Goal: Communication & Community: Answer question/provide support

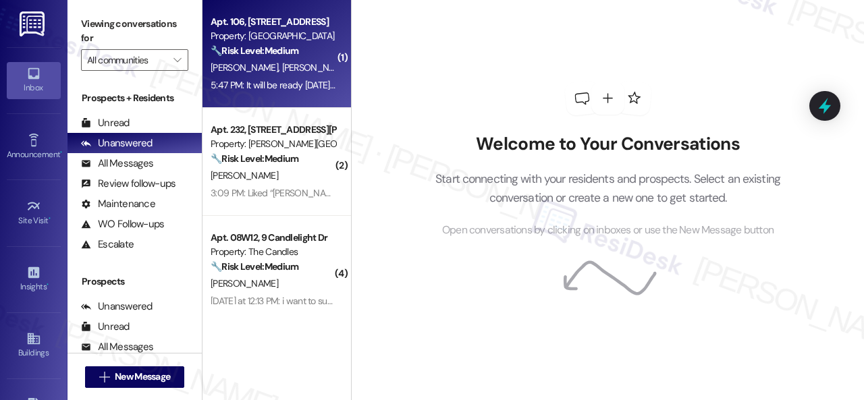
click at [296, 60] on div "[PERSON_NAME] [PERSON_NAME] [PERSON_NAME]" at bounding box center [273, 67] width 128 height 17
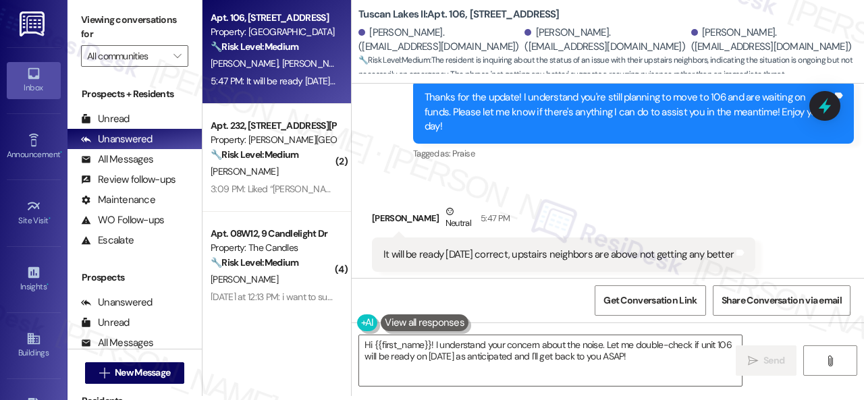
scroll to position [2261, 0]
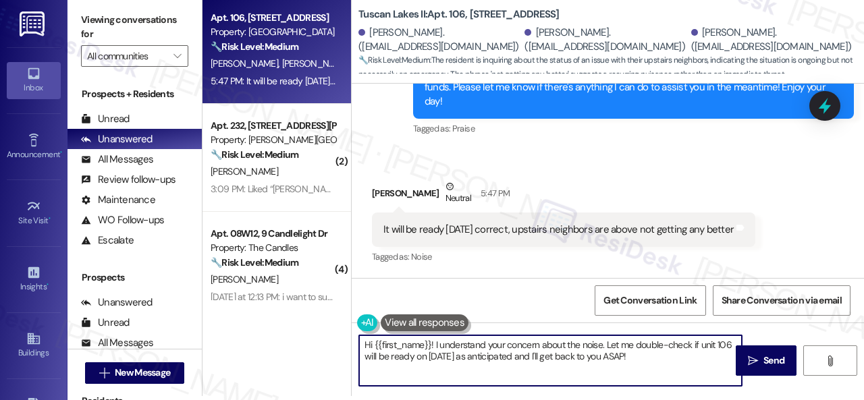
drag, startPoint x: 373, startPoint y: 346, endPoint x: 701, endPoint y: 365, distance: 328.0
click at [701, 365] on textarea "Hi {{first_name}}! I understand your concern about the noise. Let me double-che…" at bounding box center [550, 361] width 383 height 51
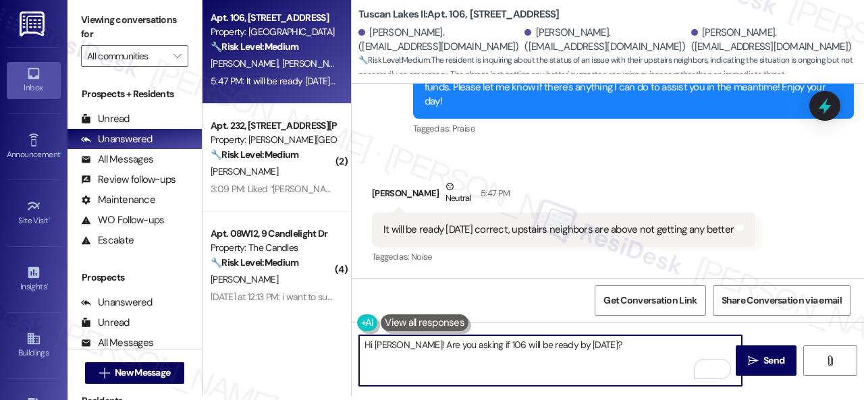
drag, startPoint x: 427, startPoint y: 346, endPoint x: 417, endPoint y: 350, distance: 11.3
click at [417, 350] on textarea "Hi Thazerein! Are you asking if 106 will be ready by September 1st?" at bounding box center [550, 361] width 383 height 51
click at [709, 345] on textarea "Hi Thazerein! Can you confirm if you are asking if 106 will be ready by Septemb…" at bounding box center [550, 361] width 383 height 51
type textarea "Hi Thazerein! Can you confirm if you are asking if 106 will be ready by Septemb…"
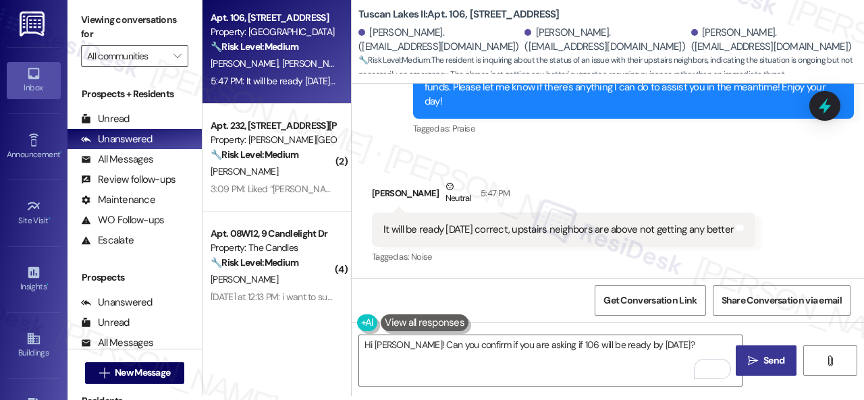
click at [764, 362] on span "Send" at bounding box center [774, 361] width 21 height 14
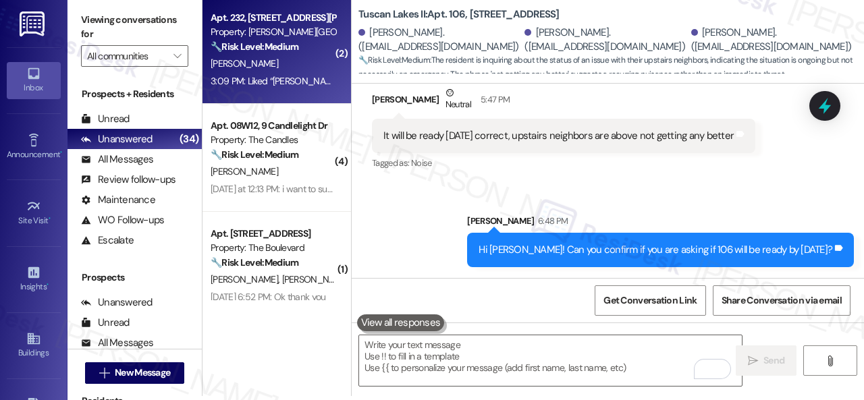
scroll to position [0, 0]
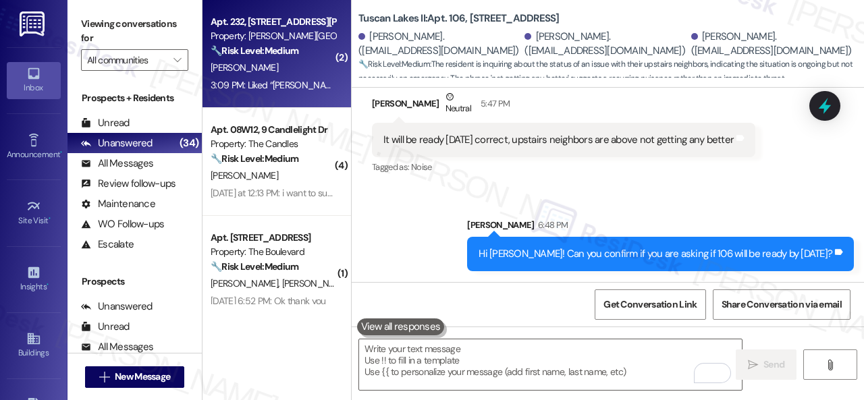
click at [262, 74] on div "A. Davis" at bounding box center [273, 67] width 128 height 17
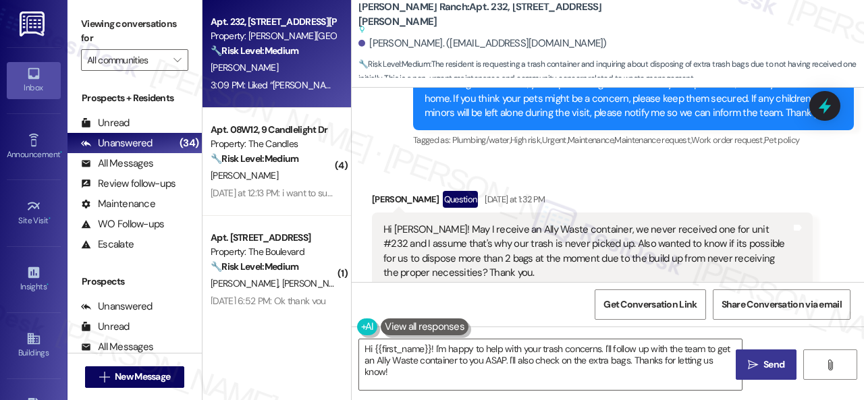
scroll to position [1115, 0]
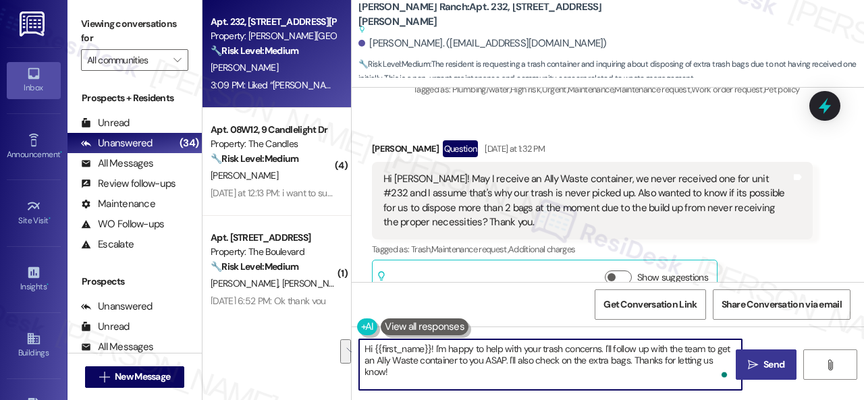
drag, startPoint x: 708, startPoint y: 350, endPoint x: 373, endPoint y: 362, distance: 334.4
click at [373, 362] on textarea "Hi {{first_name}}! I'm happy to help with your trash concerns. I'll follow up w…" at bounding box center [550, 365] width 383 height 51
drag, startPoint x: 502, startPoint y: 360, endPoint x: 576, endPoint y: 362, distance: 73.6
click at [576, 362] on textarea "Hi {{first_name}}! I'm happy to help with your trash concerns. I'll follow up w…" at bounding box center [550, 365] width 383 height 51
click at [682, 359] on textarea "Hi {{first_name}}! I'm happy to help with your trash concerns. I'll follow up w…" at bounding box center [550, 365] width 383 height 51
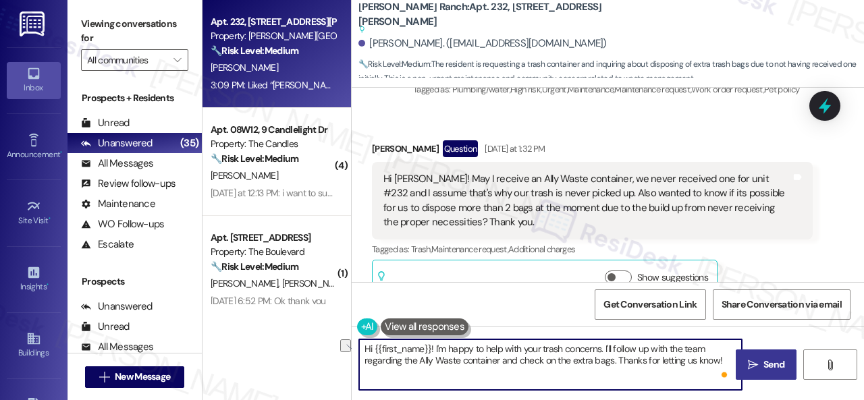
drag, startPoint x: 615, startPoint y: 359, endPoint x: 720, endPoint y: 361, distance: 104.7
click at [720, 361] on textarea "Hi {{first_name}}! I'm happy to help with your trash concerns. I'll follow up w…" at bounding box center [550, 365] width 383 height 51
paste textarea "get back to you as soon as I receive a response. I appreciate your patience."
type textarea "Hi {{first_name}}! I'm happy to help with your trash concerns. I'll follow up w…"
click at [764, 368] on span "Send" at bounding box center [774, 365] width 21 height 14
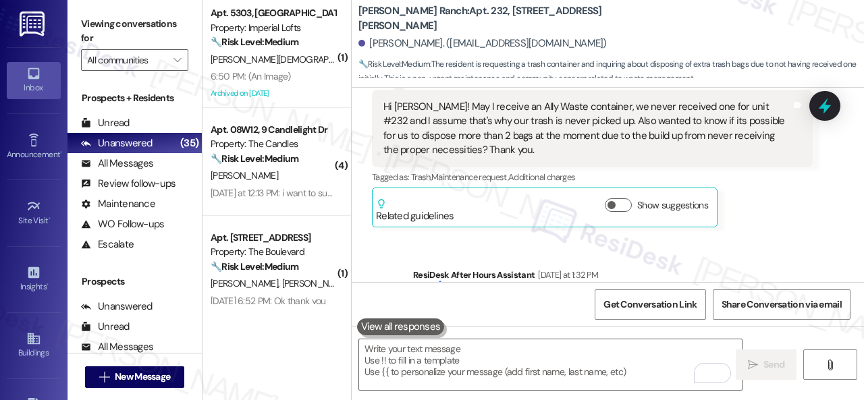
scroll to position [1103, 0]
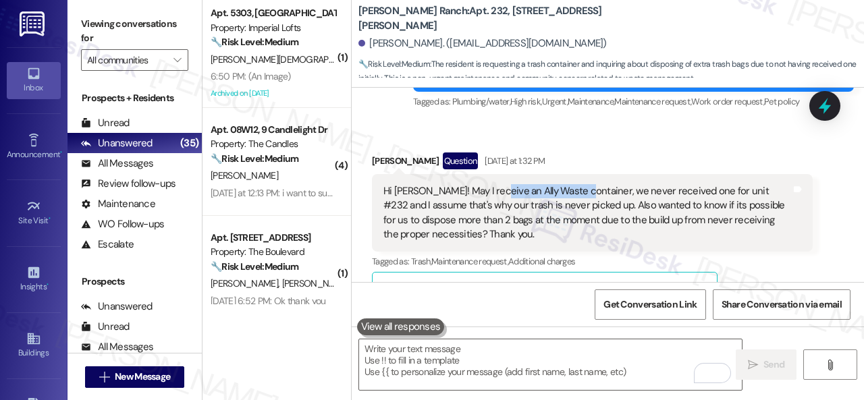
drag, startPoint x: 492, startPoint y: 164, endPoint x: 577, endPoint y: 160, distance: 84.5
click at [577, 184] on div "Hi Sarah! May I receive an Ally Waste container, we never received one for unit…" at bounding box center [588, 213] width 408 height 58
copy div "Ally Waste container"
click at [537, 361] on textarea "To enrich screen reader interactions, please activate Accessibility in Grammarl…" at bounding box center [550, 365] width 383 height 51
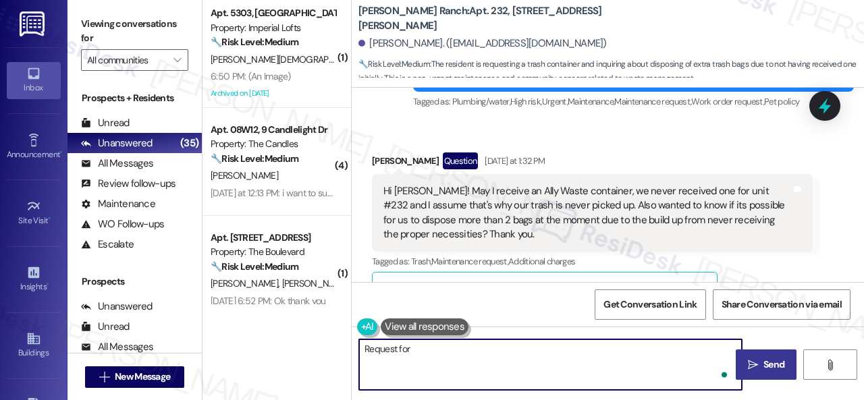
paste textarea "Ally Waste container"
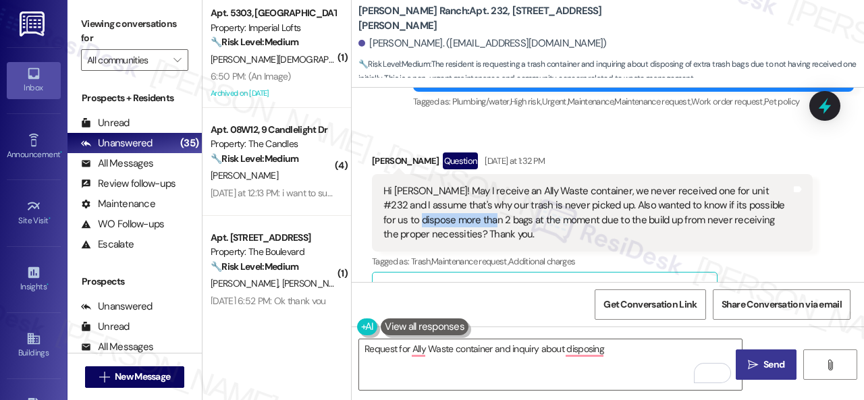
drag, startPoint x: 420, startPoint y: 187, endPoint x: 492, endPoint y: 190, distance: 72.3
click at [492, 190] on div "Hi Sarah! May I receive an Ally Waste container, we never received one for unit…" at bounding box center [588, 213] width 408 height 58
copy div "more than 2 bags"
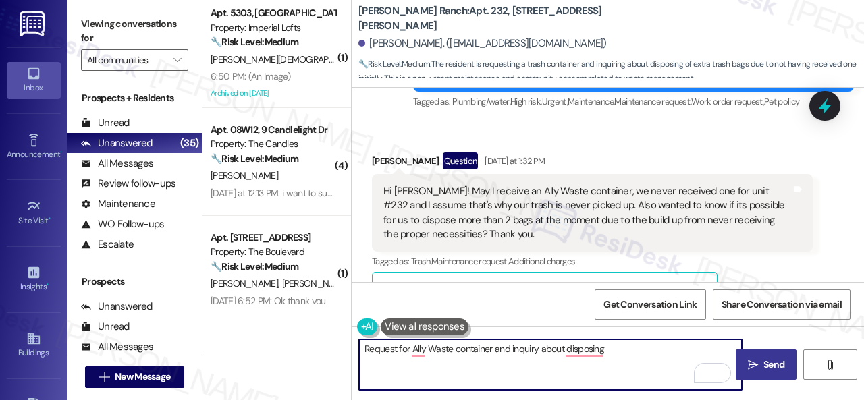
click at [613, 348] on textarea "Request for Ally Waste container and inquiry about disposing" at bounding box center [550, 365] width 383 height 51
paste textarea "more than 2 bags"
click at [614, 346] on textarea "Request for Ally Waste container and inquiry about disposing more than 2 bags" at bounding box center [550, 365] width 383 height 51
click at [690, 346] on textarea "Request for Ally Waste container and inquiry about disposing of more than 2 bags" at bounding box center [550, 365] width 383 height 51
click at [415, 346] on textarea "Request for Ally Waste container and inquiry about disposing of more than 2 bag…" at bounding box center [550, 365] width 383 height 51
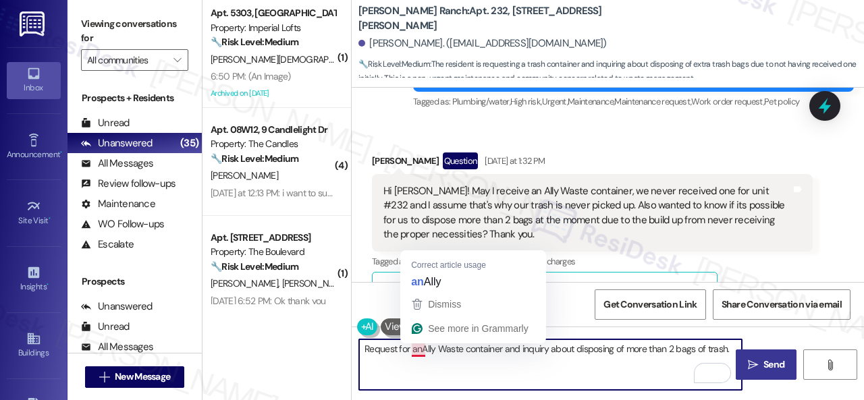
type textarea "Request for an Ally Waste container and inquiry about disposing of more than 2 …"
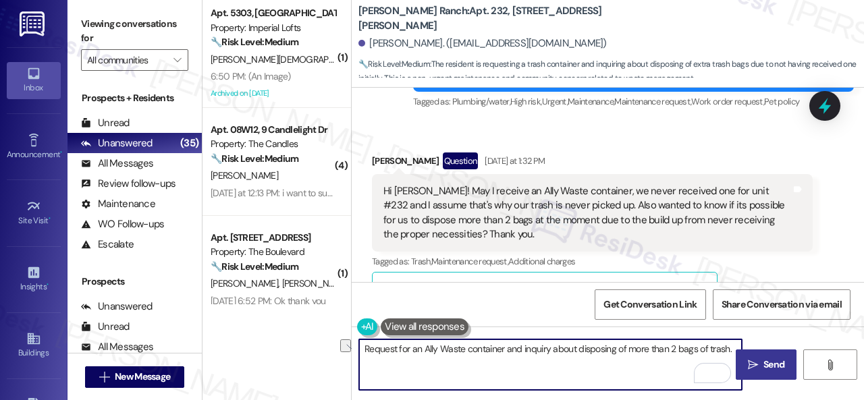
drag, startPoint x: 731, startPoint y: 349, endPoint x: 361, endPoint y: 348, distance: 369.4
click at [361, 348] on textarea "Request for an Ally Waste container and inquiry about disposing of more than 2 …" at bounding box center [550, 365] width 383 height 51
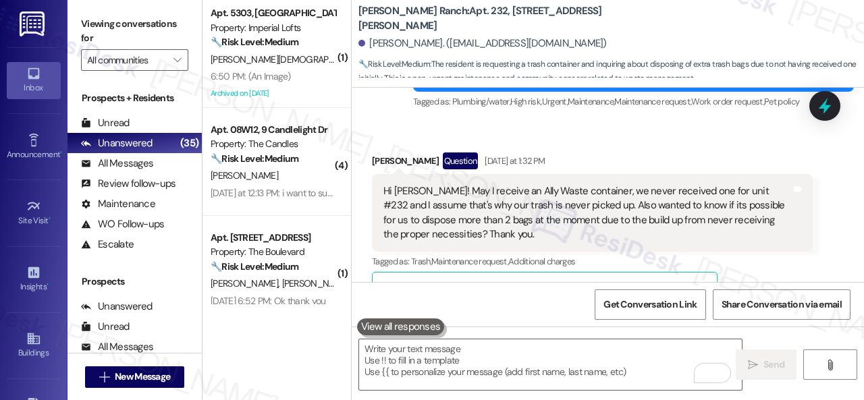
click at [546, 305] on div "Get Conversation Link Share Conversation via email" at bounding box center [608, 304] width 512 height 45
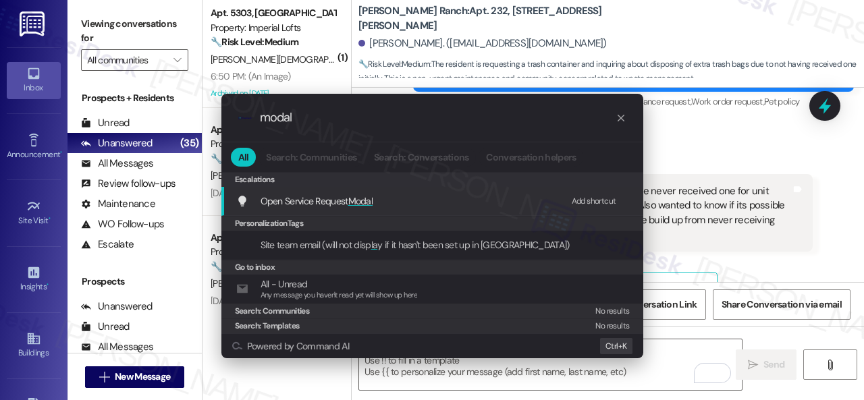
click at [579, 196] on div "Add shortcut" at bounding box center [594, 201] width 45 height 14
drag, startPoint x: 337, startPoint y: 120, endPoint x: 190, endPoint y: 120, distance: 146.5
click at [190, 120] on div ".cls-1{fill:#0a055f;}.cls-2{fill:#0cc4c4;} resideskLogoBlueOrange modal All Sea…" at bounding box center [432, 200] width 864 height 400
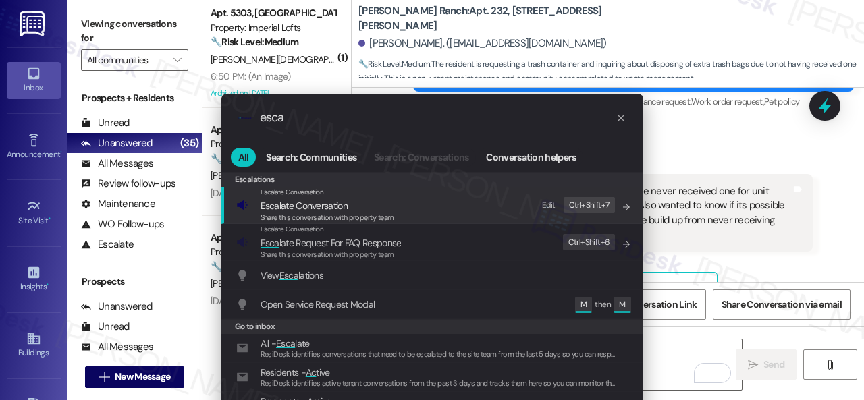
type input "esca"
click at [550, 203] on div "Edit" at bounding box center [549, 206] width 14 height 14
click at [297, 206] on span "Esca late Conversation" at bounding box center [304, 206] width 87 height 12
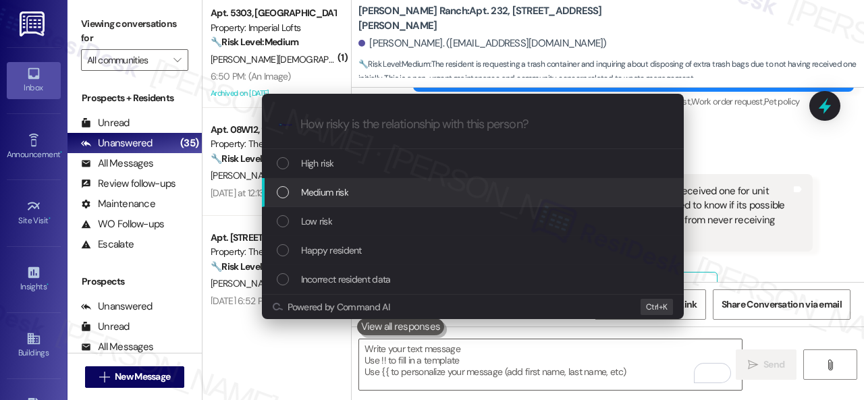
click at [315, 193] on span "Medium risk" at bounding box center [324, 192] width 47 height 15
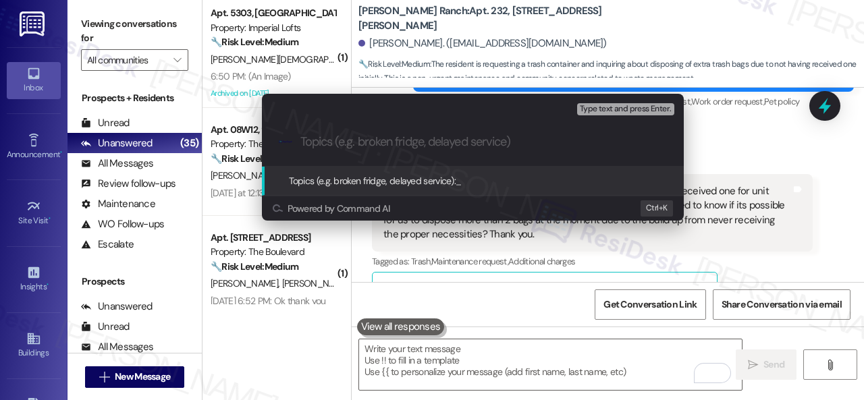
paste input "Request for an Ally Waste container and inquiry about disposing of more than 2 …"
type input "Request for an Ally Waste container and inquiry about disposing of more than 2 …"
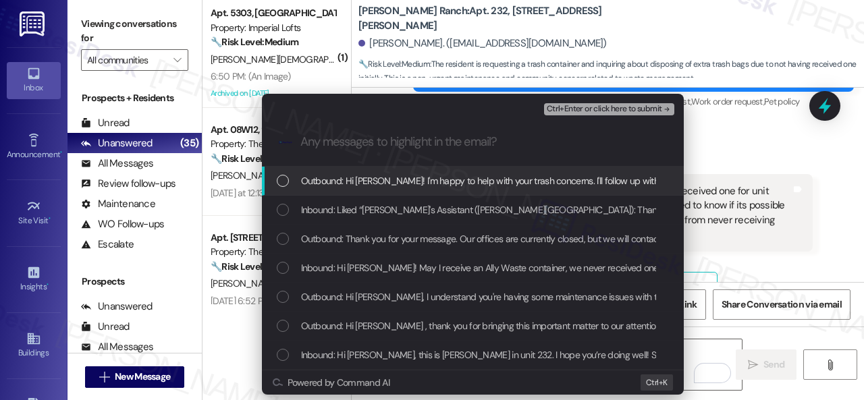
scroll to position [0, 0]
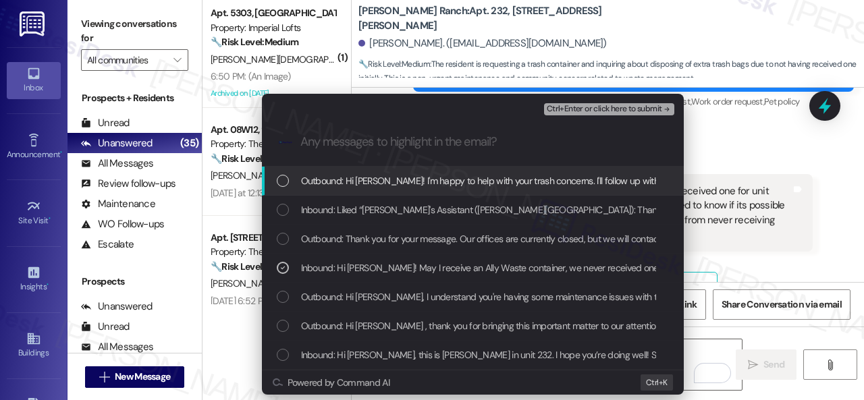
drag, startPoint x: 566, startPoint y: 106, endPoint x: 573, endPoint y: 105, distance: 6.9
click at [569, 105] on span "Ctrl+Enter or click here to submit" at bounding box center [604, 109] width 115 height 9
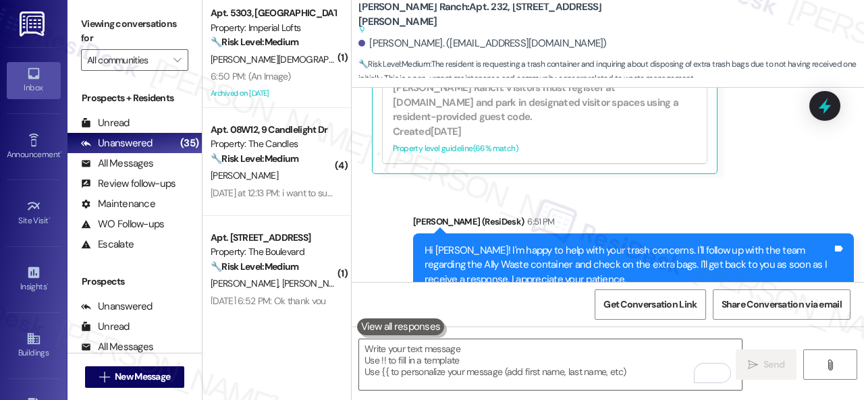
scroll to position [1731, 0]
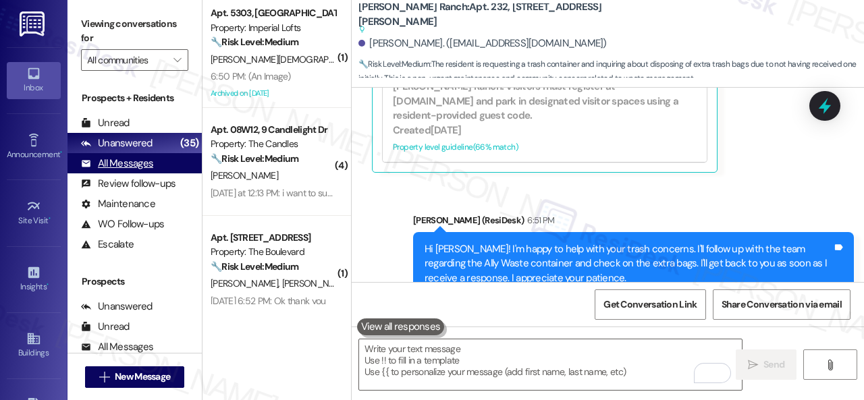
click at [117, 167] on div "All Messages" at bounding box center [117, 164] width 72 height 14
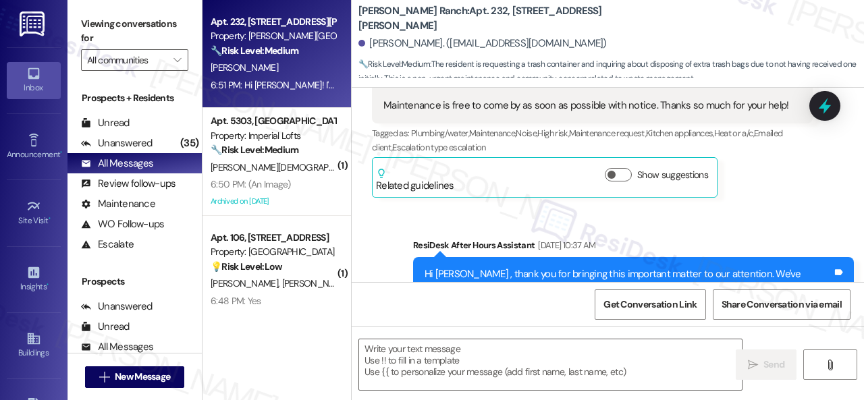
click at [281, 70] on div "A. Davis" at bounding box center [273, 67] width 128 height 17
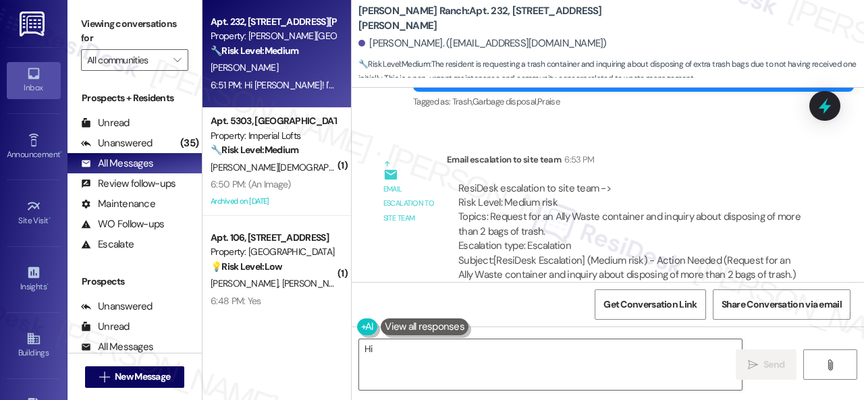
scroll to position [1914, 0]
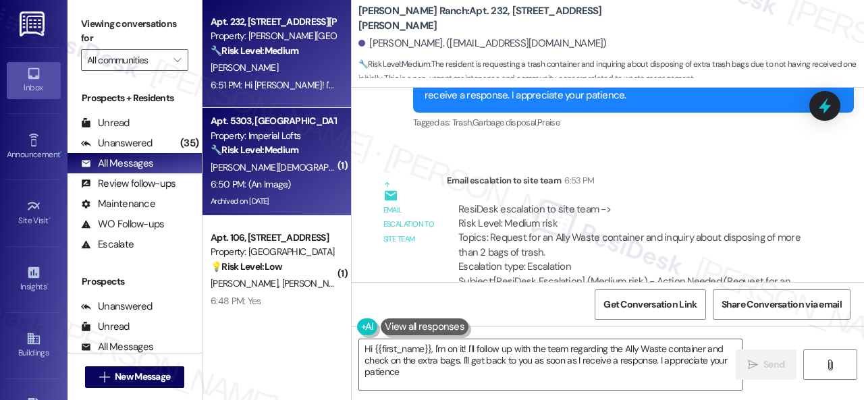
type textarea "Hi {{first_name}}, I'm on it! I'll follow up with the team regarding the Ally W…"
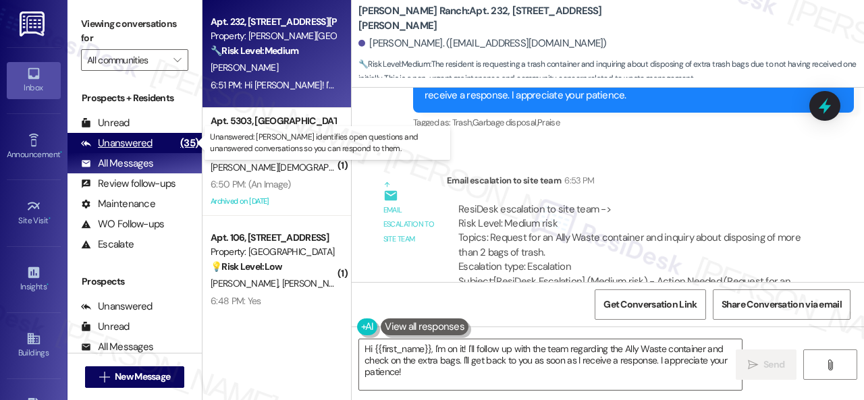
click at [151, 138] on div "Unanswered (35)" at bounding box center [135, 143] width 134 height 20
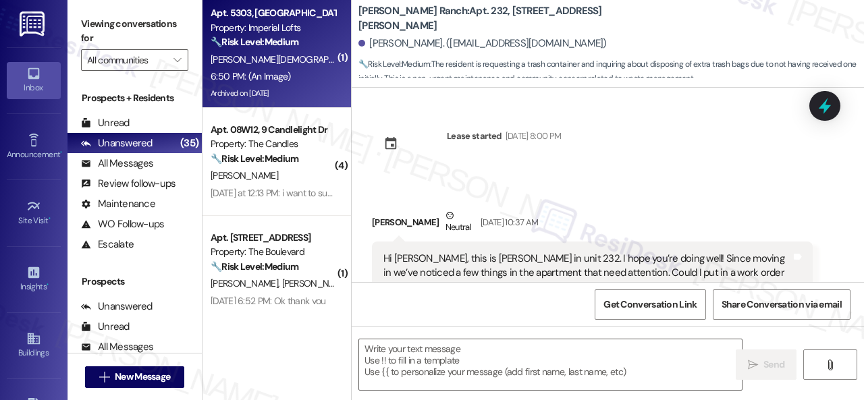
type textarea "Fetching suggested responses. Please feel free to read through the conversation…"
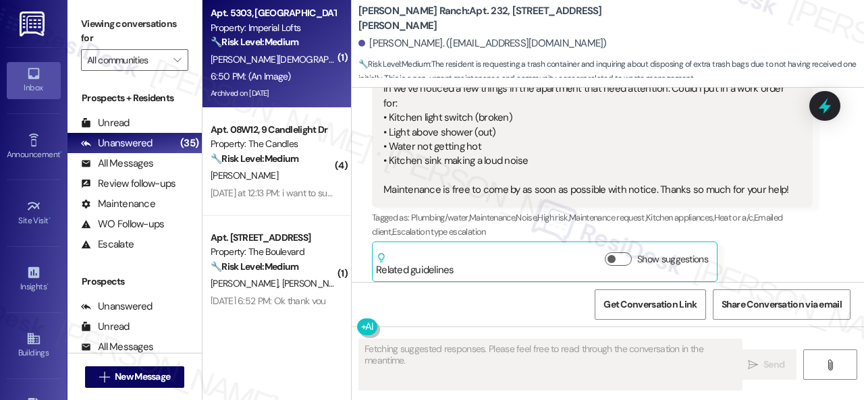
click at [317, 68] on div "6:50 PM: (An Image) 6:50 PM: (An Image)" at bounding box center [273, 76] width 128 height 17
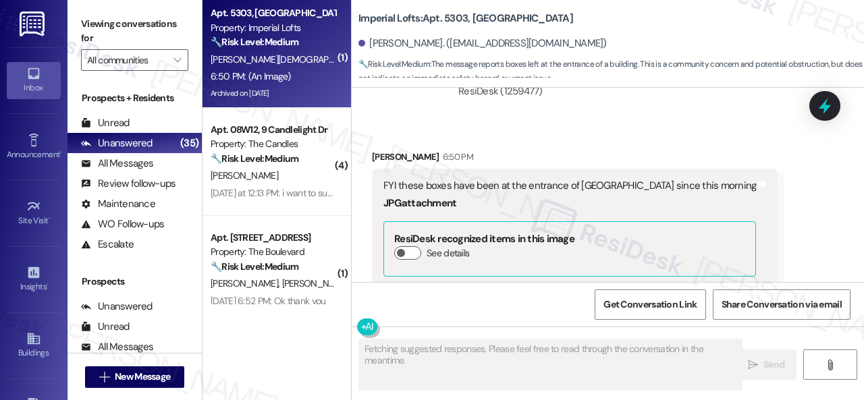
scroll to position [33445, 0]
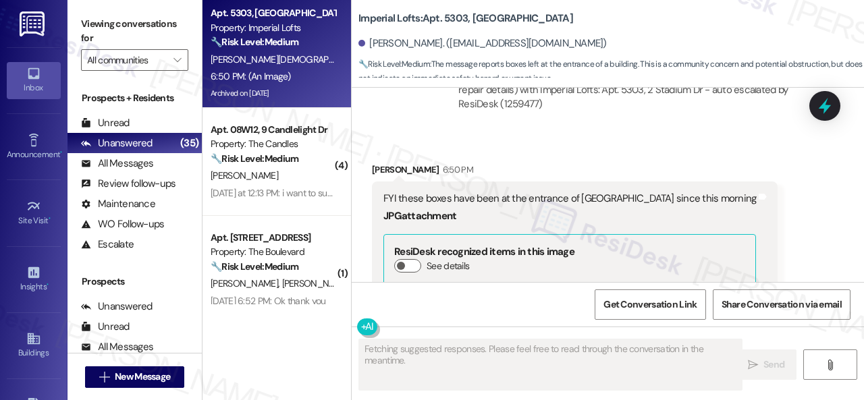
click at [444, 325] on button "Zoom image" at bounding box center [434, 392] width 101 height 135
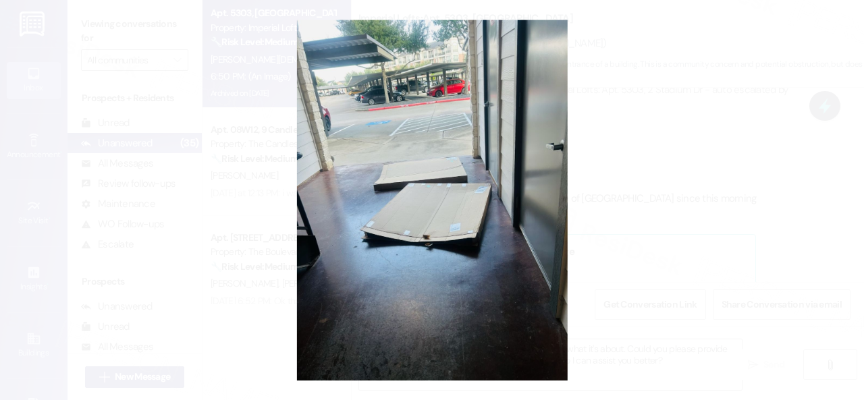
click at [451, 218] on button "Unzoom image" at bounding box center [432, 200] width 864 height 400
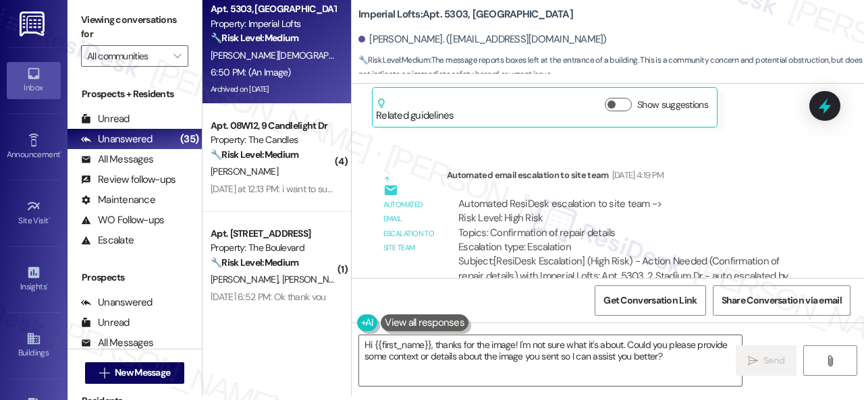
scroll to position [33242, 0]
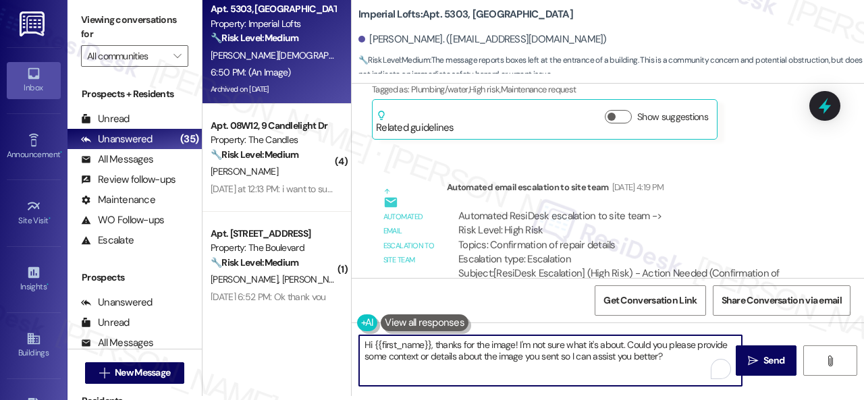
drag, startPoint x: 474, startPoint y: 344, endPoint x: 677, endPoint y: 370, distance: 204.3
click at [677, 370] on textarea "Hi {{first_name}}, thanks for the image! I'm not sure what it's about. Could yo…" at bounding box center [550, 361] width 383 height 51
type textarea "Hi {{first_name}}, thanks for informing us about the boxes at the entrance of B…"
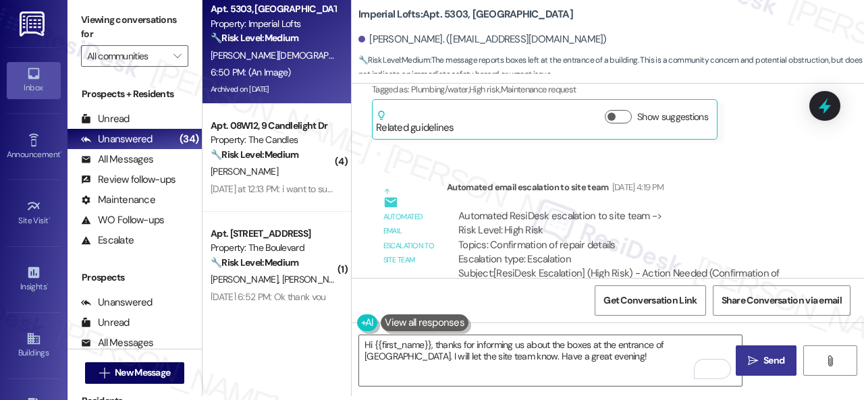
click at [775, 349] on button " Send" at bounding box center [766, 361] width 61 height 30
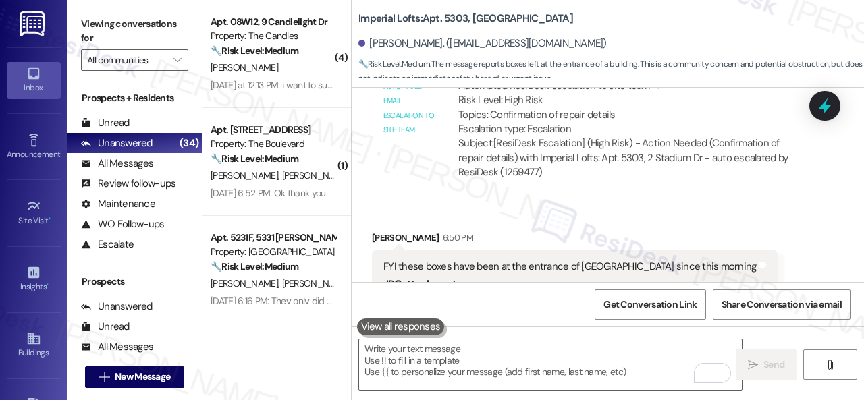
scroll to position [33242, 0]
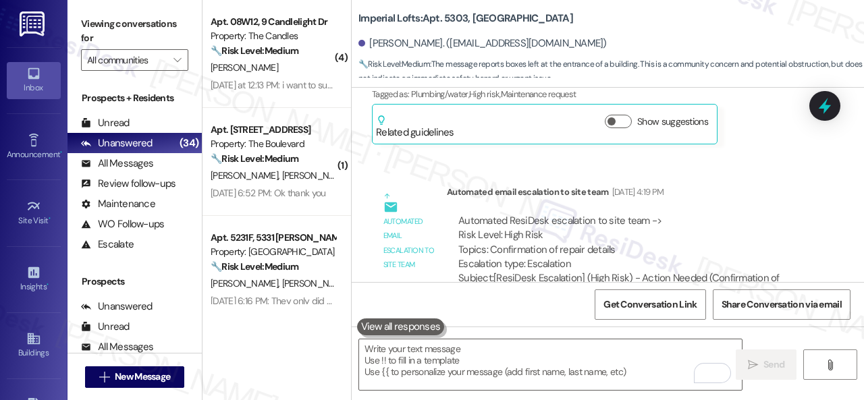
drag, startPoint x: 497, startPoint y: 169, endPoint x: 614, endPoint y: 167, distance: 117.5
click at [614, 395] on div "FYI these boxes have been at the entrance of Building 5 since this morning" at bounding box center [570, 402] width 373 height 14
copy div "at the entrance of Building 5"
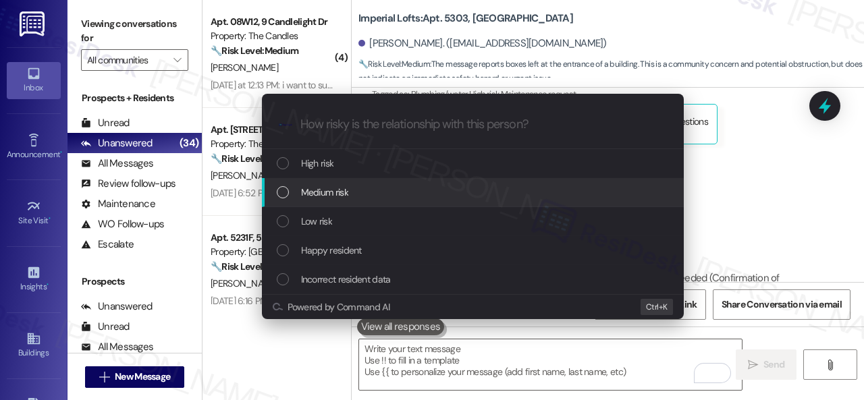
click at [321, 190] on span "Medium risk" at bounding box center [324, 192] width 47 height 15
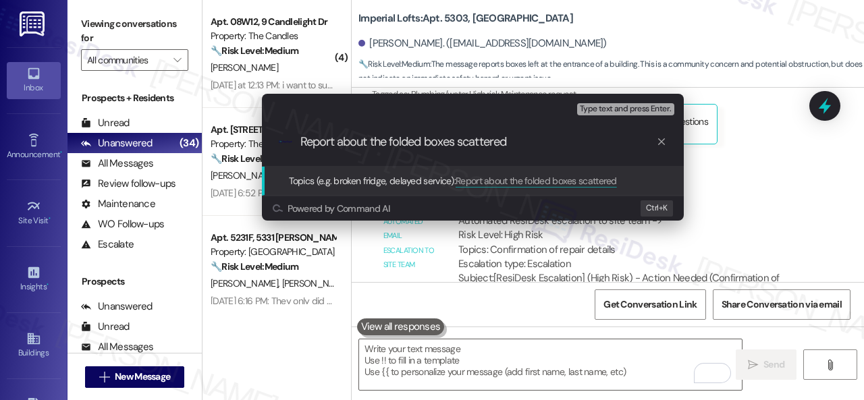
paste input "at the entrance of Building 5"
type input "Report about the folded boxes scattered at the entrance of Building 5."
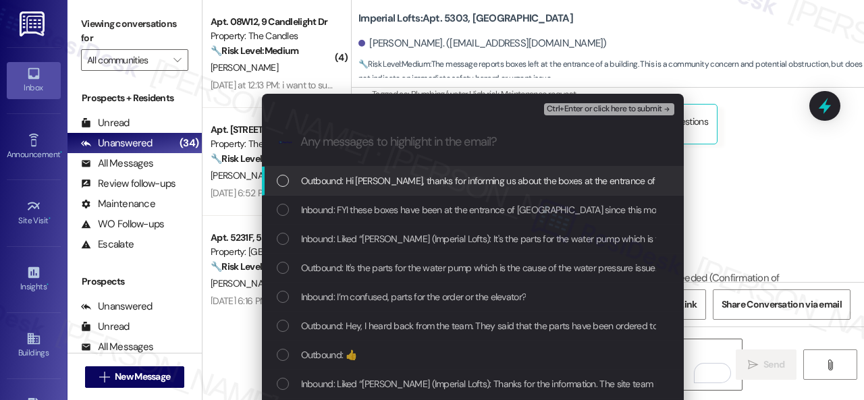
scroll to position [0, 0]
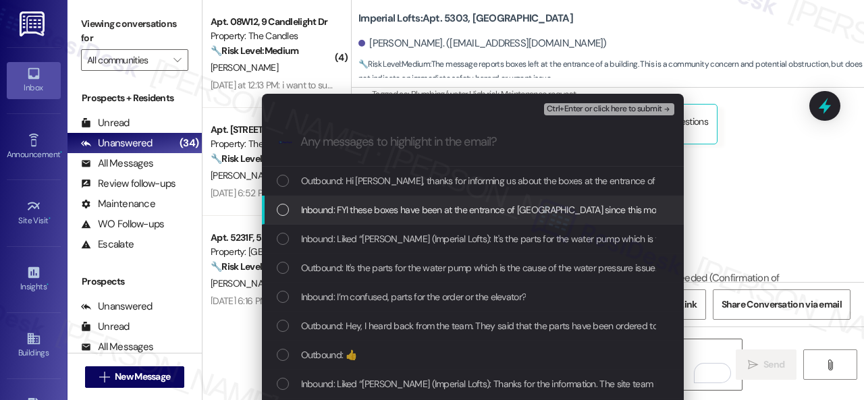
click at [319, 213] on span "Inbound: FYI these boxes have been at the entrance of Building 5 since this mor…" at bounding box center [488, 210] width 375 height 15
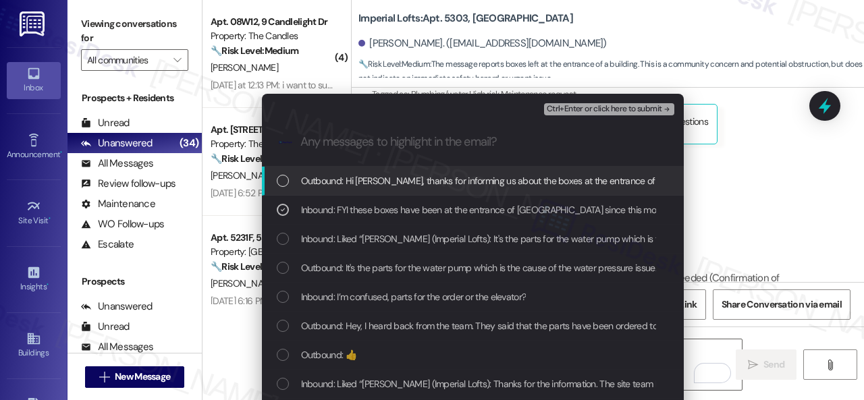
click at [569, 111] on span "Ctrl+Enter or click here to submit" at bounding box center [604, 109] width 115 height 9
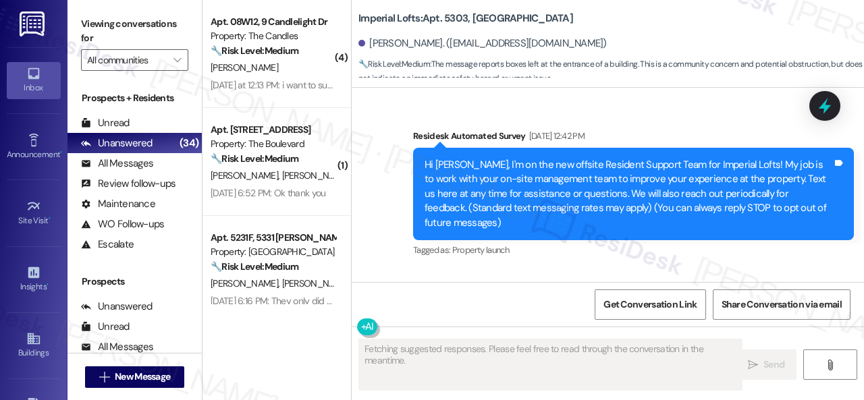
scroll to position [33647, 0]
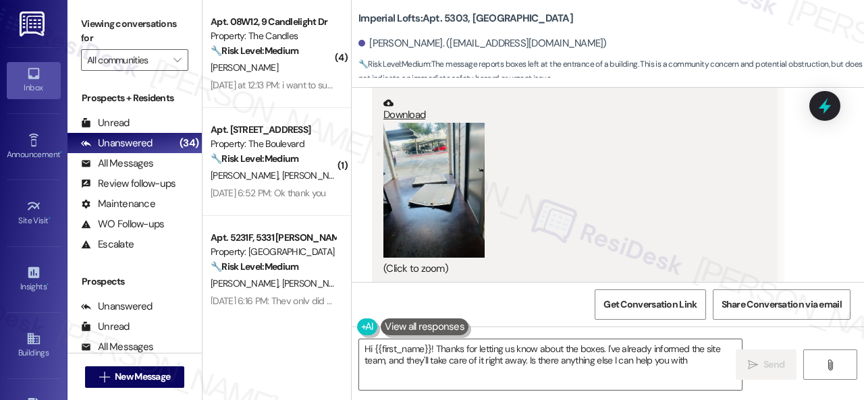
type textarea "Hi {{first_name}}! Thanks for letting us know about the boxes. I've already inf…"
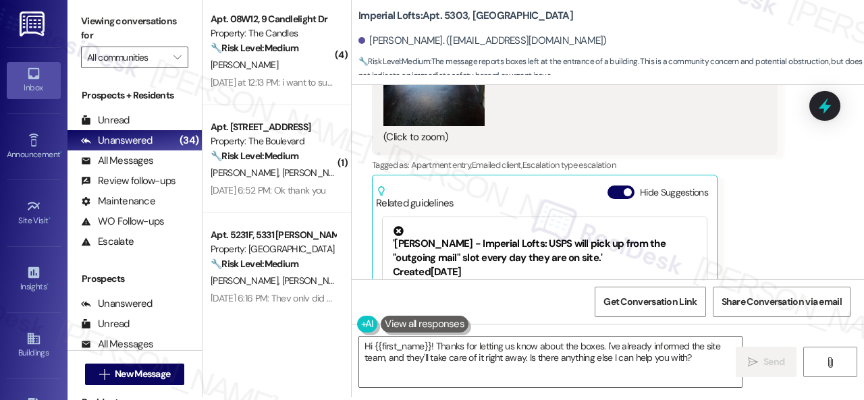
scroll to position [4, 0]
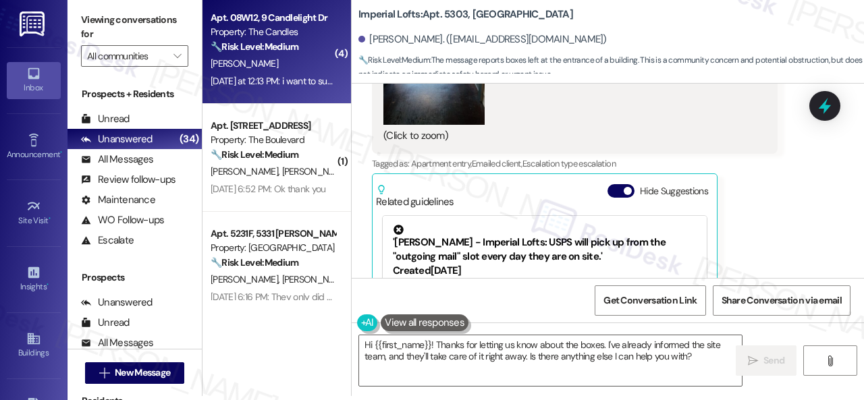
click at [290, 76] on div "Yesterday at 12:13 PM: i want to submit a work order Yesterday at 12:13 PM: i w…" at bounding box center [304, 81] width 186 height 12
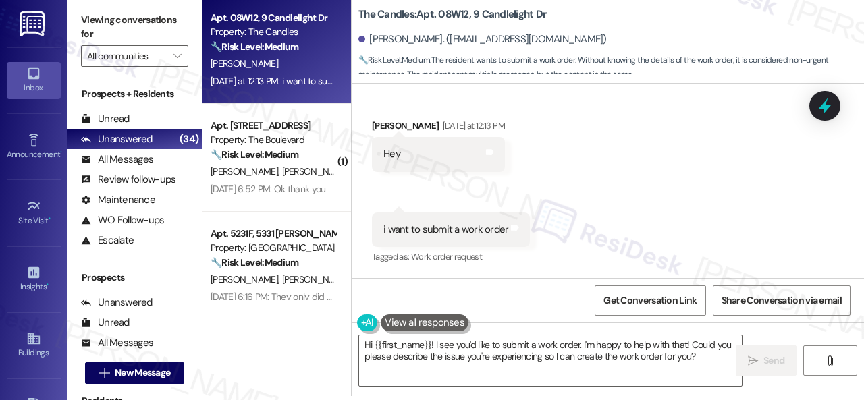
scroll to position [3529, 0]
click at [710, 179] on div "Received via SMS Kayode Omole Question Aug 23, 2025 at 8:12 PM i want to submit…" at bounding box center [608, 125] width 512 height 306
click at [759, 237] on div "Received via SMS Kayode Omole Question Aug 23, 2025 at 8:12 PM i want to submit…" at bounding box center [608, 125] width 512 height 306
click at [705, 359] on textarea "Hi {{first_name}}! I see you'd like to submit a work order. I'm happy to help w…" at bounding box center [550, 361] width 383 height 51
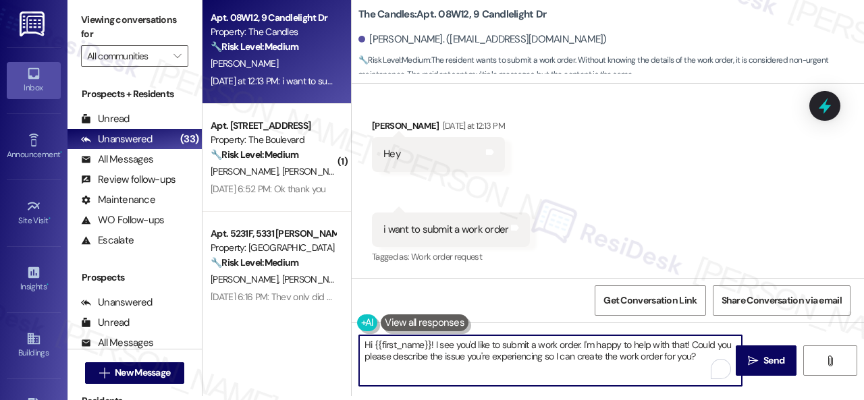
paste textarea "Please provide as much detail as possible and include photos if available. Note…"
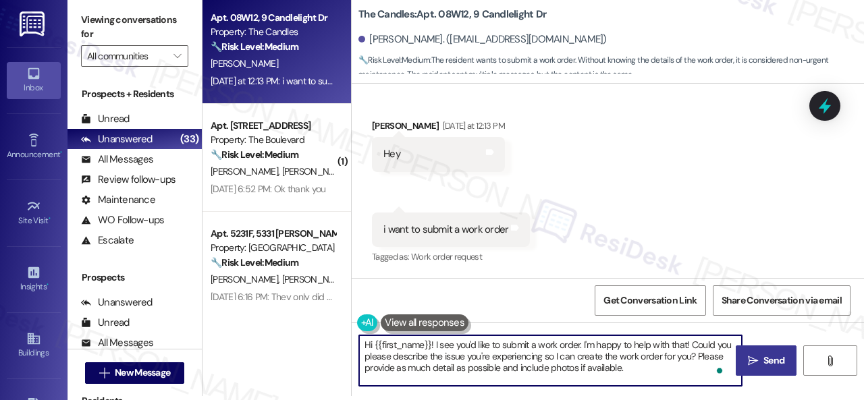
type textarea "Hi {{first_name}}! I see you'd like to submit a work order. I'm happy to help w…"
click at [767, 357] on span "Send" at bounding box center [774, 361] width 21 height 14
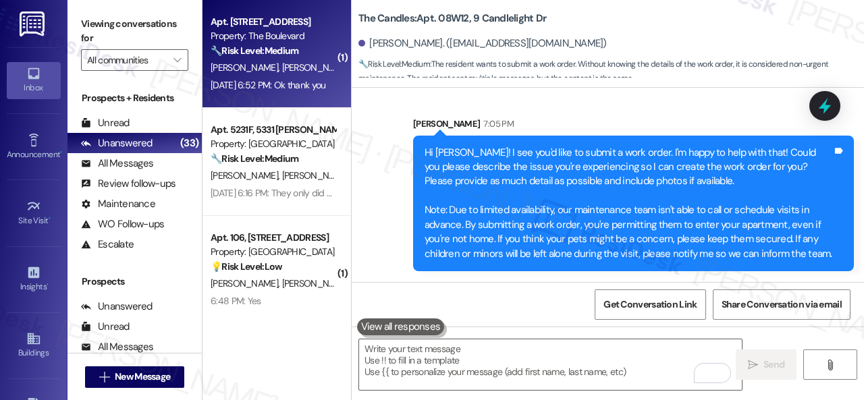
click at [309, 53] on div "🔧 Risk Level: Medium The resident was initially confused about a pest control v…" at bounding box center [273, 51] width 125 height 14
type textarea "Fetching suggested responses. Please feel free to read through the conversation…"
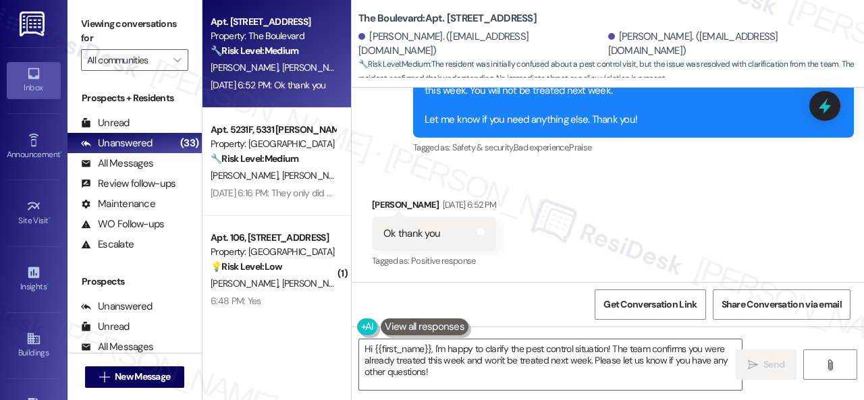
click at [313, 347] on div "Apt. 4817, 4800 Skyline Dr Property: The Boulevard 🔧 Risk Level: Medium The res…" at bounding box center [534, 200] width 662 height 400
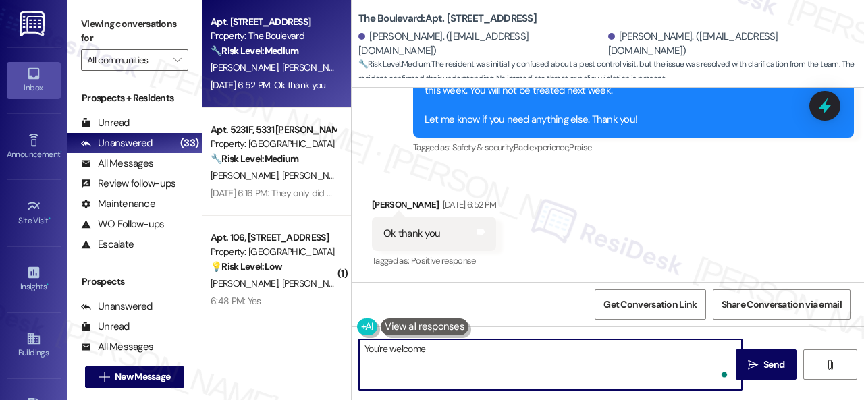
type textarea "You're welcome!"
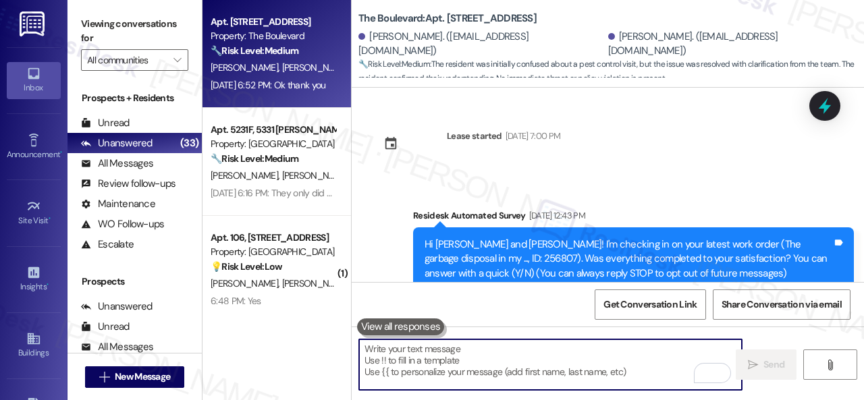
scroll to position [9540, 0]
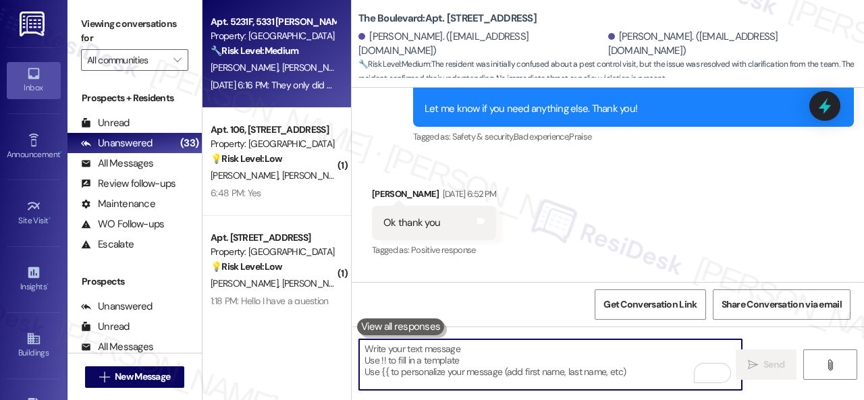
click at [319, 59] on div "Apt. 5231F, 5331 [PERSON_NAME] Property: [GEOGRAPHIC_DATA] Townhomes 🔧 Risk Lev…" at bounding box center [273, 37] width 128 height 46
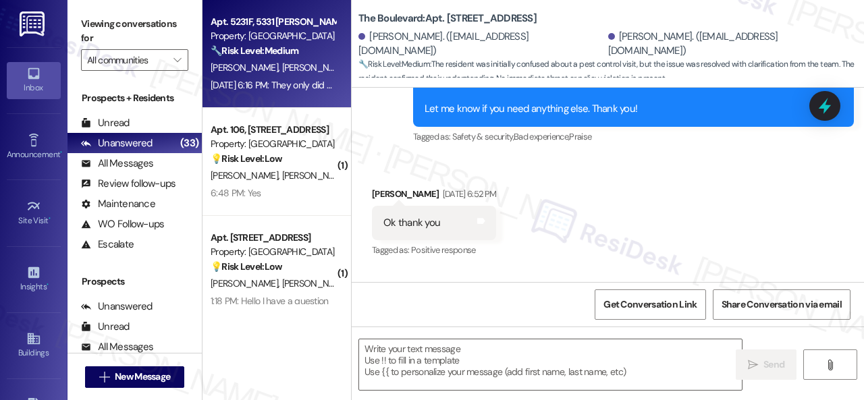
type textarea "Fetching suggested responses. Please feel free to read through the conversation…"
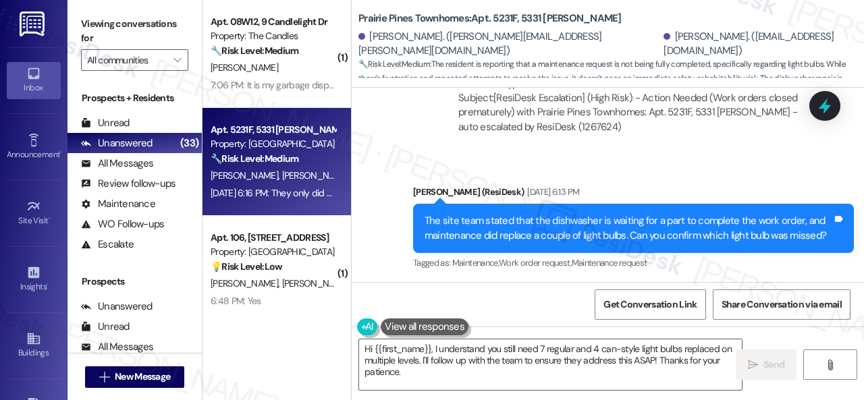
scroll to position [3539, 0]
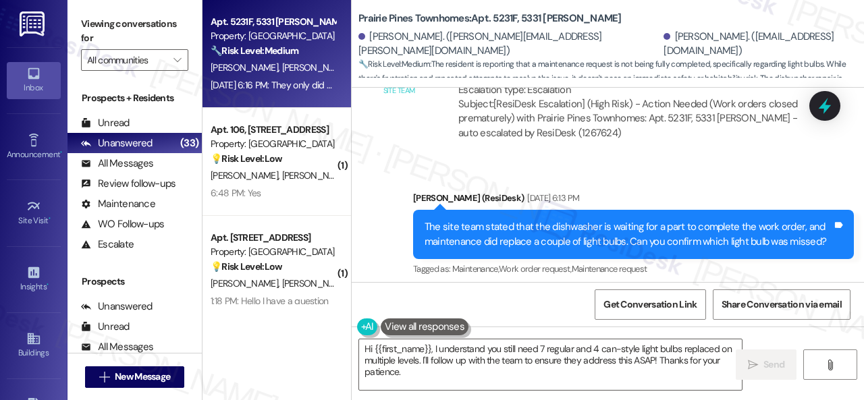
click at [506, 14] on b "Prairie Pines Townhomes: Apt. 5231F, 5331 Findley" at bounding box center [490, 18] width 263 height 14
copy b "5231F"
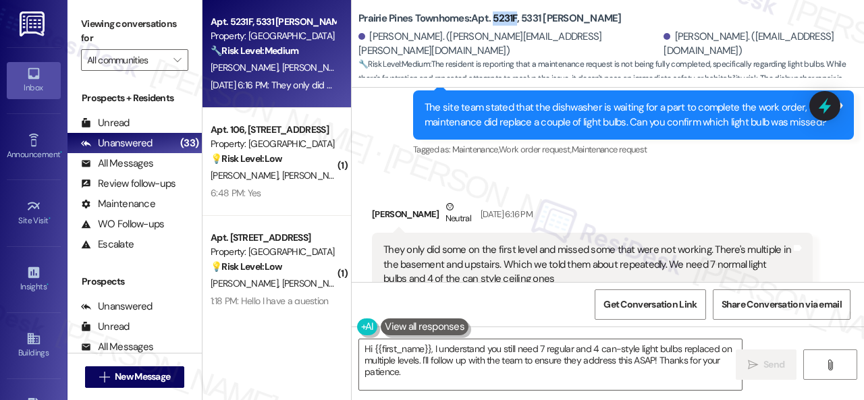
scroll to position [3675, 0]
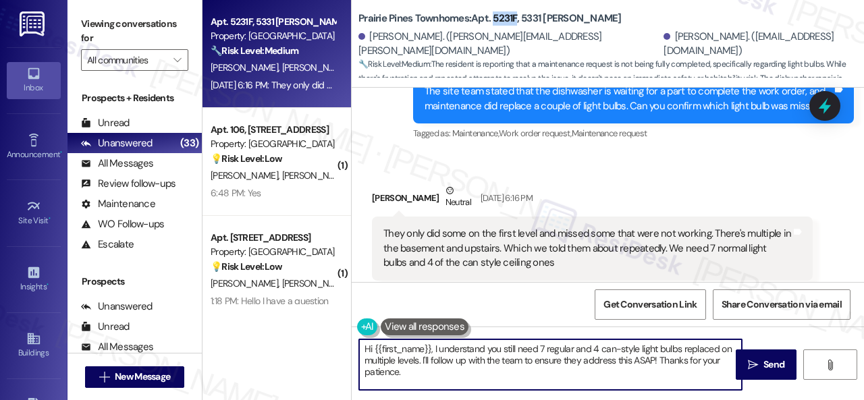
drag, startPoint x: 361, startPoint y: 349, endPoint x: 493, endPoint y: 389, distance: 138.2
click at [475, 391] on div "Hi {{first_name}}, I understand you still need 7 regular and 4 can-style light …" at bounding box center [608, 377] width 512 height 101
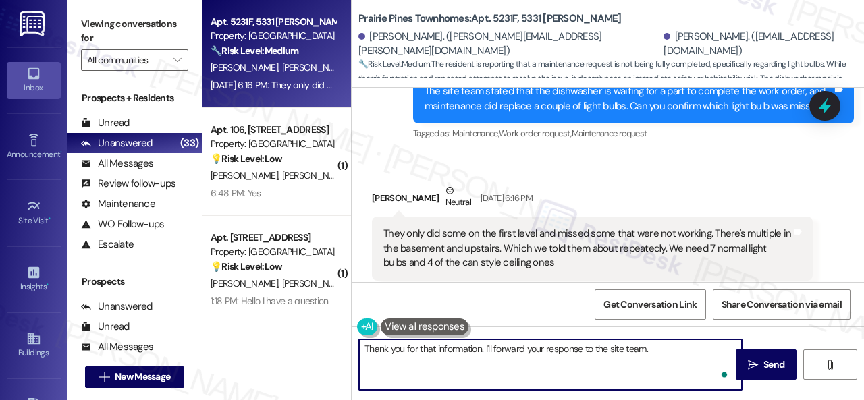
type textarea "Thank you for that information. I'll forward your response to the site team."
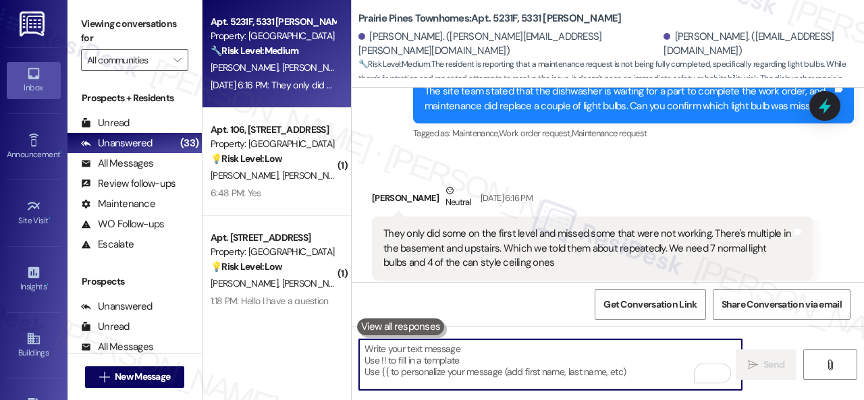
scroll to position [3674, 0]
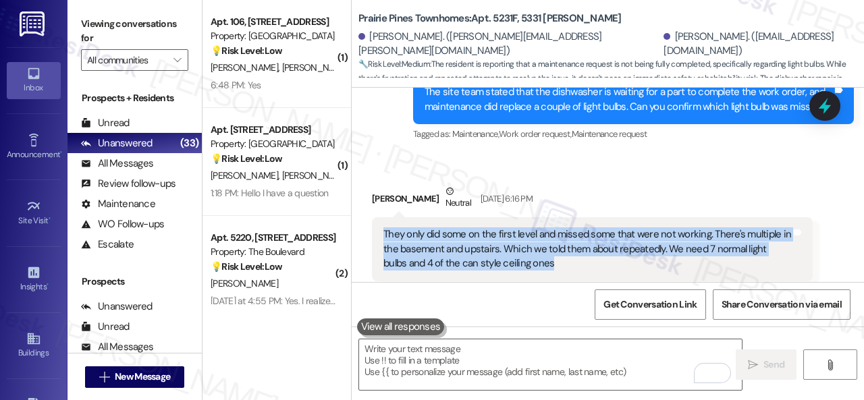
drag, startPoint x: 384, startPoint y: 203, endPoint x: 566, endPoint y: 234, distance: 184.9
click at [566, 234] on div "They only did some on the first level and missed some that were not working. Th…" at bounding box center [588, 249] width 408 height 43
copy div "They only did some on the first level and missed some that were not working. Th…"
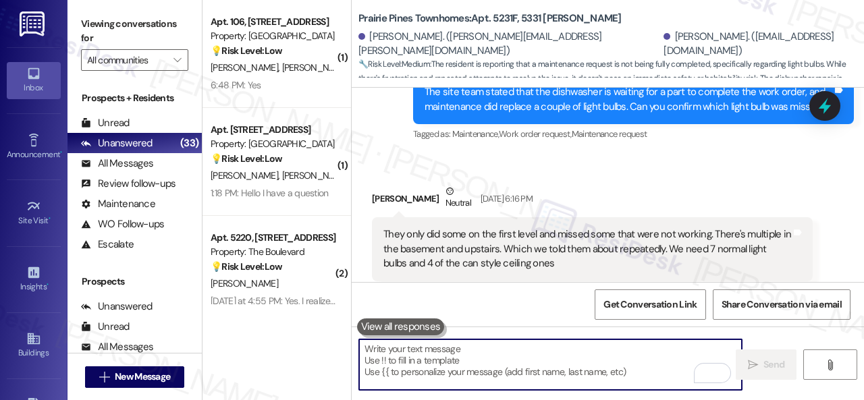
click at [473, 361] on textarea "To enrich screen reader interactions, please activate Accessibility in Grammarl…" at bounding box center [550, 365] width 383 height 51
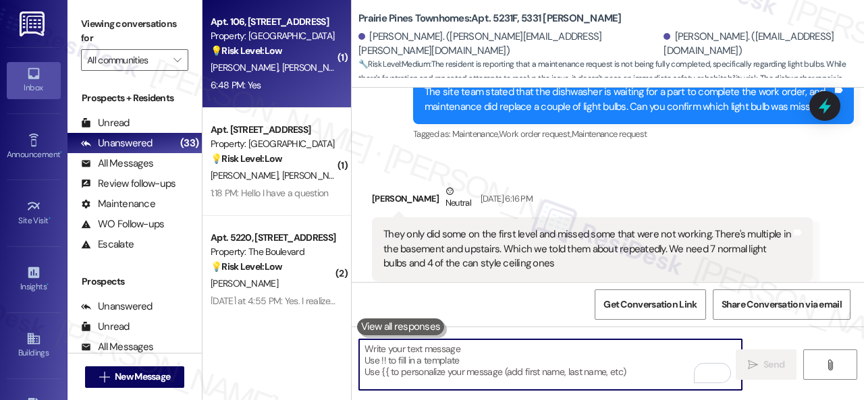
click at [303, 86] on div "6:48 PM: Yes 6:48 PM: Yes" at bounding box center [273, 85] width 128 height 17
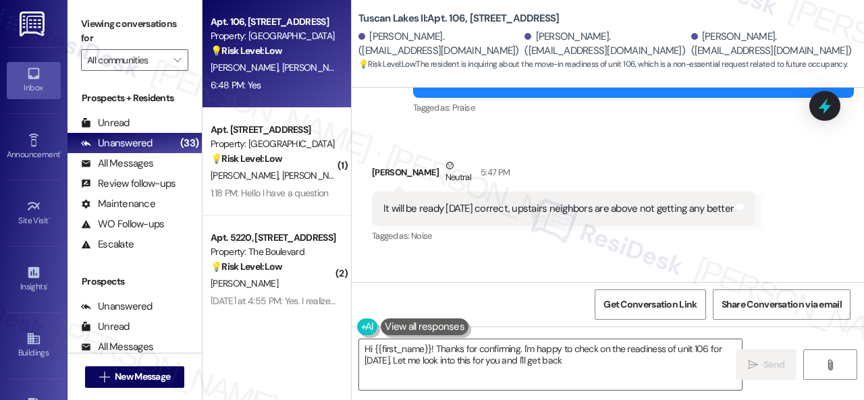
scroll to position [2286, 0]
click at [772, 265] on div "Sent via SMS Sarah (ResiDesk) 6:48 PM Hi Thazerein! Can you confirm if you are …" at bounding box center [608, 314] width 512 height 114
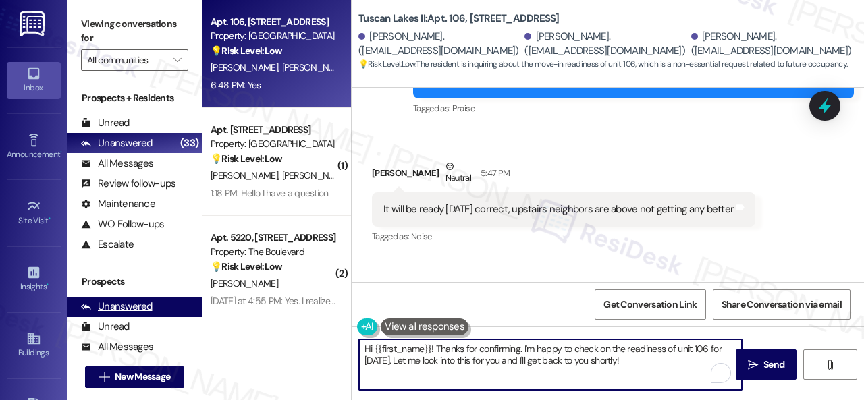
drag, startPoint x: 663, startPoint y: 371, endPoint x: 195, endPoint y: 316, distance: 471.1
click at [203, 322] on div "Apt. 106, 1805 S Egret Bay Blvd Property: Tuscan Lakes II 💡 Risk Level: Low The…" at bounding box center [534, 200] width 662 height 400
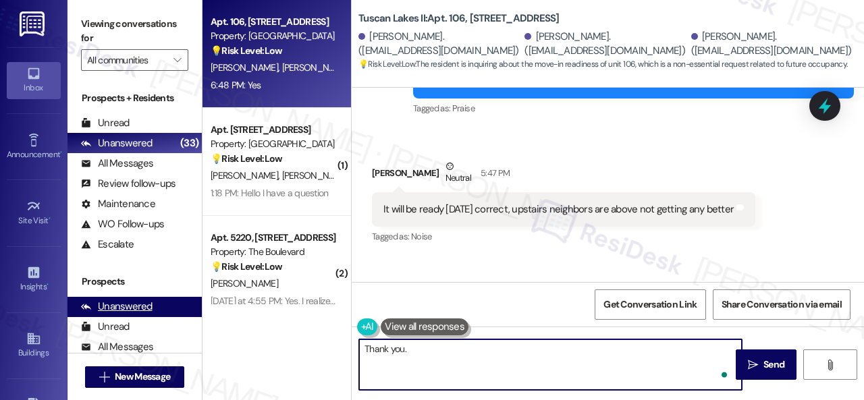
paste textarea "I will forward your inquiry to the site team and get back to you as soon as I r…"
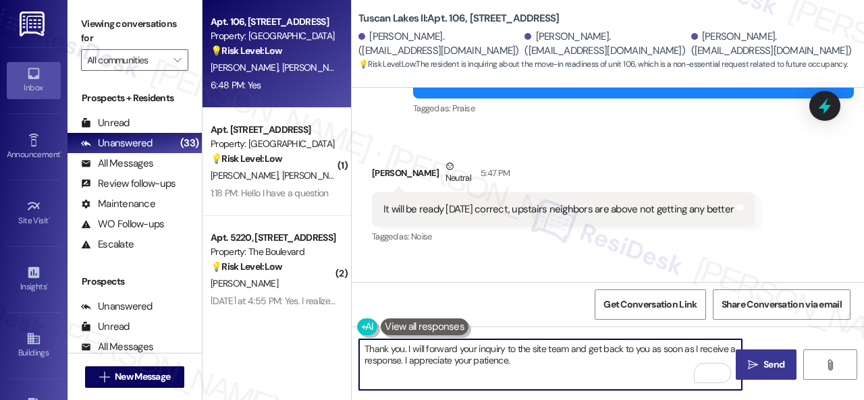
type textarea "Thank you. I will forward your inquiry to the site team and get back to you as …"
click at [764, 363] on span "Send" at bounding box center [774, 365] width 21 height 14
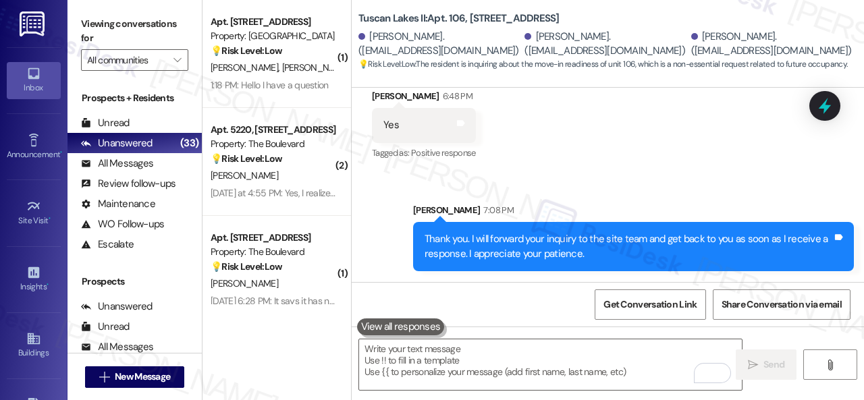
scroll to position [4, 0]
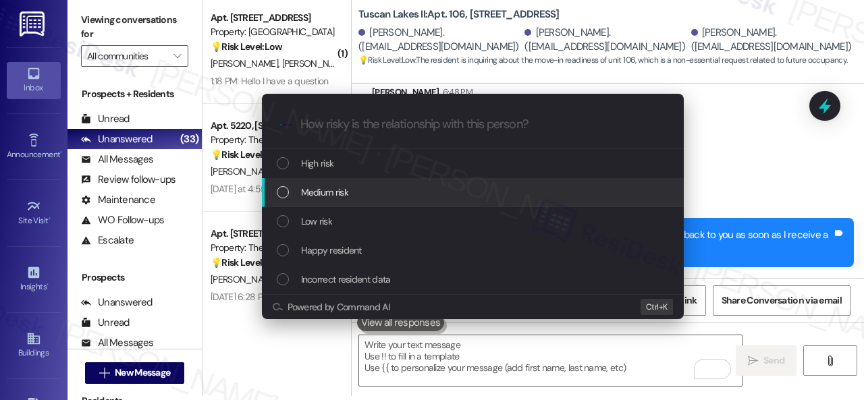
click at [709, 178] on div "Escalate Conversation How risky is the relationship with this person? Topics (e…" at bounding box center [432, 200] width 864 height 400
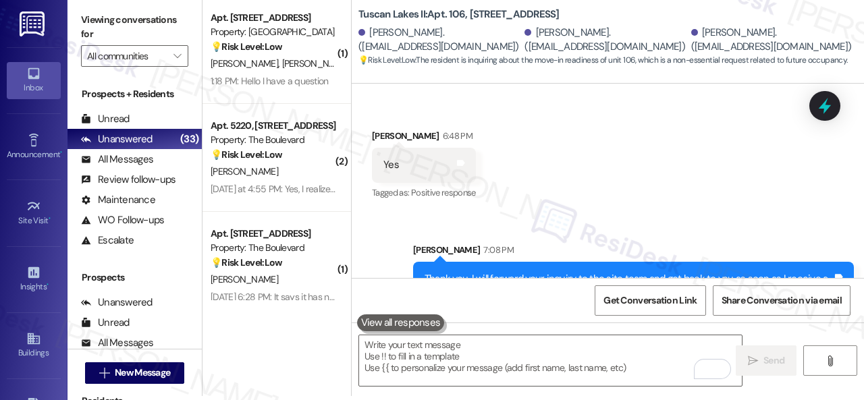
scroll to position [2598, 0]
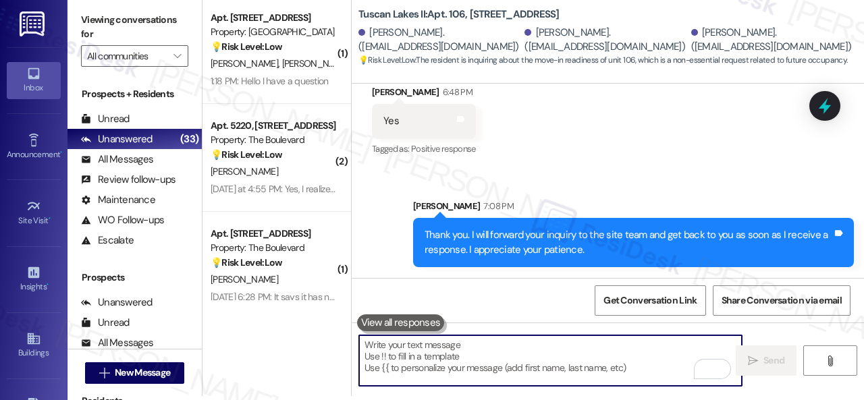
click at [427, 361] on textarea "To enrich screen reader interactions, please activate Accessibility in Grammarl…" at bounding box center [550, 361] width 383 height 51
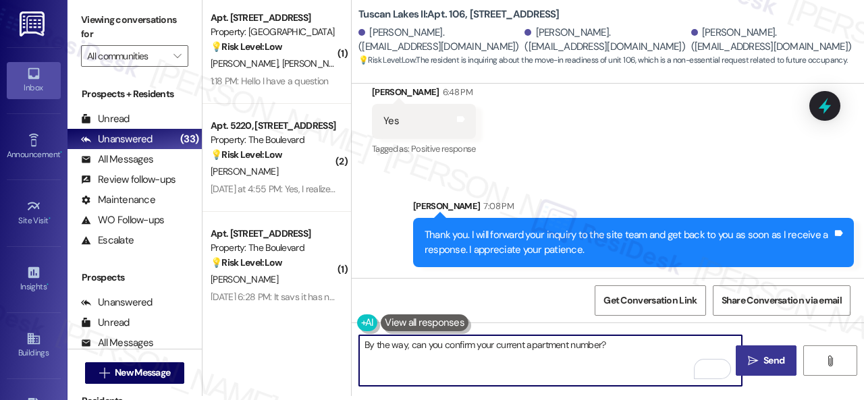
type textarea "By the way, can you confirm your current apartment number?"
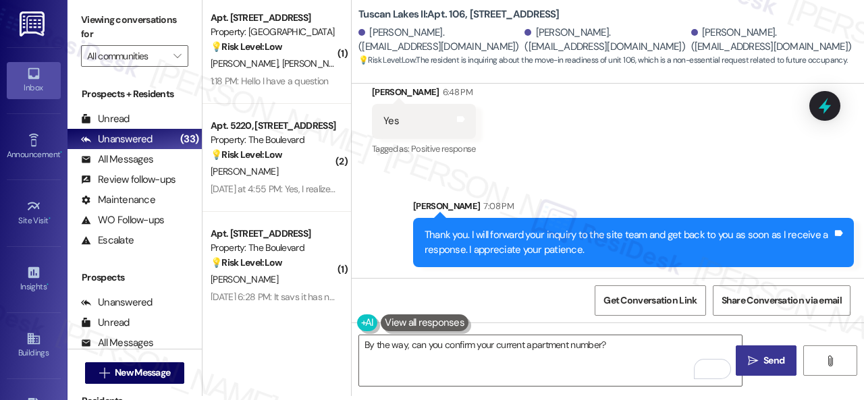
click at [775, 359] on span "Send" at bounding box center [774, 361] width 21 height 14
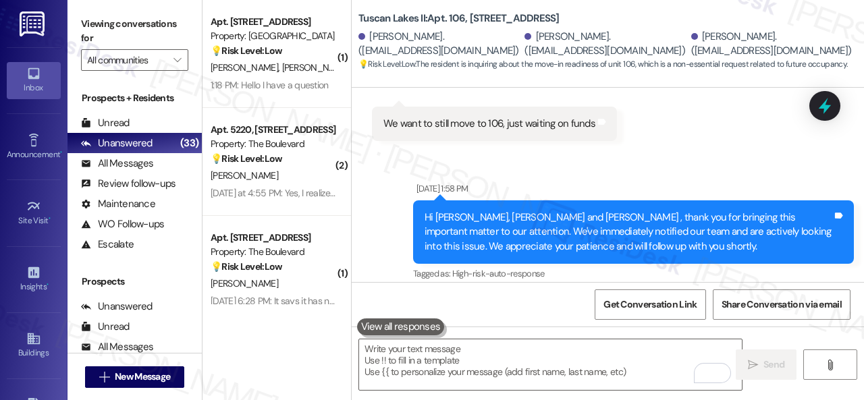
scroll to position [1610, 0]
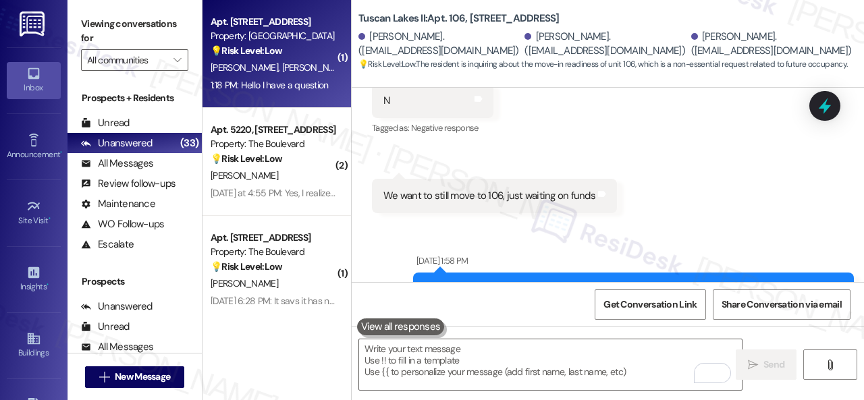
click at [307, 57] on div "💡 Risk Level: Low The message is a general inquiry and does not indicate any ur…" at bounding box center [273, 51] width 125 height 14
type textarea "Fetching suggested responses. Please feel free to read through the conversation…"
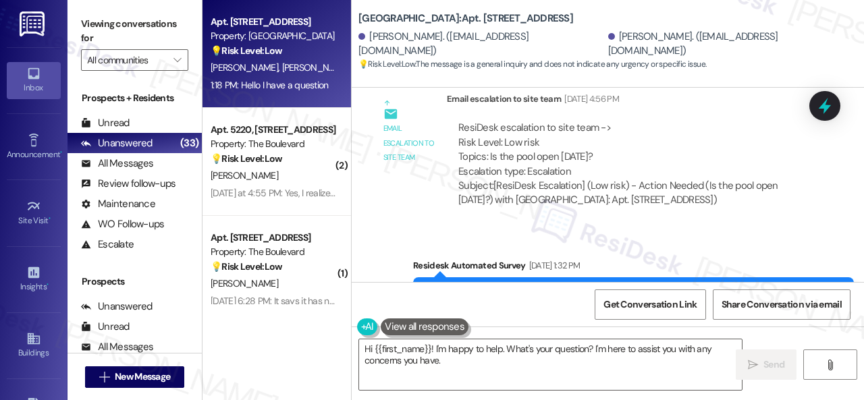
scroll to position [14798, 0]
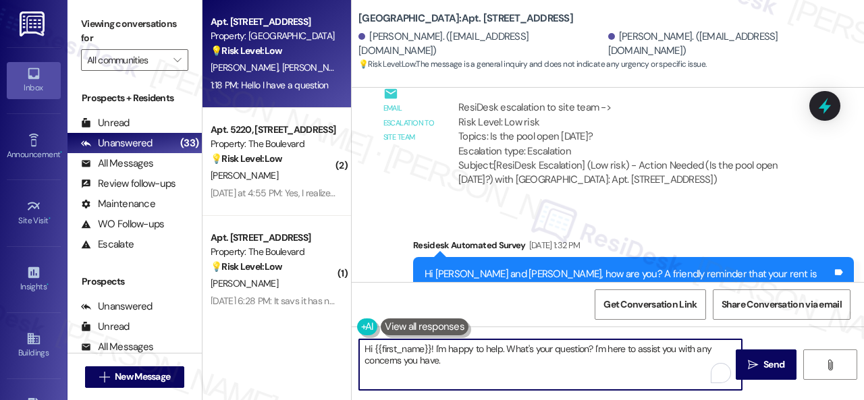
drag, startPoint x: 447, startPoint y: 352, endPoint x: 458, endPoint y: 361, distance: 14.4
click at [458, 361] on textarea "Hi {{first_name}}! I'm happy to help. What's your question? I'm here to assist …" at bounding box center [550, 365] width 383 height 51
drag, startPoint x: 375, startPoint y: 350, endPoint x: 431, endPoint y: 353, distance: 56.1
click at [431, 353] on textarea "Hi {{first_name}}! I'm sorry for the late response. I understand you have a que…" at bounding box center [550, 365] width 383 height 51
type textarea "Hi Aysa! I'm sorry for the late response. I understand you have a question. Can…"
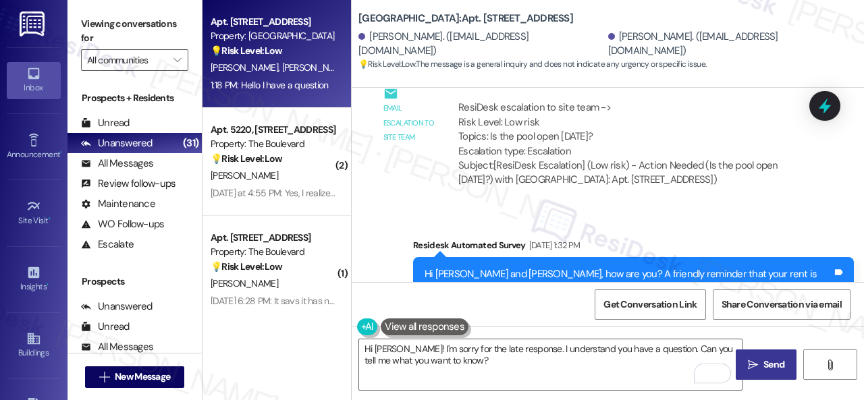
click at [755, 365] on span " Send" at bounding box center [766, 365] width 43 height 14
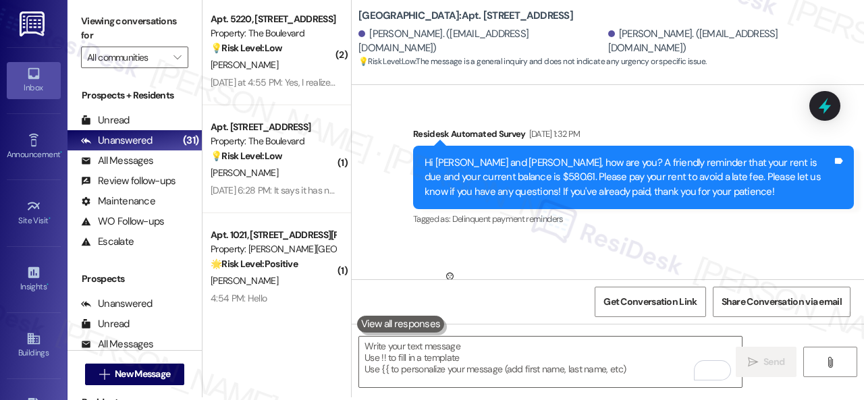
scroll to position [4, 0]
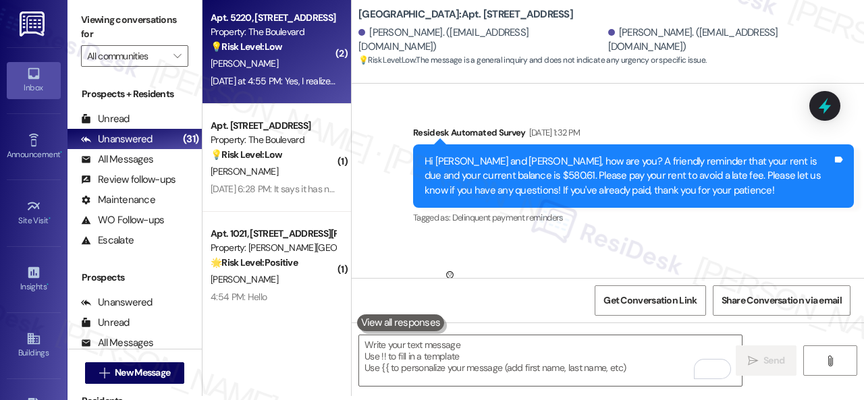
click at [302, 65] on div "M. Rouse" at bounding box center [273, 63] width 128 height 17
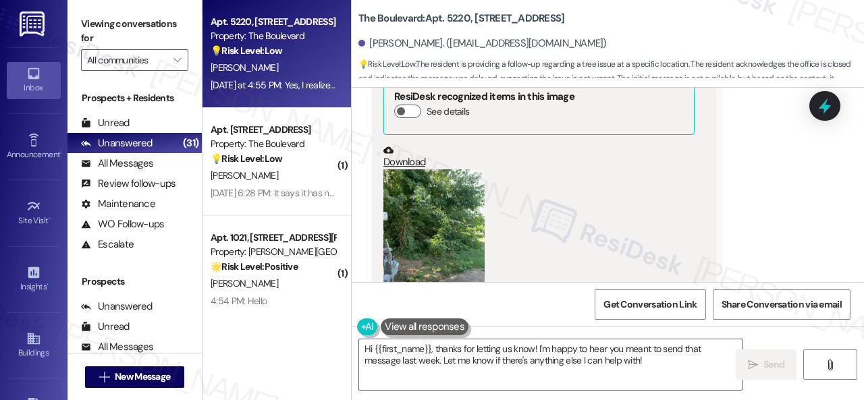
scroll to position [2473, 0]
click at [453, 272] on button "Zoom image" at bounding box center [434, 236] width 101 height 135
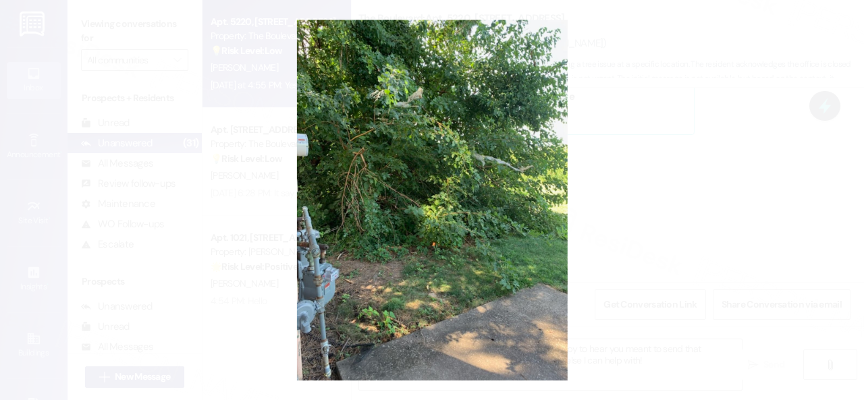
click at [483, 253] on button "Unzoom image" at bounding box center [432, 200] width 864 height 400
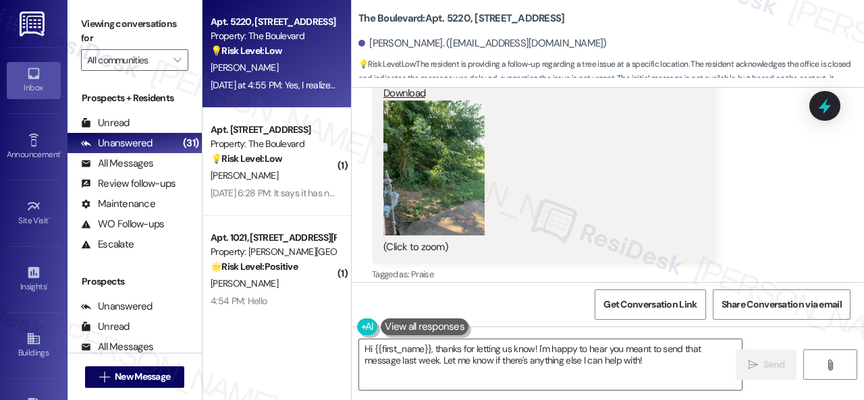
scroll to position [2540, 0]
click at [440, 208] on button "Zoom image" at bounding box center [434, 169] width 101 height 135
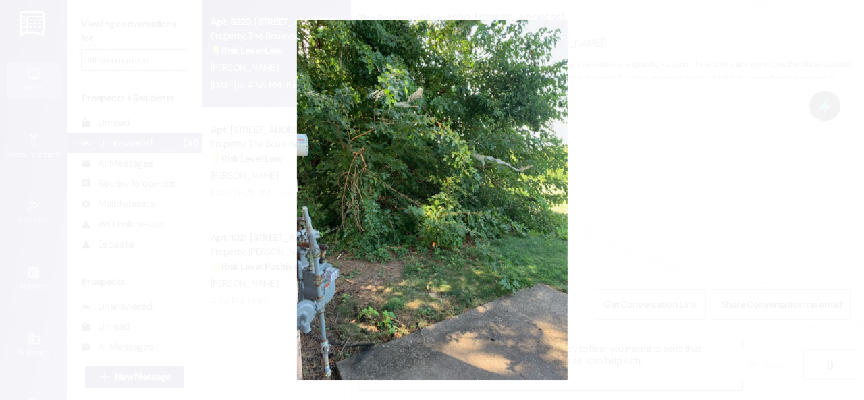
click at [453, 210] on button "Unzoom image" at bounding box center [432, 200] width 864 height 400
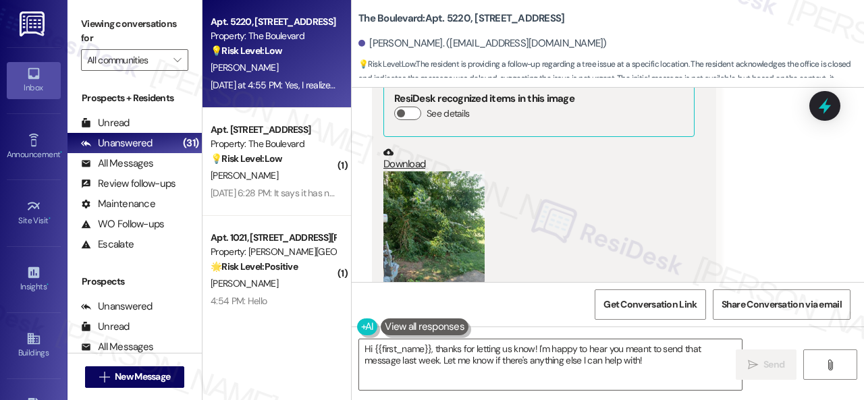
scroll to position [2405, 0]
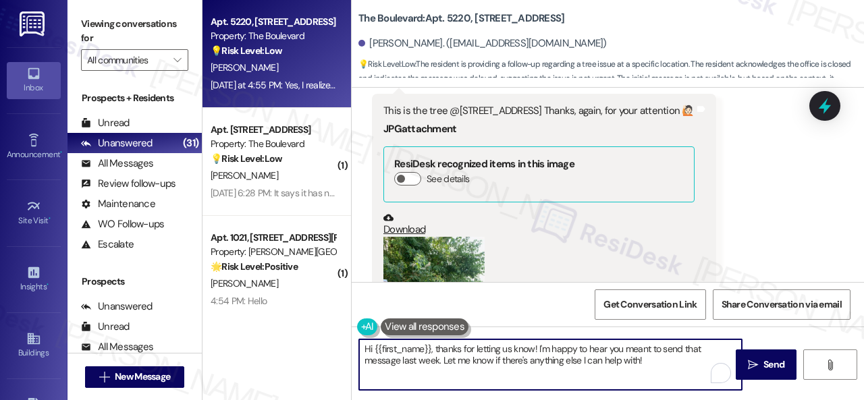
drag, startPoint x: 436, startPoint y: 348, endPoint x: 617, endPoint y: 359, distance: 181.3
click at [650, 363] on textarea "Hi {{first_name}}, thanks for letting us know! I'm happy to hear you meant to s…" at bounding box center [550, 365] width 383 height 51
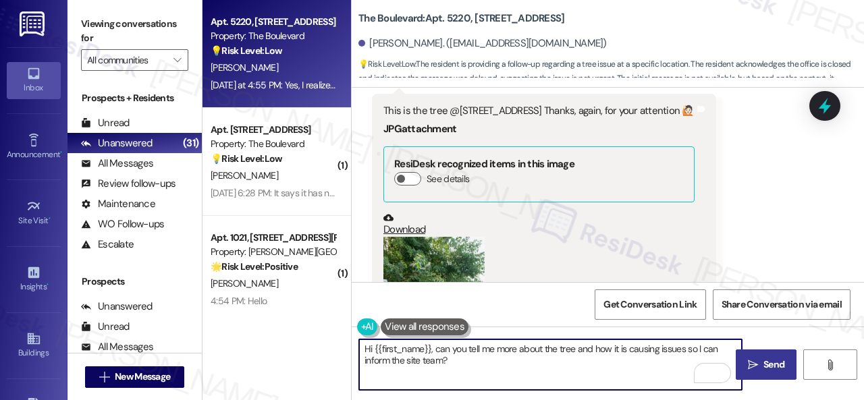
type textarea "Hi {{first_name}}, can you tell me more about the tree and how it is causing is…"
click at [764, 364] on span "Send" at bounding box center [774, 365] width 21 height 14
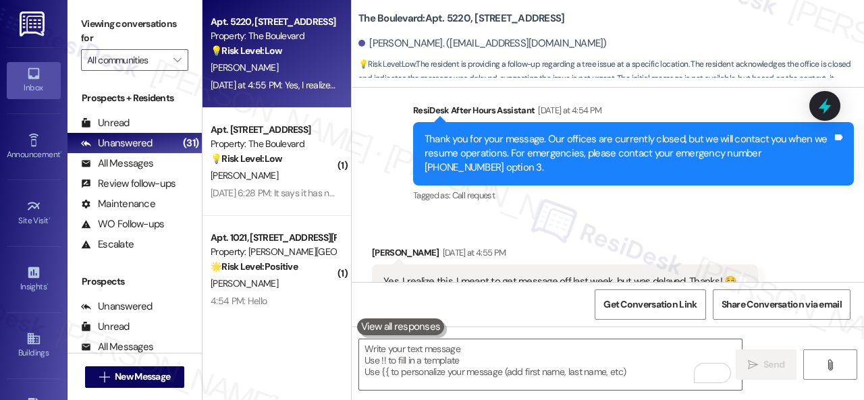
scroll to position [2809, 0]
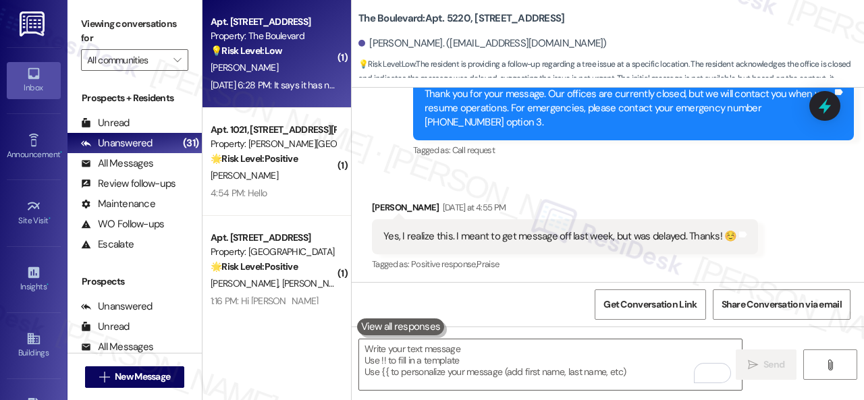
click at [317, 68] on div "D. Frank-Branham" at bounding box center [273, 67] width 128 height 17
type textarea "Fetching suggested responses. Please feel free to read through the conversation…"
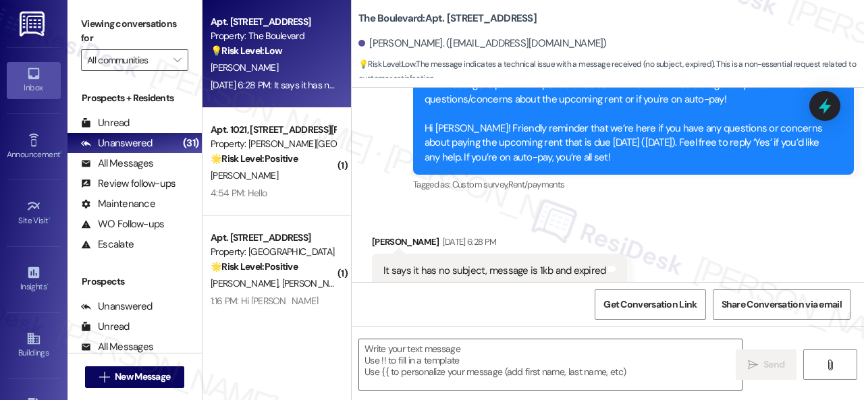
scroll to position [320, 0]
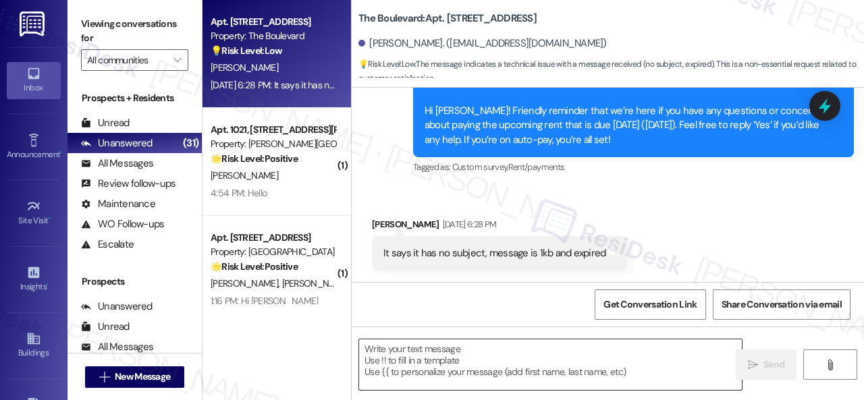
click at [423, 365] on textarea at bounding box center [550, 365] width 383 height 51
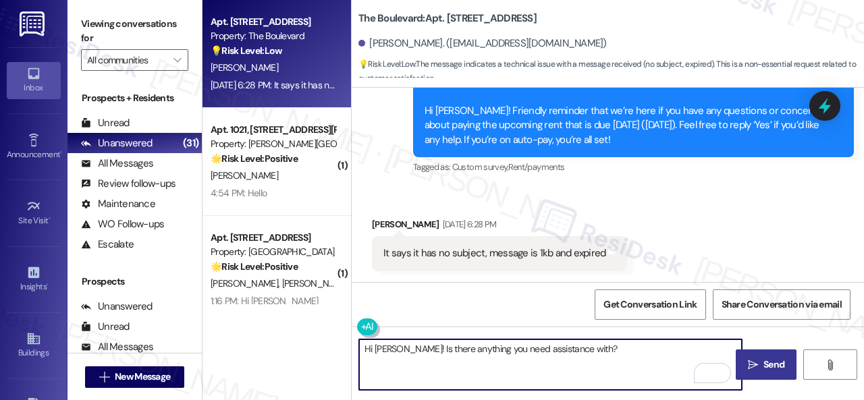
type textarea "Hi Drake! Is there anything you need assistance with?"
click at [764, 361] on span "Send" at bounding box center [774, 365] width 21 height 14
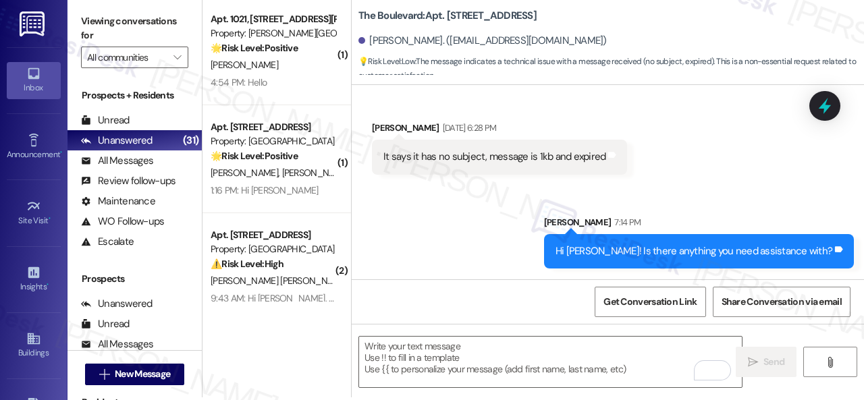
scroll to position [4, 0]
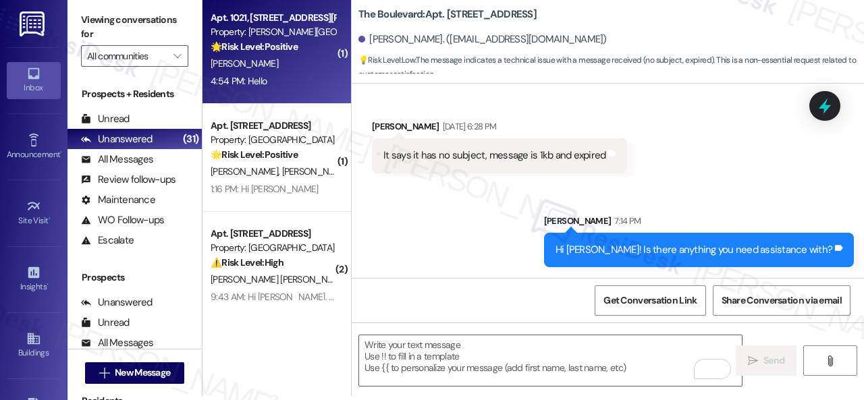
click at [278, 69] on div "T. Lewis" at bounding box center [273, 63] width 128 height 17
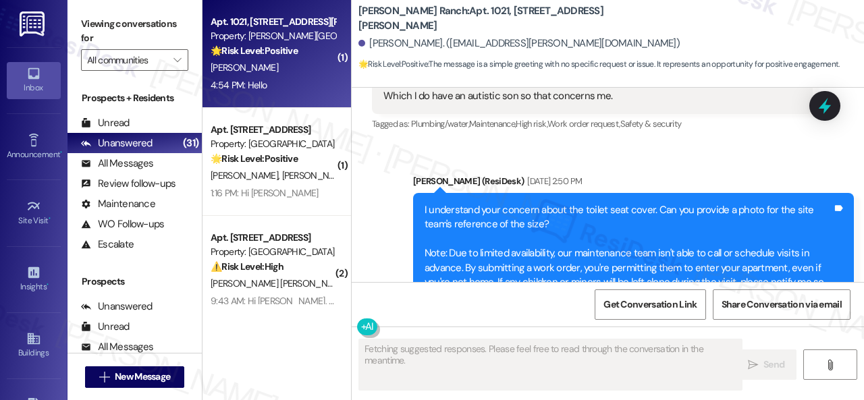
scroll to position [1449, 0]
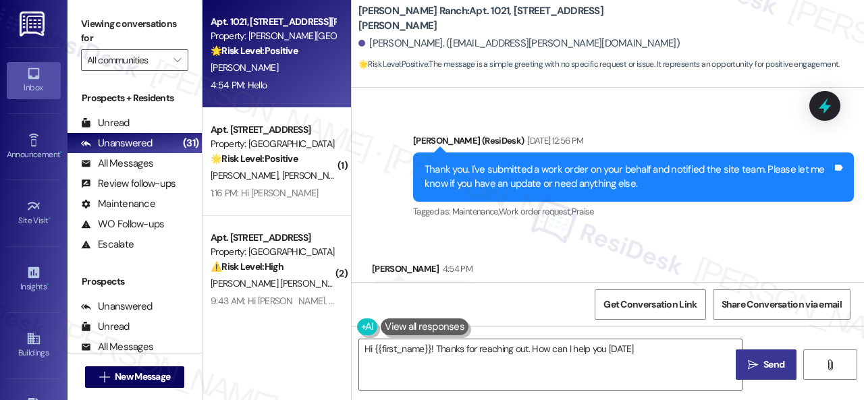
type textarea "Hi {{first_name}}! Thanks for reaching out. How can I help you today?"
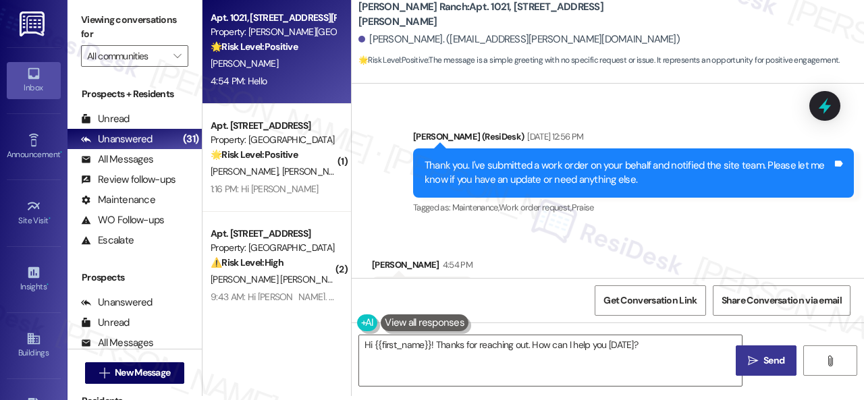
click at [764, 365] on span "Send" at bounding box center [774, 361] width 21 height 14
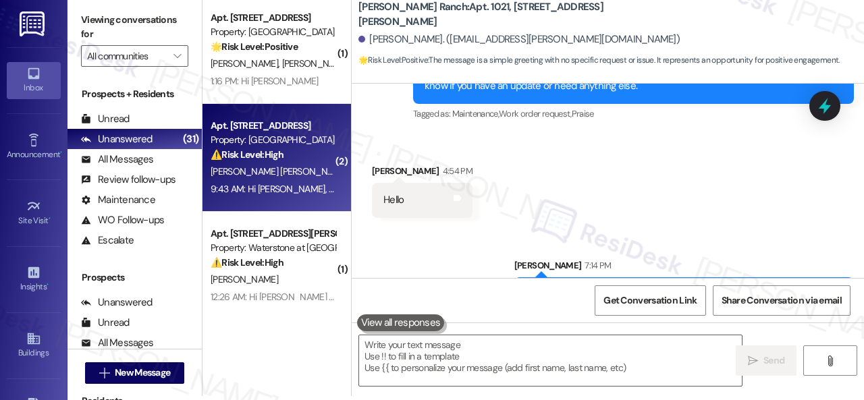
scroll to position [0, 0]
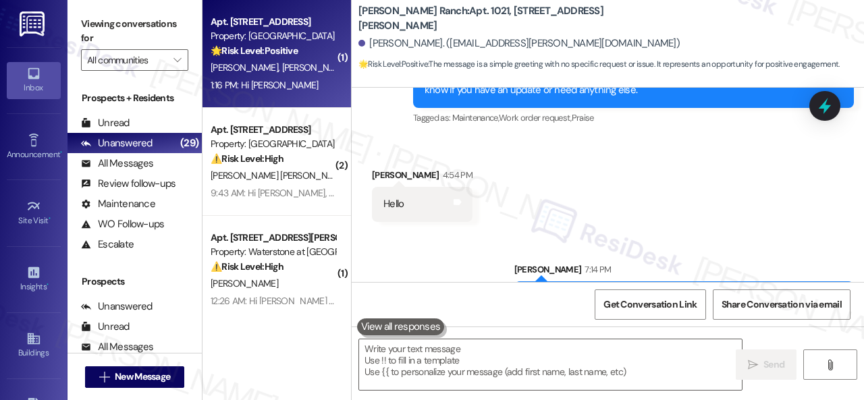
click at [311, 83] on div "1:16 PM: Hi Sarah 1:16 PM: Hi Sarah" at bounding box center [273, 85] width 128 height 17
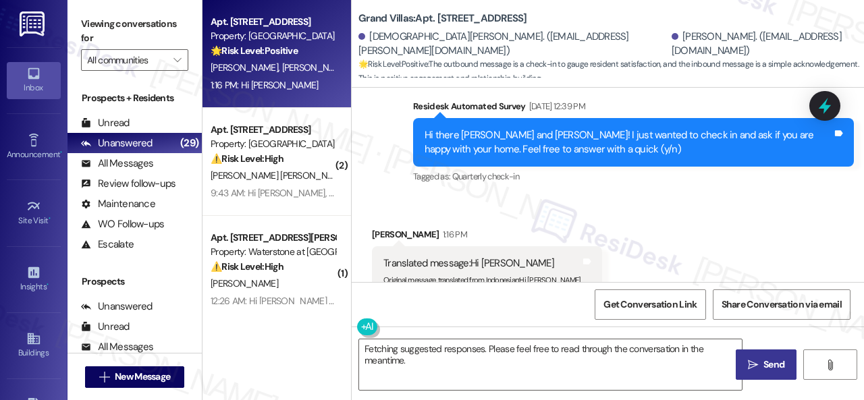
scroll to position [4, 0]
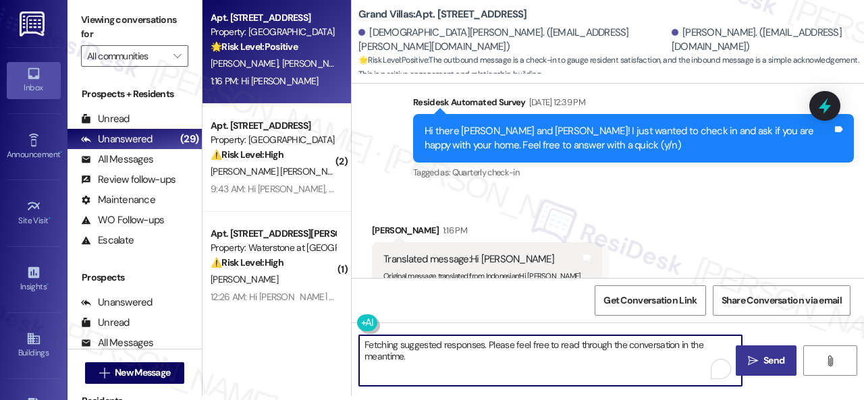
drag, startPoint x: 441, startPoint y: 363, endPoint x: 288, endPoint y: 315, distance: 160.0
click at [288, 315] on div "Apt. 603, 1550 Katy Gap Rd Property: Grand Villas 🌟 Risk Level: Positive The ou…" at bounding box center [534, 196] width 662 height 400
type textarea "Hello Naveen! How can I assist you?"
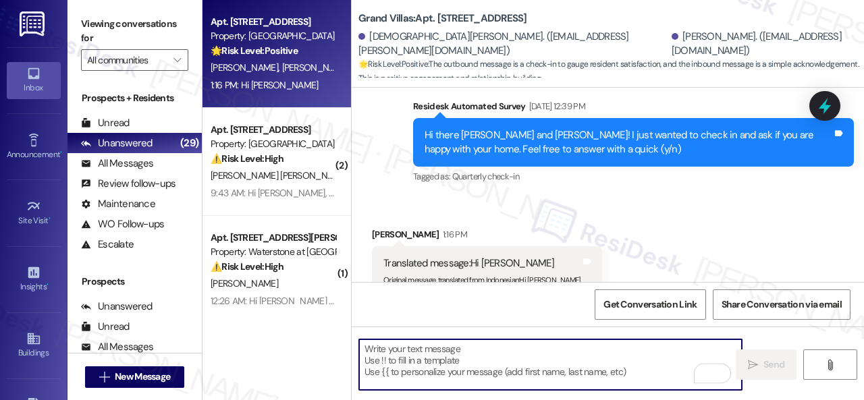
scroll to position [2085, 0]
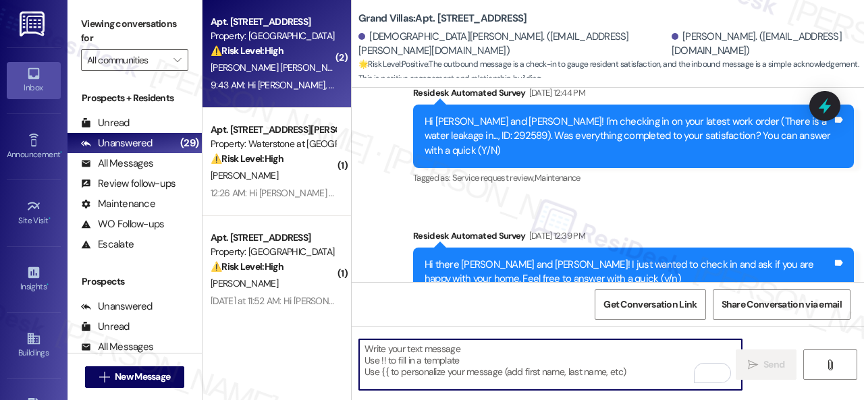
click at [311, 53] on div "⚠️ Risk Level: High The resident is reporting that the numeric keypad for the m…" at bounding box center [273, 51] width 125 height 14
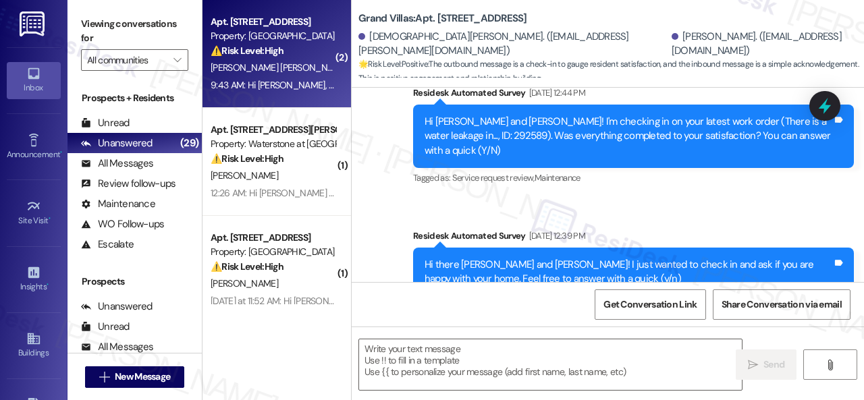
type textarea "Fetching suggested responses. Please feel free to read through the conversation…"
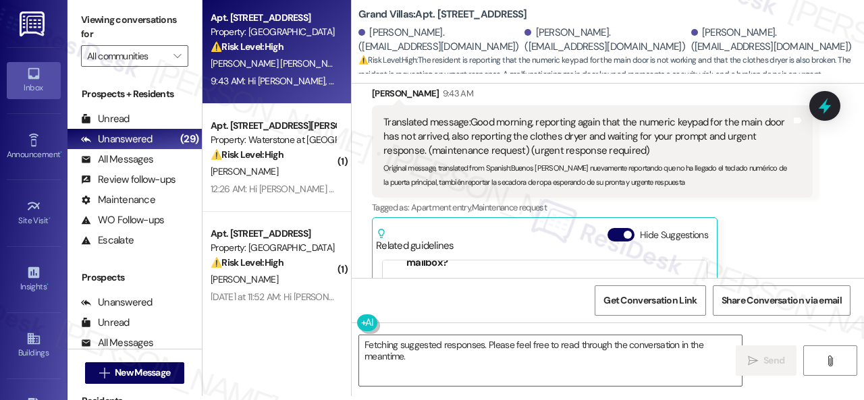
scroll to position [135, 0]
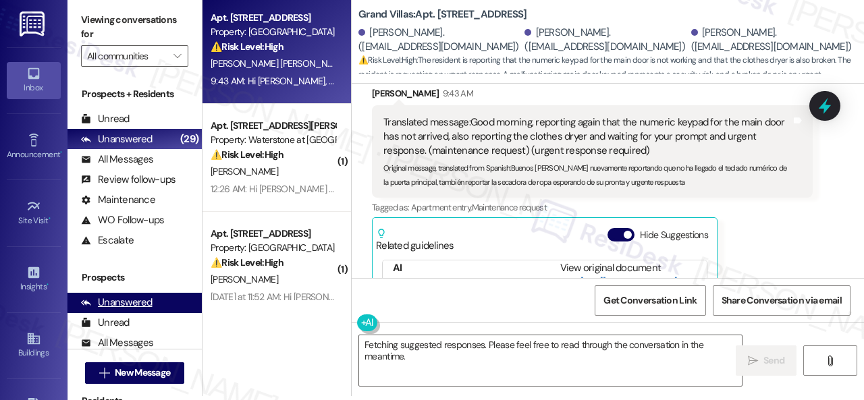
drag, startPoint x: 419, startPoint y: 359, endPoint x: 183, endPoint y: 307, distance: 241.8
click at [295, 338] on div "Apt. 1305, 1550 Katy Gap Rd Property: Grand Villas ⚠️ Risk Level: High The resi…" at bounding box center [534, 196] width 662 height 400
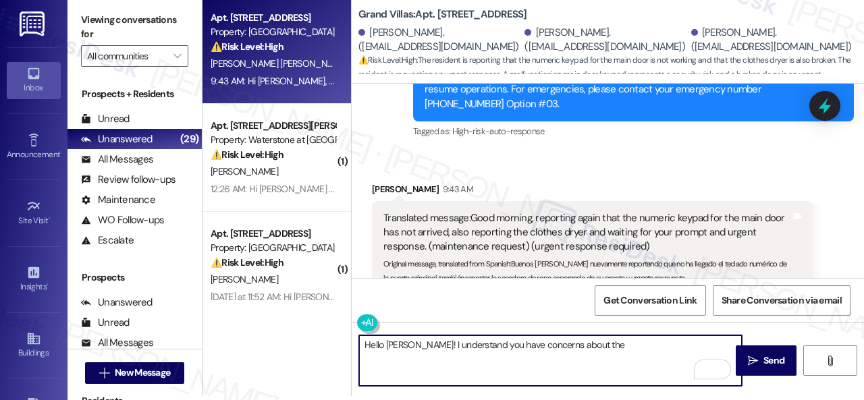
scroll to position [5701, 0]
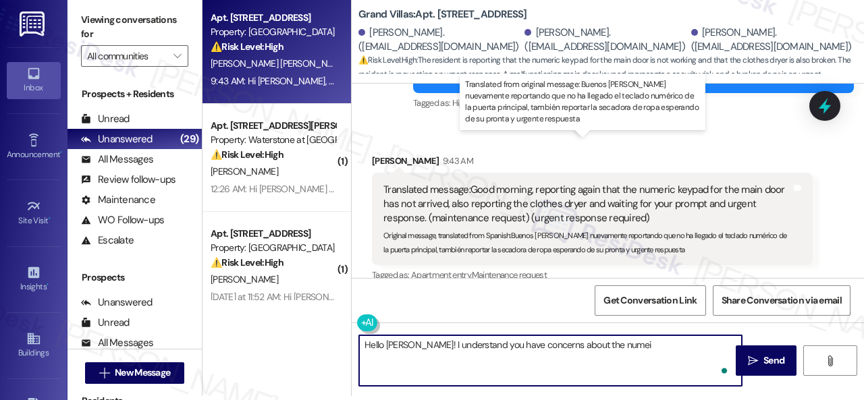
type textarea "Hello Gina! I understand you have concerns about the nume"
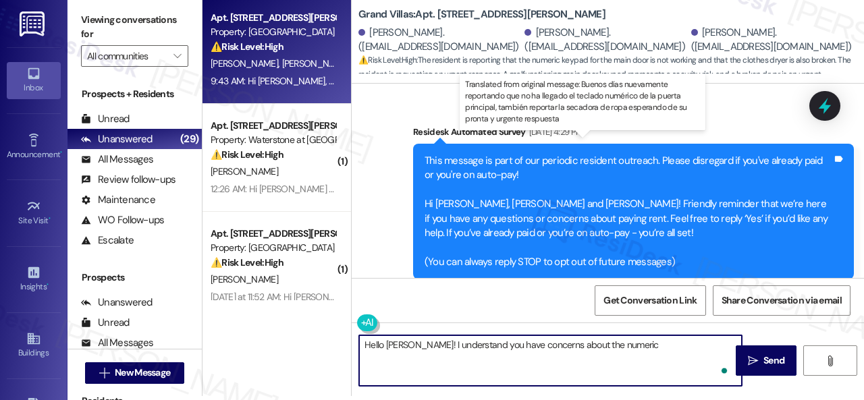
scroll to position [135, 0]
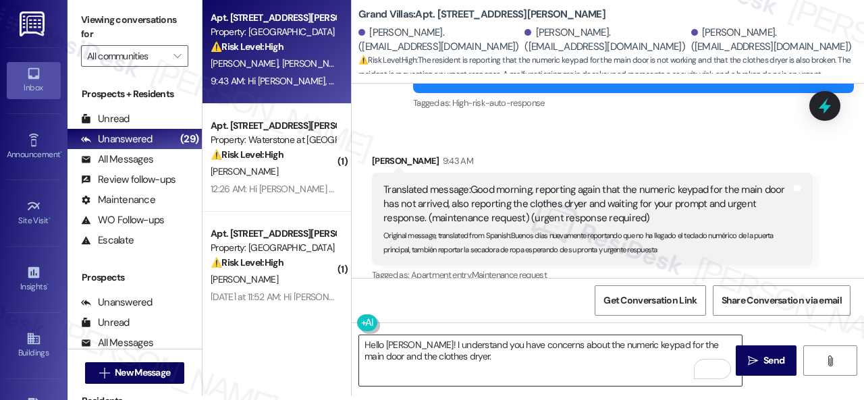
click at [677, 363] on textarea "Hello [PERSON_NAME]! I understand you have concerns about the numeric keypad fo…" at bounding box center [550, 361] width 383 height 51
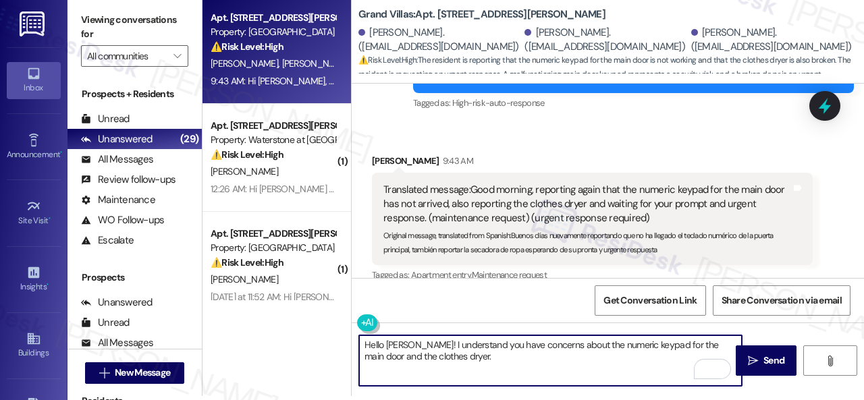
paste textarea "Do you have maintenance requests for the issues? If so, are the work orders sti…"
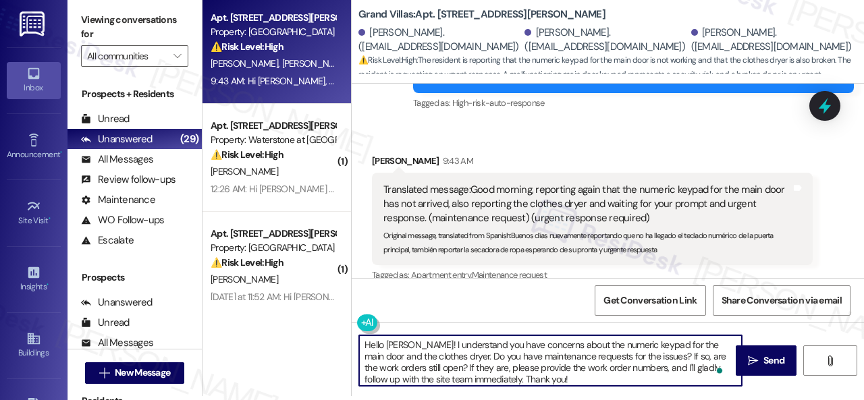
type textarea "Hello [PERSON_NAME]! I understand you have concerns about the numeric keypad fo…"
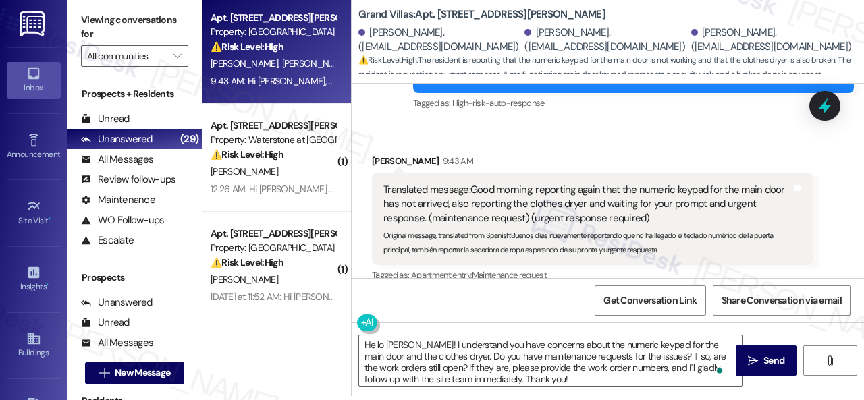
click at [766, 265] on div "Tagged as: Apartment entry , Click to highlight conversations about Apartment e…" at bounding box center [592, 275] width 441 height 20
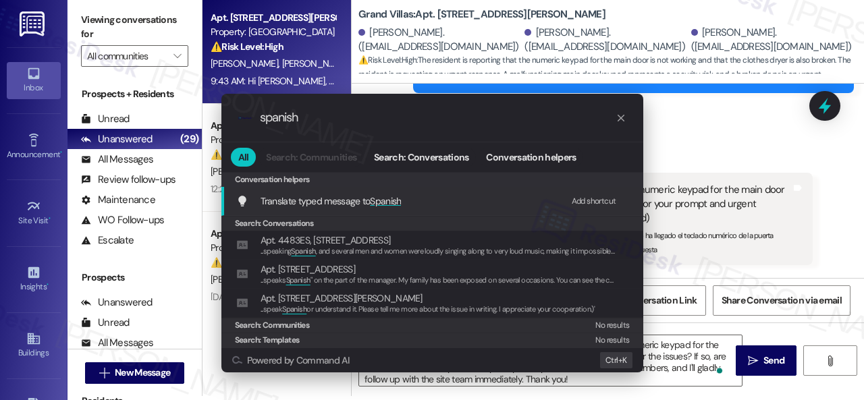
type input "spanish"
click at [589, 200] on div "Add shortcut" at bounding box center [594, 201] width 45 height 14
click at [315, 195] on span "Translate typed message to Spanish" at bounding box center [331, 201] width 141 height 12
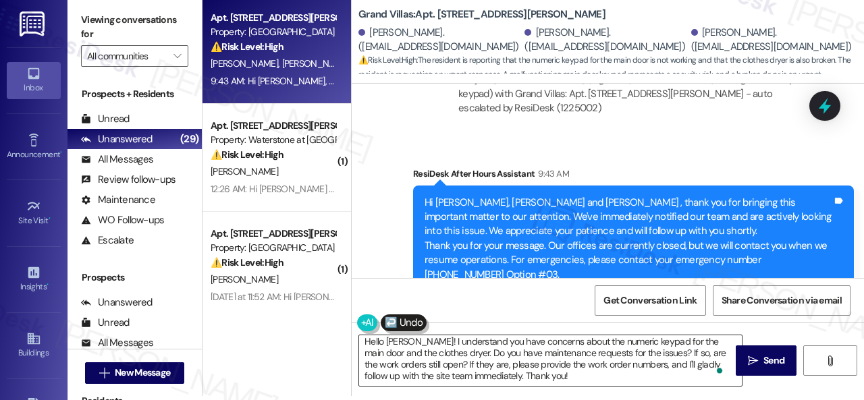
scroll to position [61, 0]
click at [771, 359] on span "Send" at bounding box center [774, 361] width 21 height 14
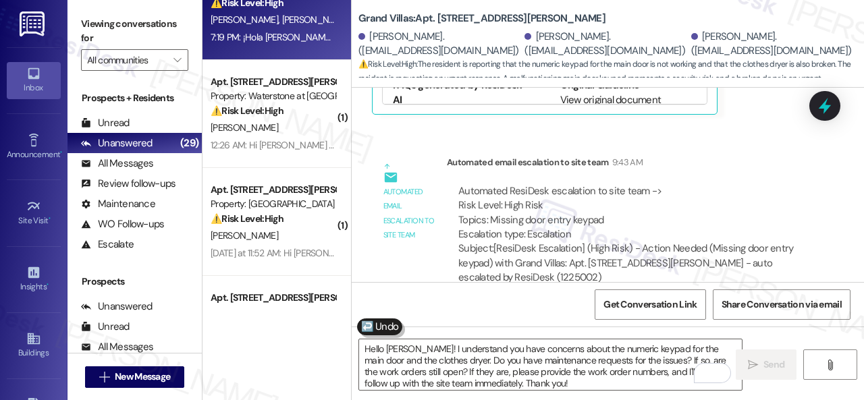
scroll to position [68, 0]
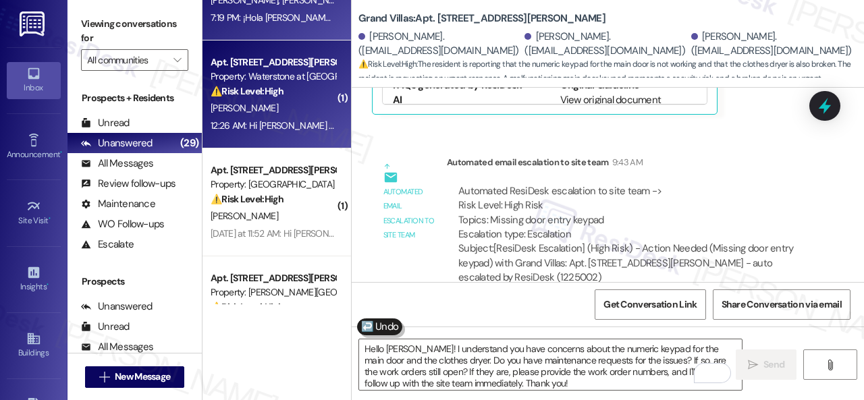
click at [298, 98] on div "⚠️ Risk Level: High The resident reports their A/C is not cooling and the unit …" at bounding box center [273, 91] width 125 height 14
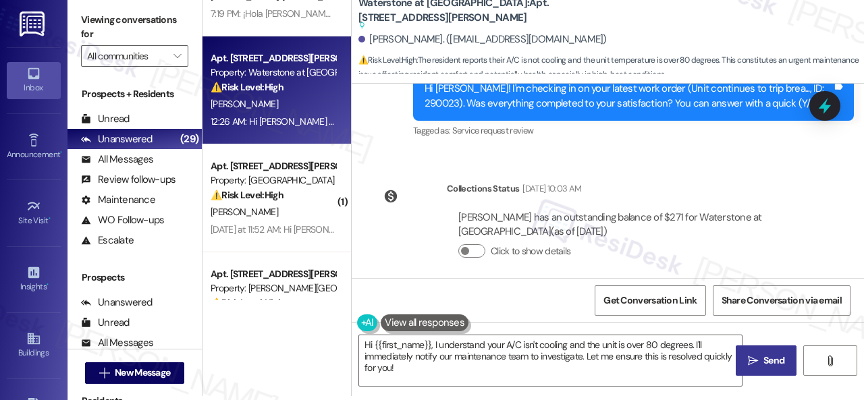
scroll to position [259, 0]
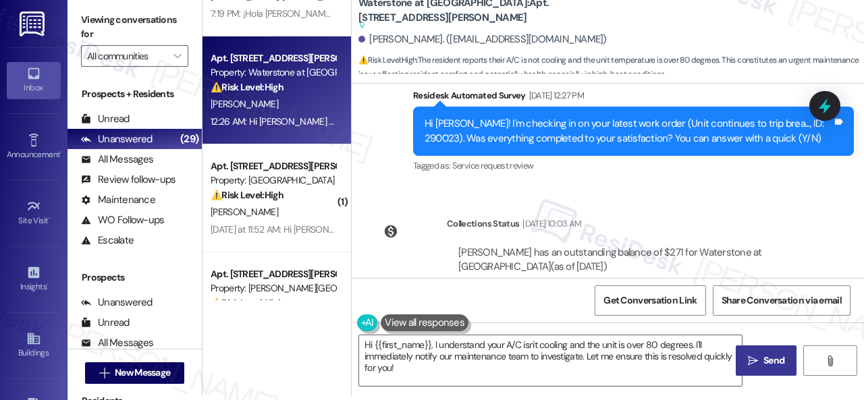
click at [425, 222] on div at bounding box center [410, 232] width 68 height 30
click at [691, 222] on div "Collections Status Aug 02, 2025 at 10:03 AM" at bounding box center [630, 226] width 366 height 19
drag, startPoint x: 662, startPoint y: 354, endPoint x: 690, endPoint y: 350, distance: 28.6
click at [662, 354] on textarea "Hi {{first_name}}, I understand your A/C isn't cooling and the unit is over 80 …" at bounding box center [550, 361] width 383 height 51
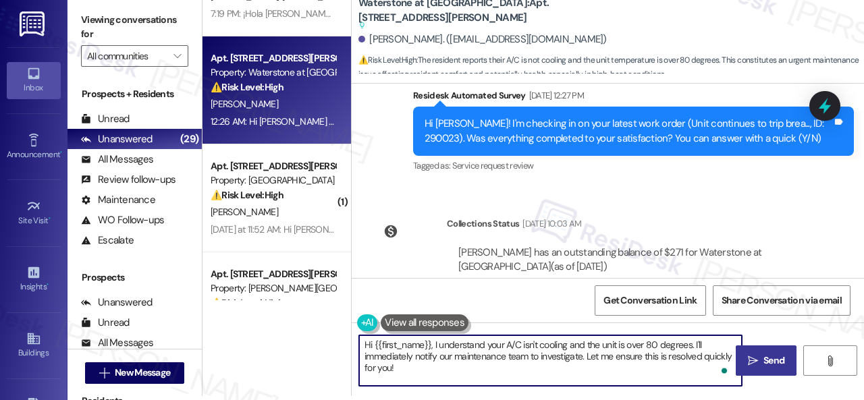
drag, startPoint x: 695, startPoint y: 344, endPoint x: 707, endPoint y: 383, distance: 41.0
click at [706, 384] on textarea "Hi {{first_name}}, I understand your A/C isn't cooling and the unit is over 80 …" at bounding box center [550, 361] width 383 height 51
paste textarea "Is there already a work order for the issue? If so, may I have the work order n…"
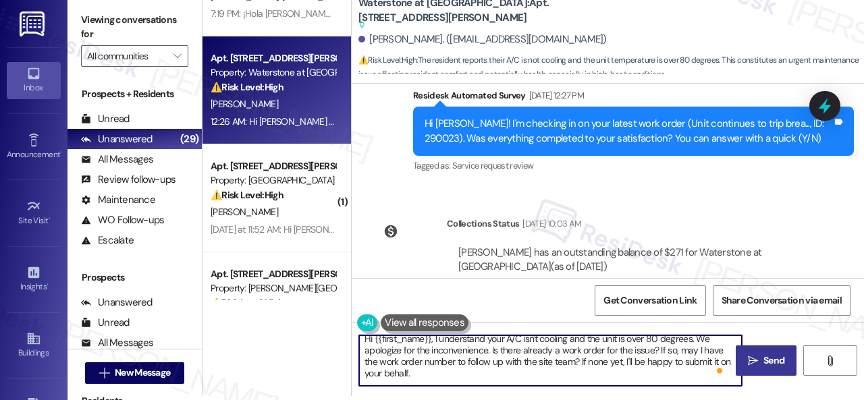
scroll to position [0, 0]
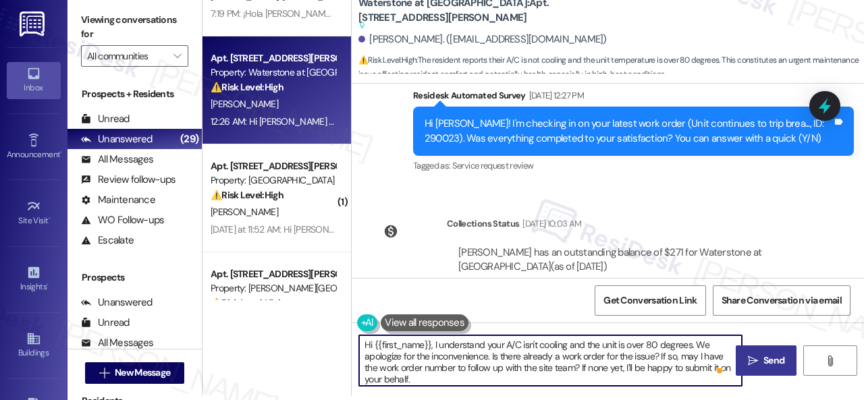
type textarea "Hi {{first_name}}, I understand your A/C isn't cooling and the unit is over 80 …"
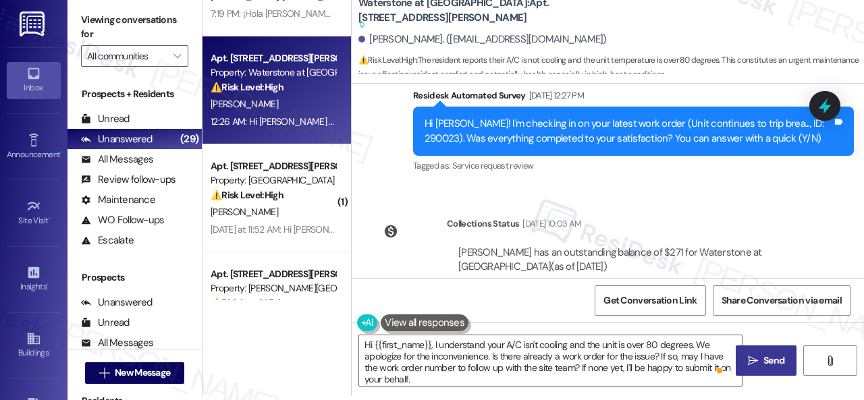
click at [752, 354] on span " Send" at bounding box center [766, 361] width 43 height 14
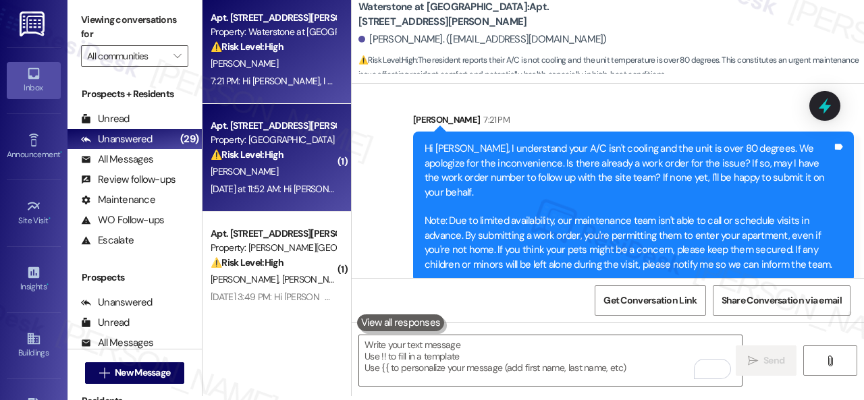
click at [294, 169] on div "M. Irfan" at bounding box center [273, 171] width 128 height 17
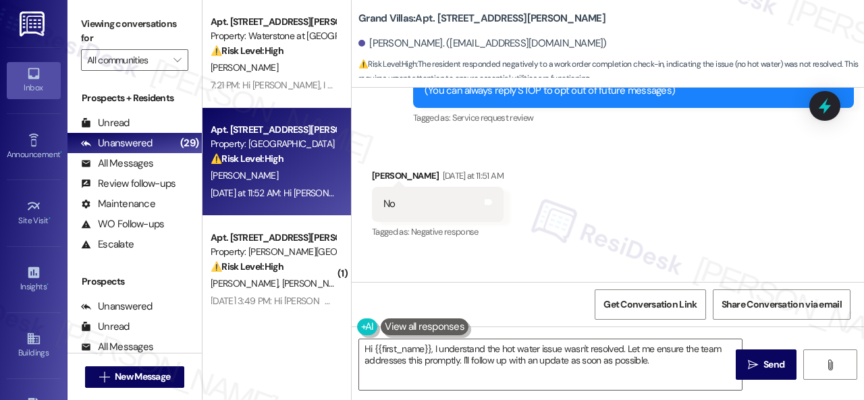
drag, startPoint x: 413, startPoint y: 140, endPoint x: 417, endPoint y: 156, distance: 16.0
click at [413, 140] on div "Received via SMS Muhammad Tahir Irfan Yesterday at 11:51 AM No Tags and notes T…" at bounding box center [608, 195] width 512 height 114
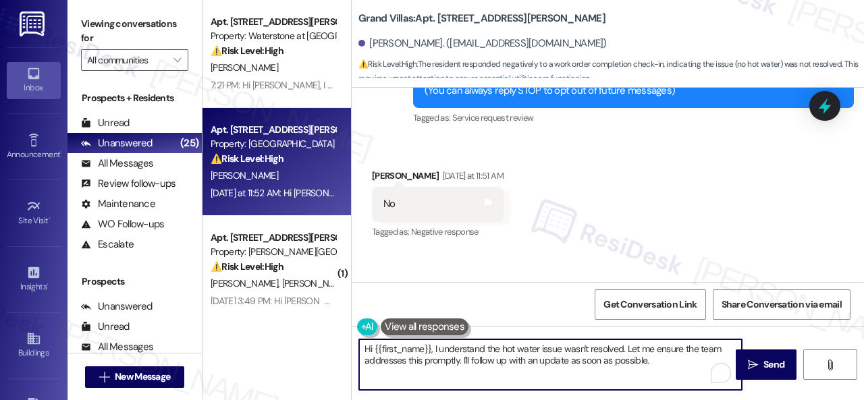
drag, startPoint x: 663, startPoint y: 357, endPoint x: 336, endPoint y: 345, distance: 327.7
click at [336, 345] on div "Apt. 14113, 6855 S Mason Rd Property: Waterstone at Cinco Ranch ⚠️ Risk Level: …" at bounding box center [534, 200] width 662 height 400
click at [664, 371] on textarea "Hi {{first_name}}, I understand the hot water issue wasn't resolved. Let me ens…" at bounding box center [550, 365] width 383 height 51
drag, startPoint x: 661, startPoint y: 363, endPoint x: 301, endPoint y: 345, distance: 360.3
click at [301, 345] on div "Apt. 14113, 6855 S Mason Rd Property: Waterstone at Cinco Ranch ⚠️ Risk Level: …" at bounding box center [534, 200] width 662 height 400
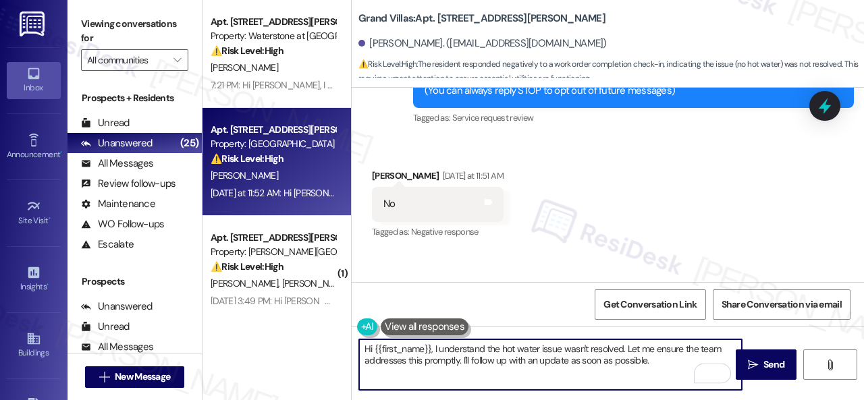
paste textarea "I'm sorry that the work order wasn't completed to your satisfaction. Can you pl…"
type textarea "I'm sorry that the work order wasn't completed to your satisfaction. Can you pl…"
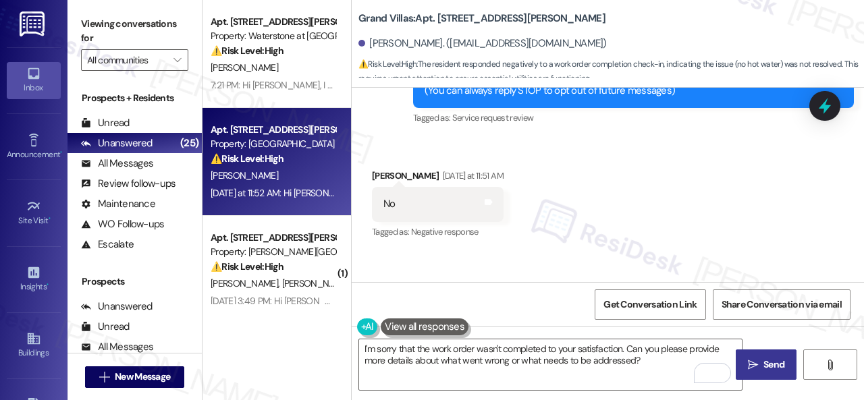
click at [764, 363] on span "Send" at bounding box center [774, 365] width 21 height 14
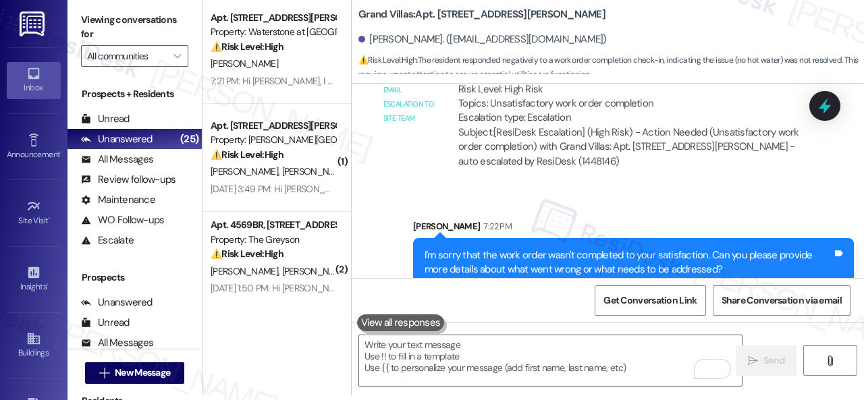
scroll to position [629, 0]
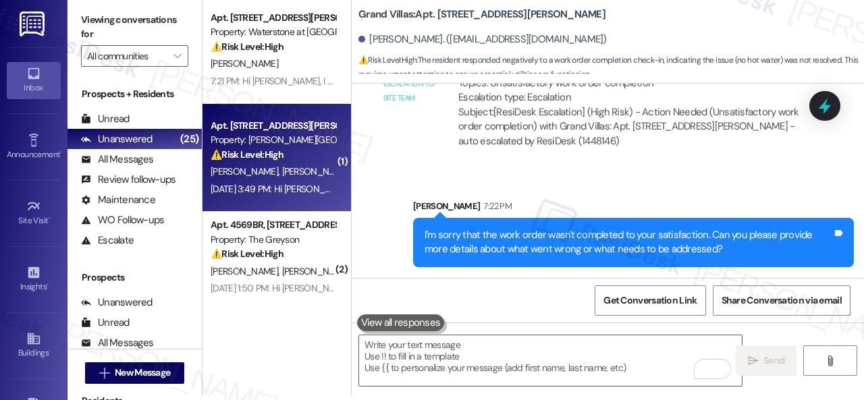
click at [353, 171] on span "[PERSON_NAME]" at bounding box center [389, 171] width 72 height 12
type textarea "Fetching suggested responses. Please feel free to read through the conversation…"
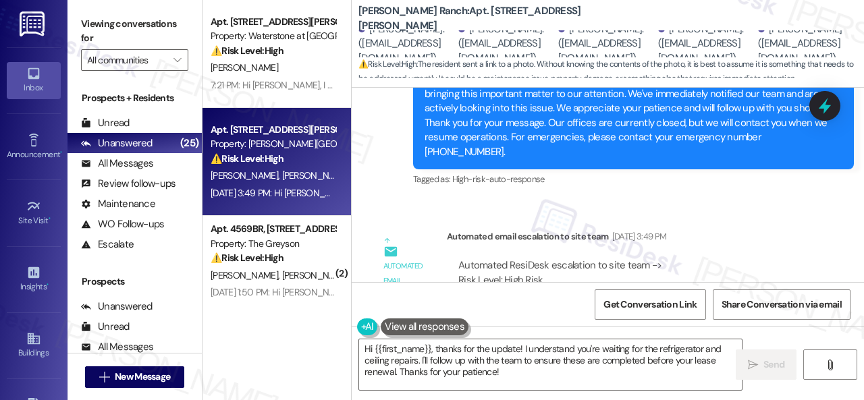
scroll to position [12276, 0]
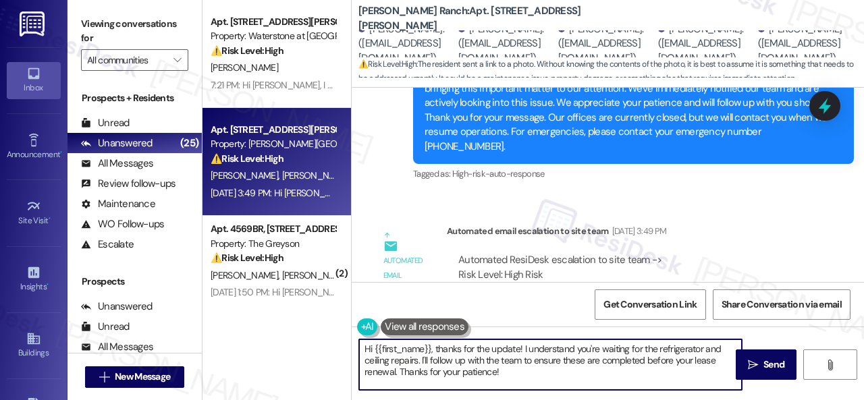
drag, startPoint x: 433, startPoint y: 351, endPoint x: 521, endPoint y: 370, distance: 89.8
click at [521, 370] on textarea "Hi {{first_name}}, thanks for the update! I understand you're waiting for the r…" at bounding box center [550, 365] width 383 height 51
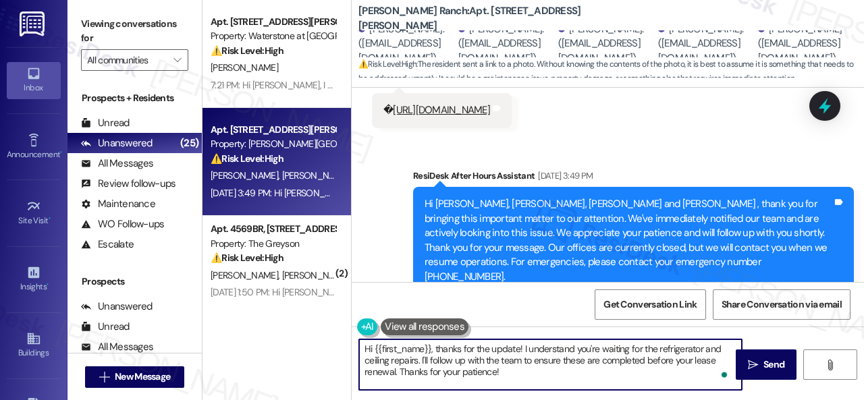
scroll to position [12006, 0]
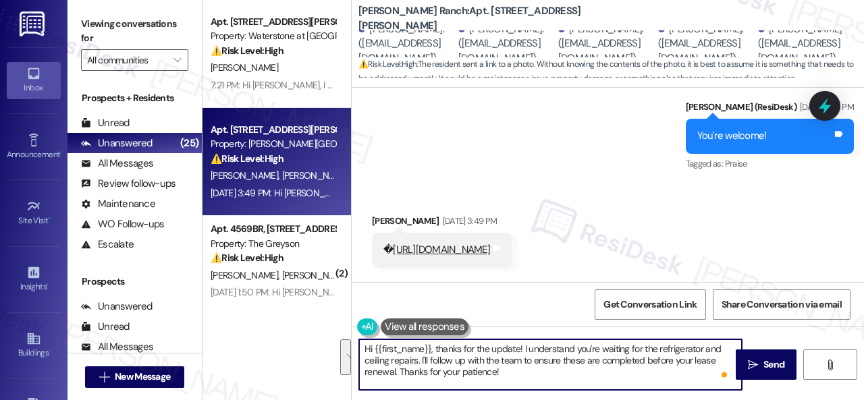
click at [423, 344] on textarea "Hi {{first_name}}, thanks for the update! I understand you're waiting for the r…" at bounding box center [550, 365] width 383 height 51
drag, startPoint x: 375, startPoint y: 348, endPoint x: 540, endPoint y: 371, distance: 167.0
click at [533, 373] on textarea "Hi {{first_name}}, thanks for the update! I understand you're waiting for the r…" at bounding box center [550, 365] width 383 height 51
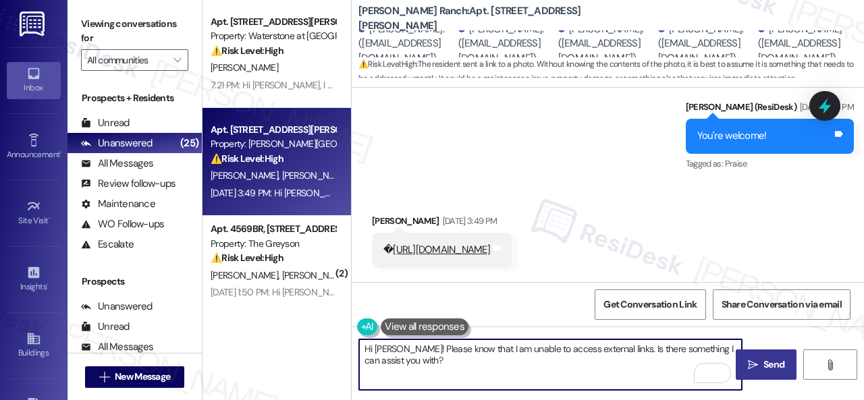
type textarea "Hi Diana! Please know that I am unable to access external links. Is there somet…"
click at [755, 363] on span " Send" at bounding box center [766, 365] width 43 height 14
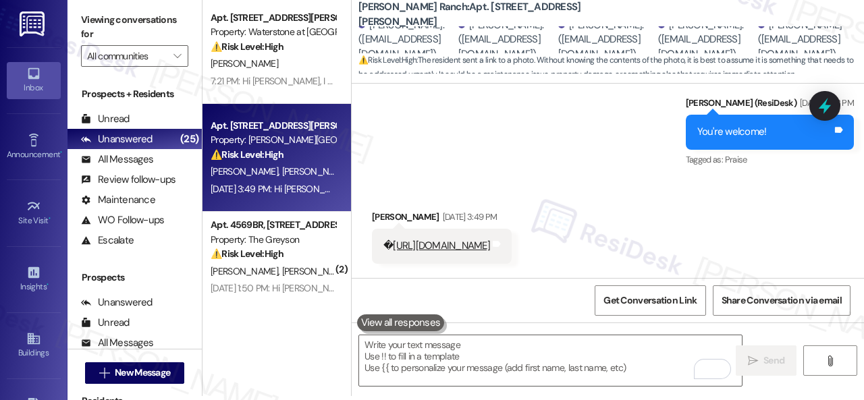
scroll to position [11871, 0]
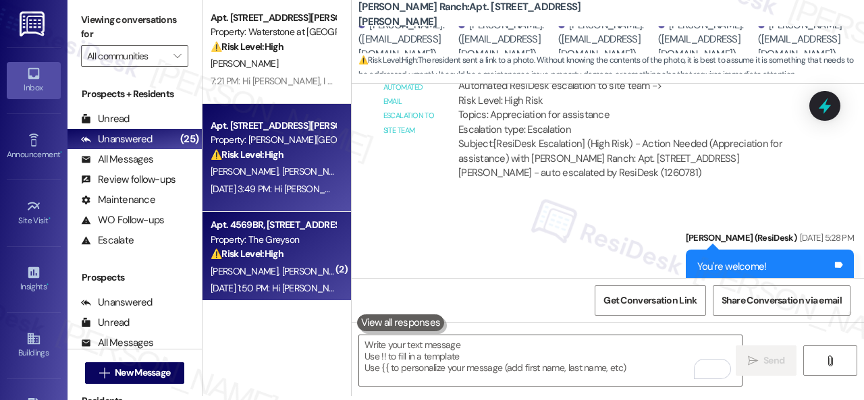
click at [296, 242] on div "Property: The Greyson" at bounding box center [273, 240] width 125 height 14
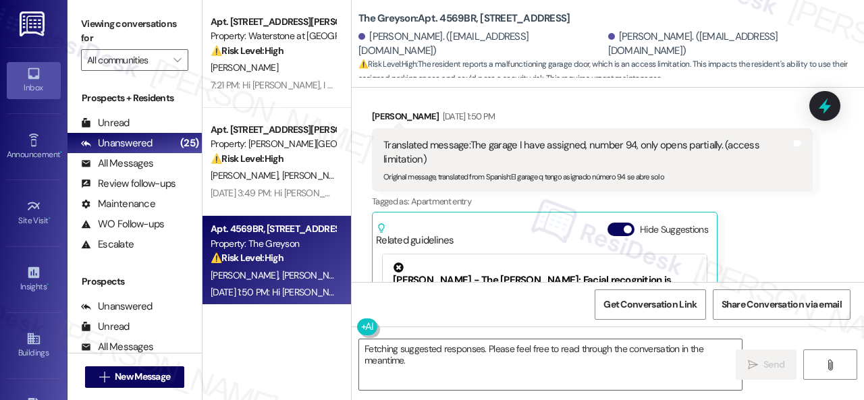
scroll to position [2560, 0]
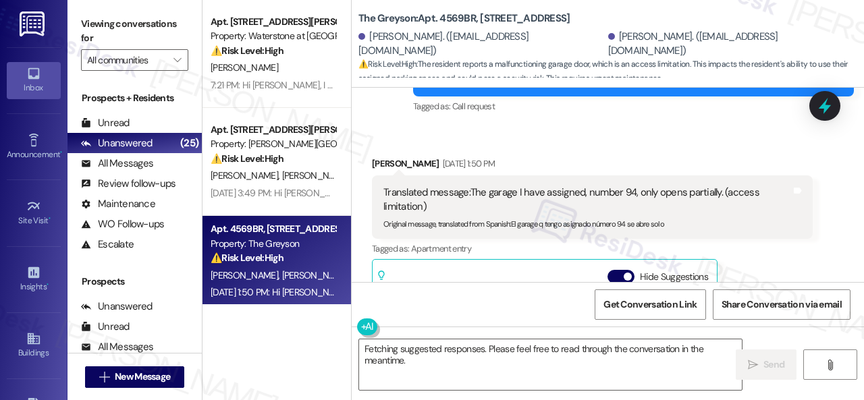
click at [747, 239] on div "Tagged as: Apartment entry Click to highlight conversations about Apartment ent…" at bounding box center [592, 249] width 441 height 20
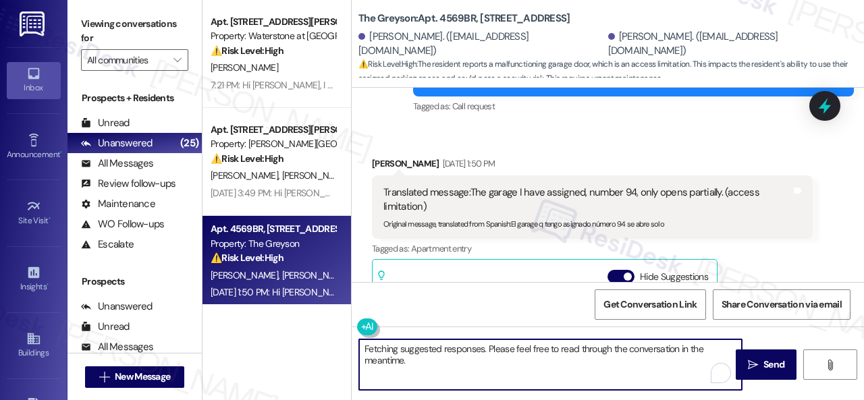
drag, startPoint x: 446, startPoint y: 366, endPoint x: 322, endPoint y: 336, distance: 127.1
click at [322, 336] on div "Apt. 14113, 6855 S Mason Rd Property: Waterstone at Cinco Ranch ⚠️ Risk Level: …" at bounding box center [534, 200] width 662 height 400
paste textarea "I apologize for the late reply. I was away for the weekend."
click at [416, 363] on textarea "Hello Leonardo! I apologize for the late reply. I was away for the weekend. I u…" at bounding box center [550, 365] width 383 height 51
click at [523, 361] on textarea "Hello Leonardo! I apologize for the late reply. I was away for the weekend. I u…" at bounding box center [550, 365] width 383 height 51
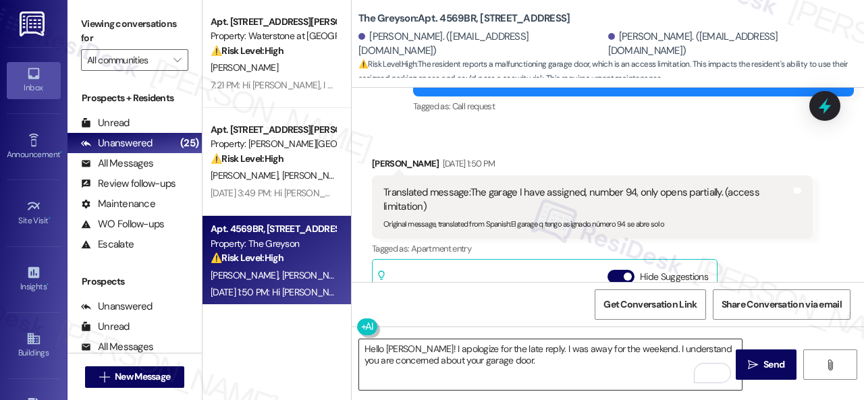
click at [531, 363] on textarea "Hello Leonardo! I apologize for the late reply. I was away for the weekend. I u…" at bounding box center [550, 365] width 383 height 51
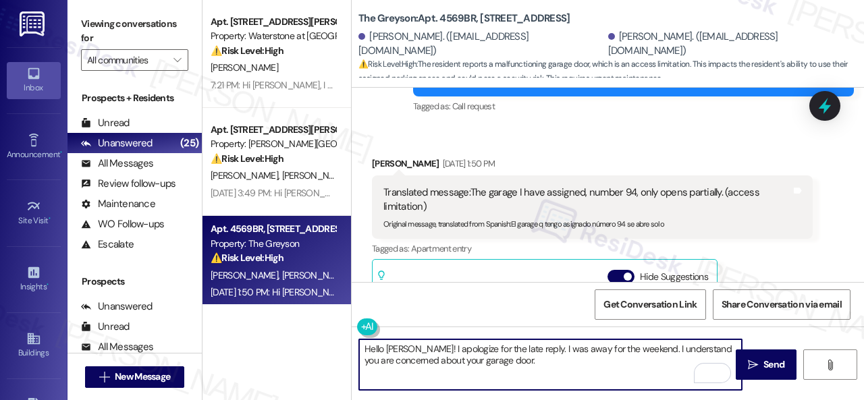
paste textarea "Is there already a work order for the issue? If so, may I have the work order n…"
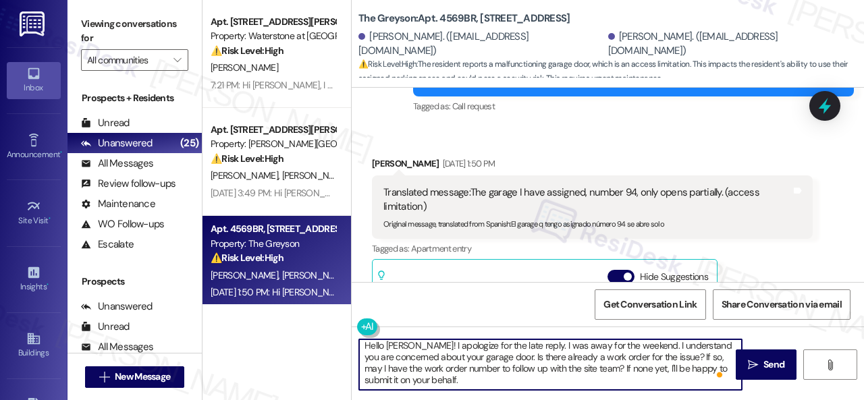
scroll to position [23, 0]
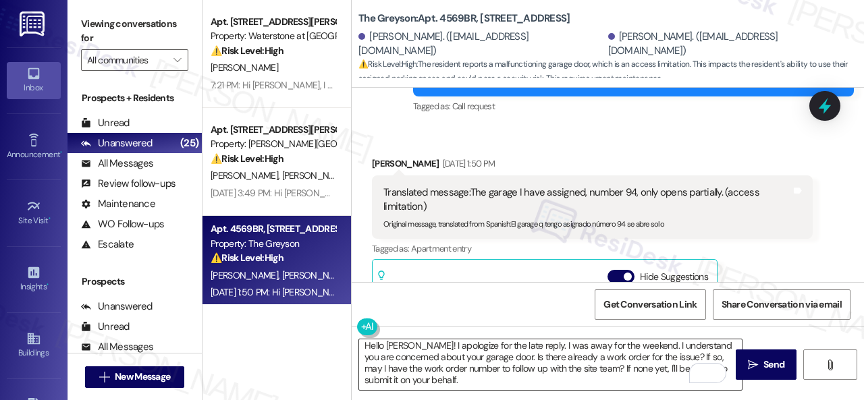
click at [500, 363] on textarea "Hello Leonardo! I apologize for the late reply. I was away for the weekend. I u…" at bounding box center [550, 365] width 383 height 51
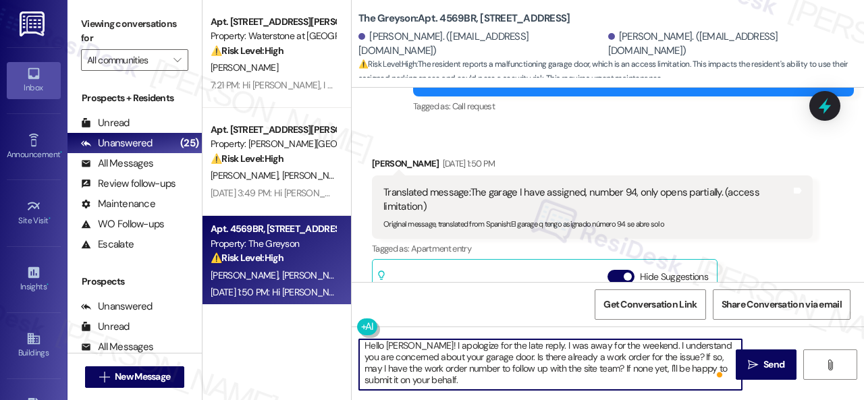
paste textarea "Note: Due to limited availability, our maintenance team isn't able to call or s…"
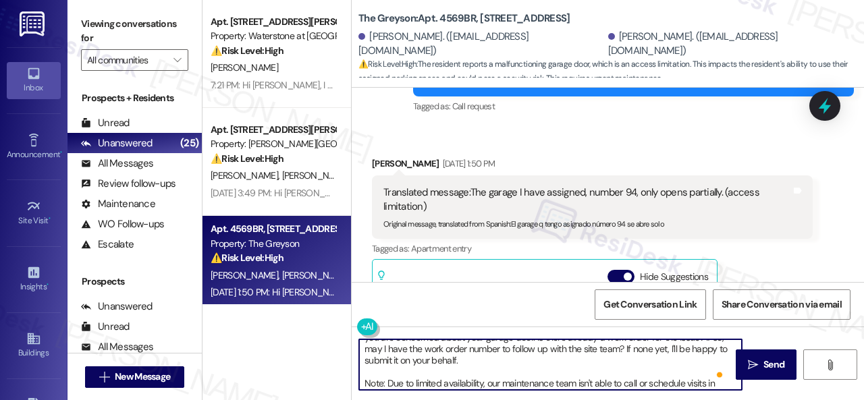
scroll to position [46, 0]
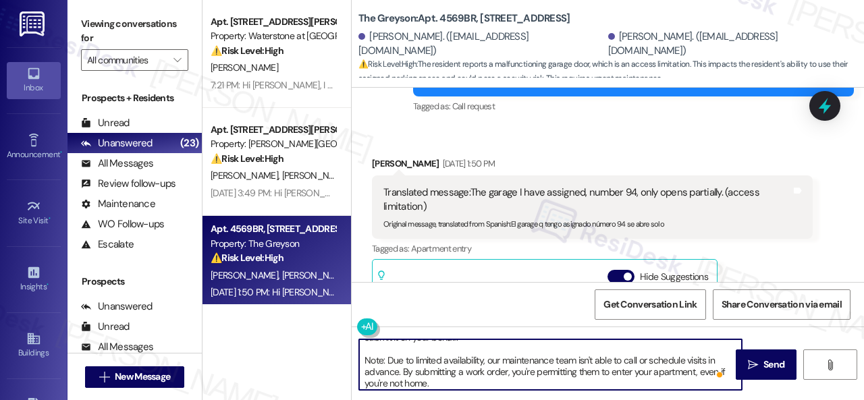
drag, startPoint x: 613, startPoint y: 372, endPoint x: 697, endPoint y: 370, distance: 83.8
click at [697, 370] on textarea "Hello Leonardo! I apologize for the late reply. I was away for the weekend. I u…" at bounding box center [550, 365] width 383 height 51
click at [448, 382] on textarea "Hello Leonardo! I apologize for the late reply. I was away for the weekend. I u…" at bounding box center [550, 365] width 383 height 51
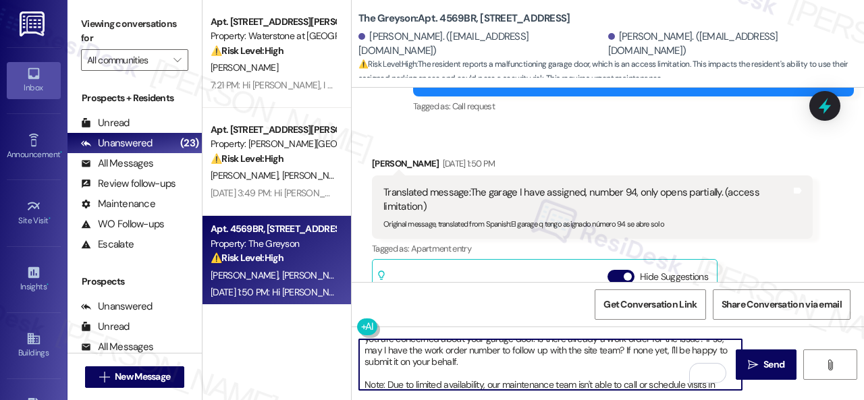
scroll to position [4, 0]
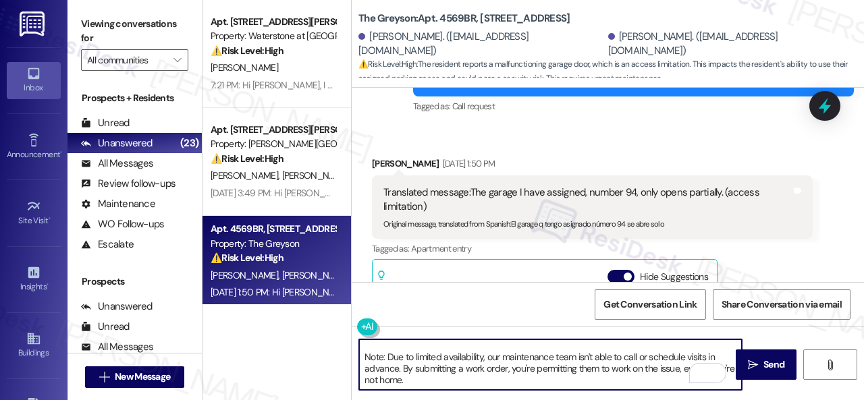
click at [423, 348] on textarea "Hello Leonardo! I apologize for the late reply. I was away for the weekend. I u…" at bounding box center [550, 365] width 383 height 51
click at [459, 359] on textarea "Hello Leonardo! I apologize for the late reply. I was away for the weekend. I u…" at bounding box center [550, 365] width 383 height 51
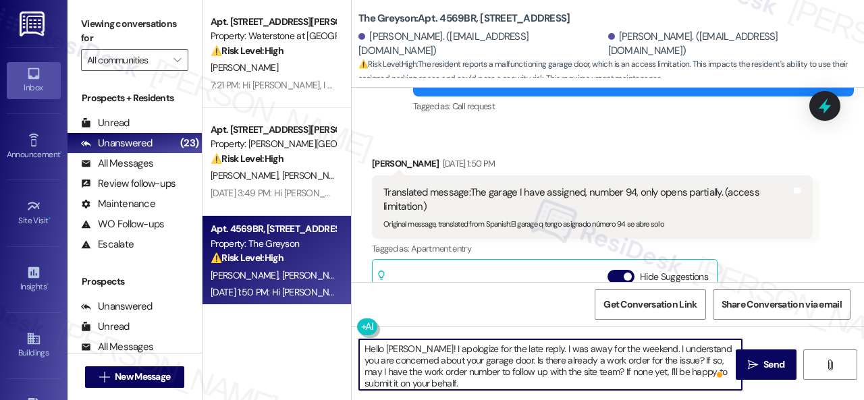
click at [519, 315] on div "Get Conversation Link Share Conversation via email" at bounding box center [608, 304] width 512 height 45
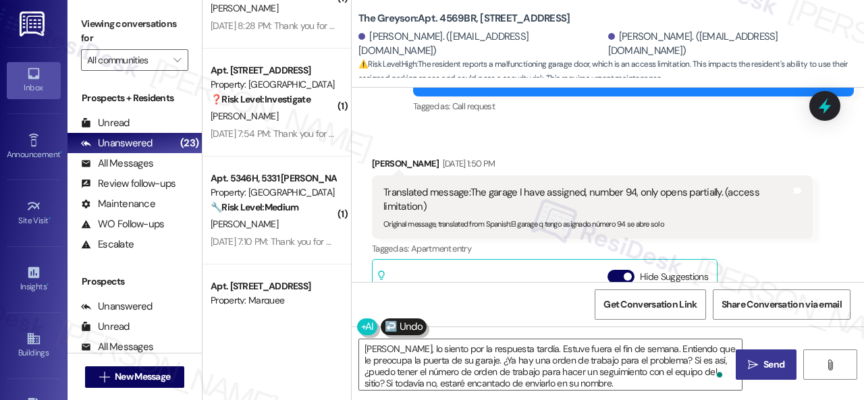
click at [752, 365] on icon "" at bounding box center [753, 365] width 10 height 11
type textarea "Hola Leonardo, lo siento por la respuesta tardía. Estuve fuera el fin de semana…"
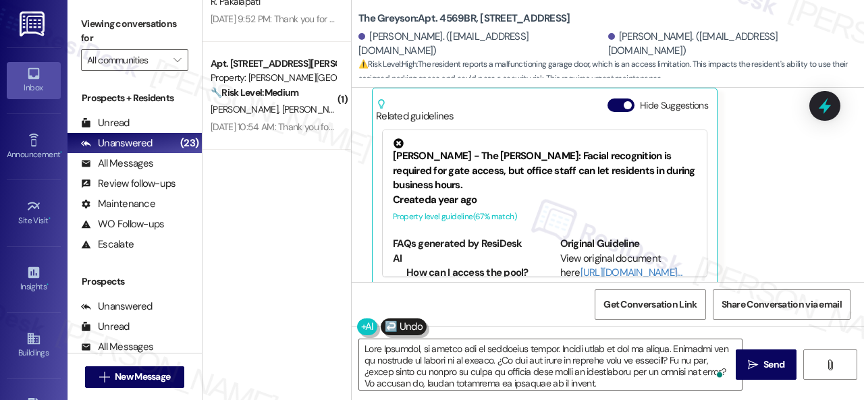
scroll to position [1639, 0]
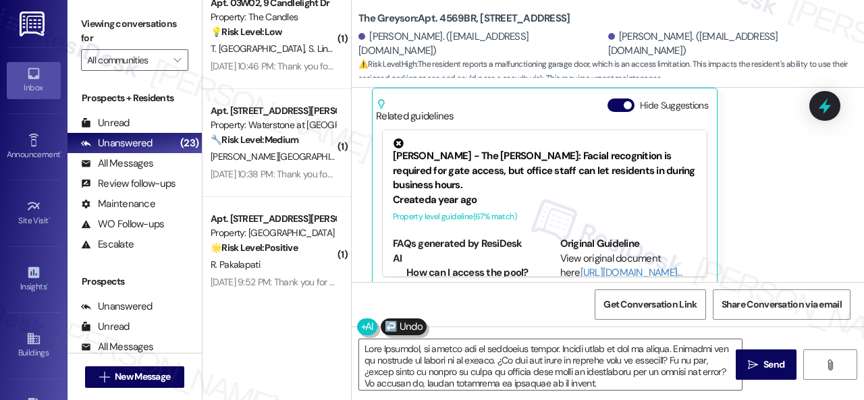
type textarea "Hola Leonardo, lo siento por la respuesta tardía. Estuve fuera el fin de semana…"
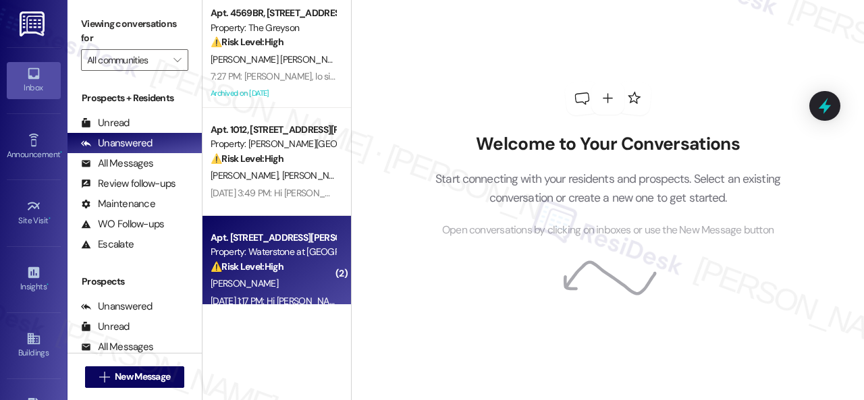
click at [296, 271] on div "⚠️ Risk Level: High The resident is requesting the main entrance gate code. Thi…" at bounding box center [273, 267] width 125 height 14
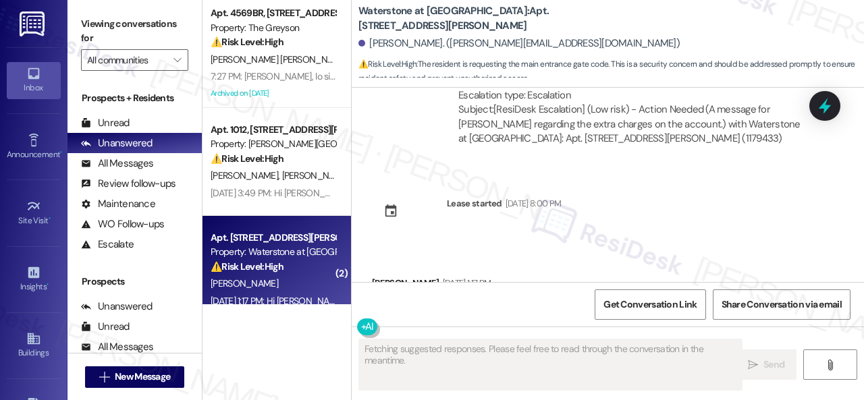
scroll to position [14091, 0]
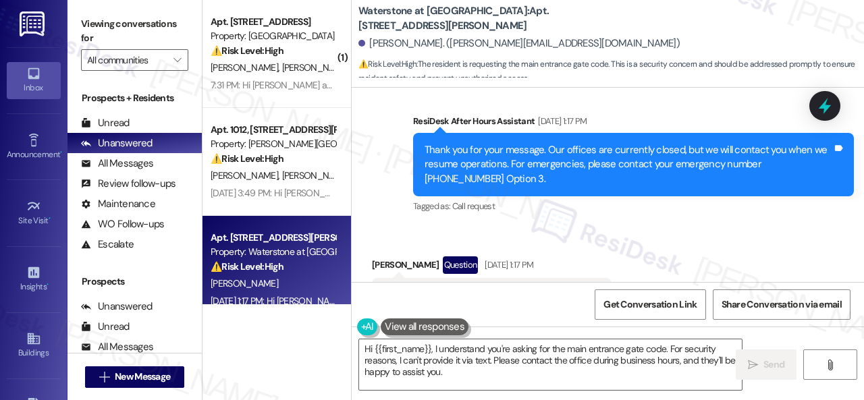
click at [494, 226] on div "Received via SMS Harminder Sandhu Question Aug 23, 2025 at 1:17 PM May I know t…" at bounding box center [608, 284] width 512 height 117
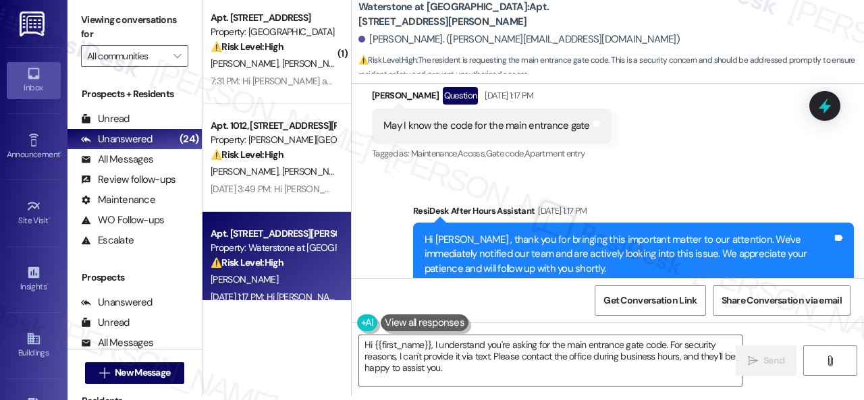
scroll to position [14189, 0]
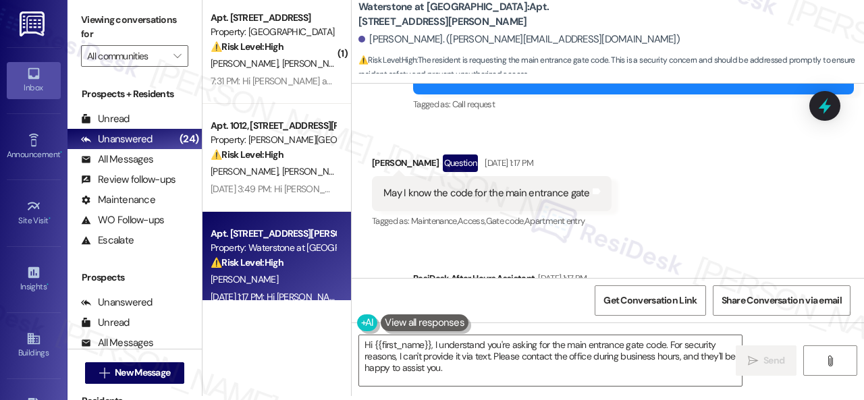
drag, startPoint x: 728, startPoint y: 151, endPoint x: 723, endPoint y: 163, distance: 12.4
click at [728, 151] on div "Received via SMS Harminder Sandhu Question Aug 23, 2025 at 1:17 PM May I know t…" at bounding box center [608, 182] width 512 height 117
click at [433, 344] on textarea "Hi {{first_name}}, I understand you're asking for the main entrance gate code. …" at bounding box center [550, 361] width 383 height 51
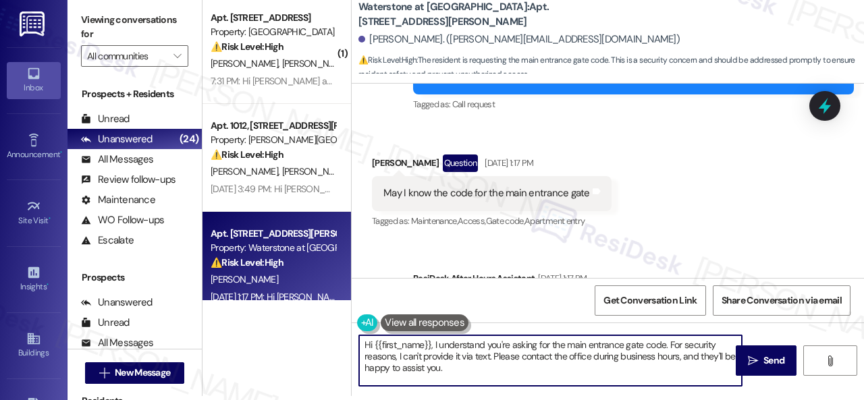
paste textarea "apologize for the late reply. I was away for the weekend.I"
drag, startPoint x: 521, startPoint y: 354, endPoint x: 682, endPoint y: 372, distance: 162.3
click at [675, 373] on textarea "Hi {{first_name}}, I apologize for the late reply. I was away for the weekend. …" at bounding box center [550, 361] width 383 height 51
type textarea "Hi {{first_name}}, I apologize for the late reply. I was away for the weekend. …"
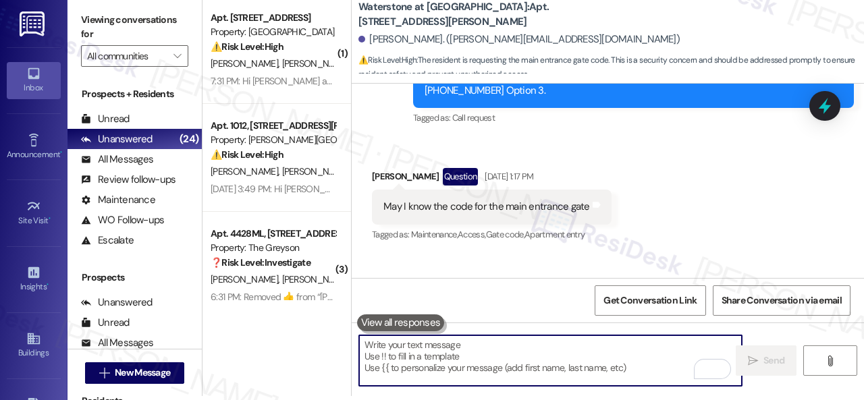
scroll to position [14162, 0]
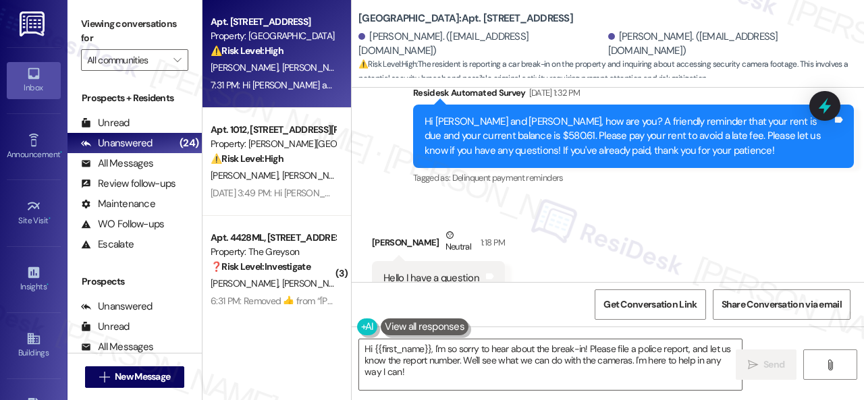
scroll to position [14987, 0]
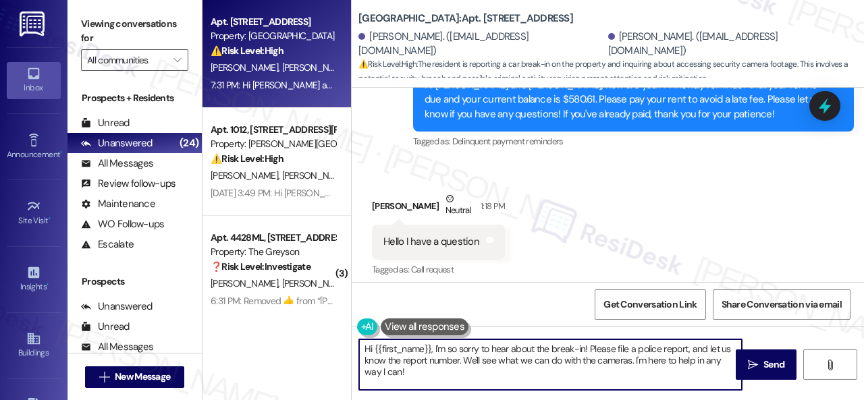
drag, startPoint x: 433, startPoint y: 350, endPoint x: 311, endPoint y: 359, distance: 123.3
click at [317, 352] on div "Apt. 206, 146 Spring Creek Dr Property: Spring Creek ⚠️ Risk Level: High The re…" at bounding box center [534, 200] width 662 height 400
drag, startPoint x: 520, startPoint y: 350, endPoint x: 716, endPoint y: 367, distance: 196.5
click at [716, 367] on textarea "I'm so sorry to hear about the break-in! Please file a police report, and let u…" at bounding box center [550, 365] width 383 height 51
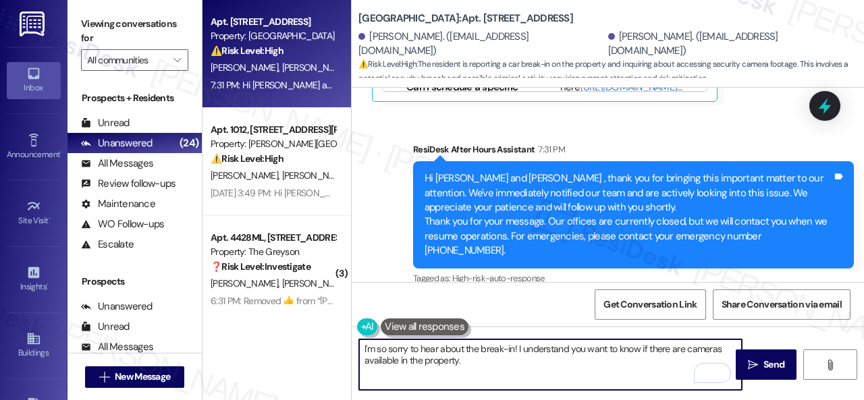
scroll to position [4, 0]
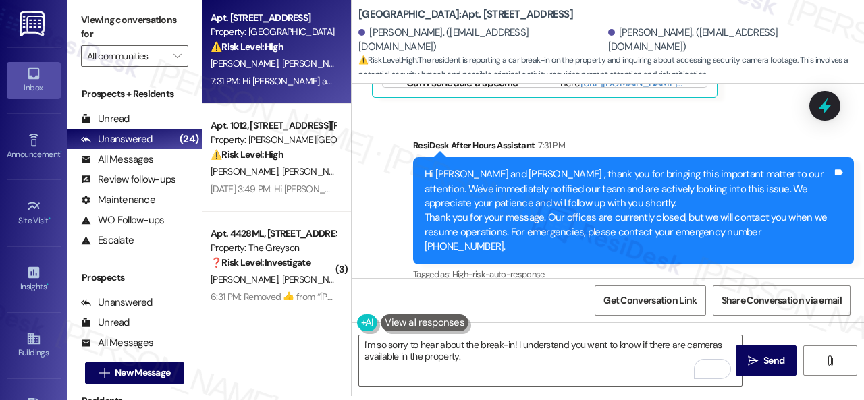
click at [737, 354] on div "Automated ResiDesk escalation to site team -> Risk Level: High Risk Topics: Car…" at bounding box center [629, 383] width 343 height 58
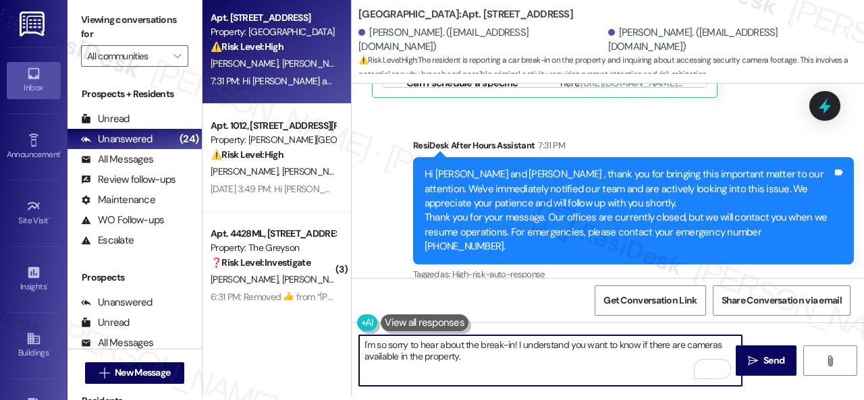
click at [539, 352] on textarea "I'm so sorry to hear about the break-in! I understand you want to know if there…" at bounding box center [550, 361] width 383 height 51
paste textarea "I will forward your inquiry to the site team and get back to you as soon as I r…"
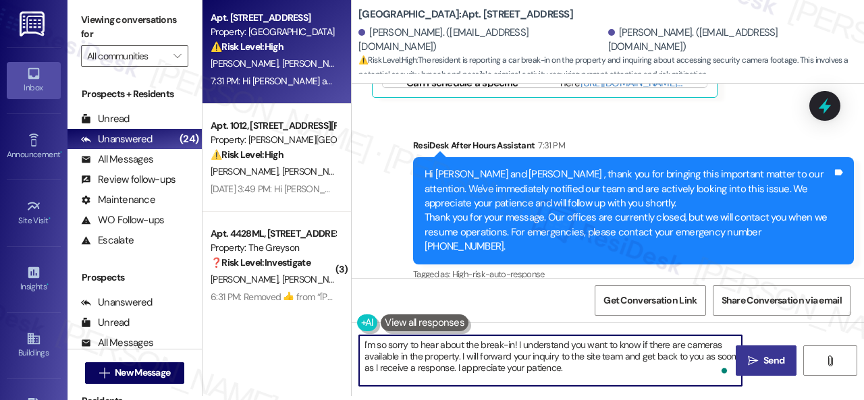
type textarea "I'm so sorry to hear about the break-in! I understand you want to know if there…"
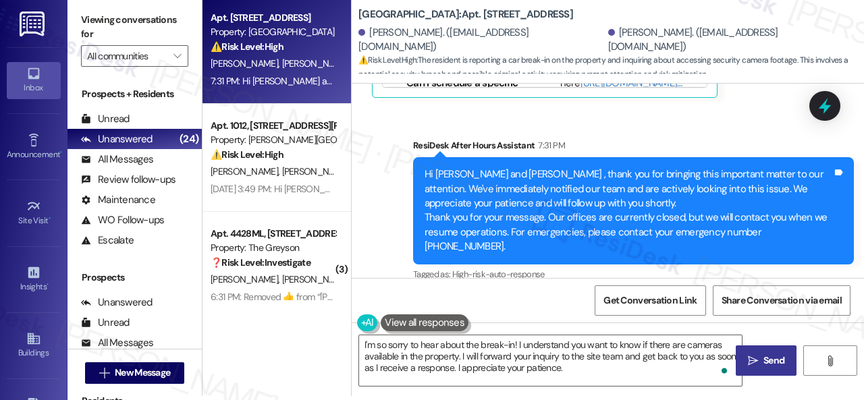
click at [754, 357] on icon "" at bounding box center [753, 361] width 10 height 11
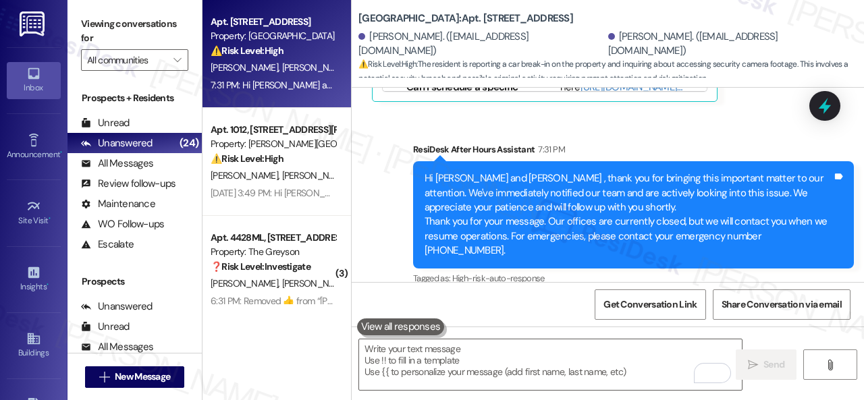
scroll to position [15257, 0]
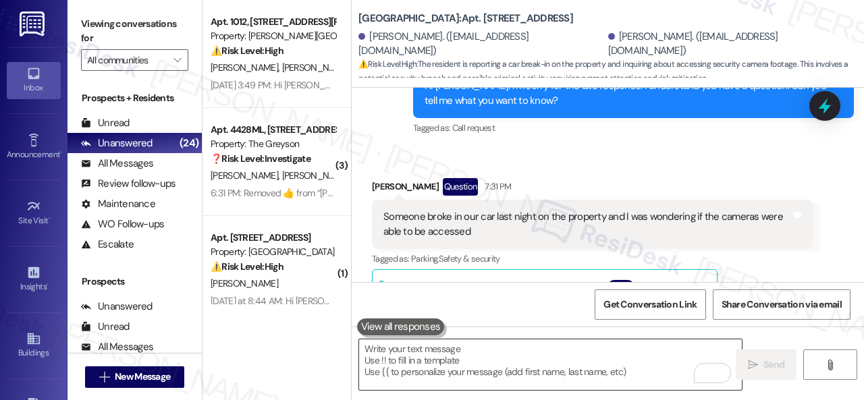
click at [474, 355] on textarea "To enrich screen reader interactions, please activate Accessibility in Grammarl…" at bounding box center [550, 365] width 383 height 51
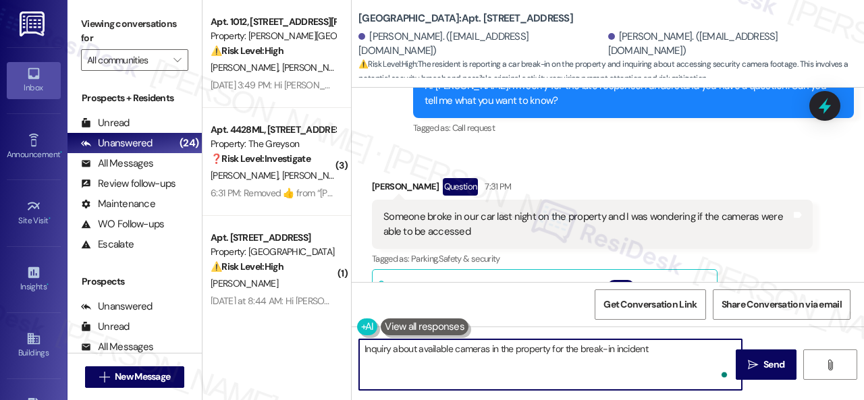
type textarea "Inquiry about available cameras in the property for the break-in incident."
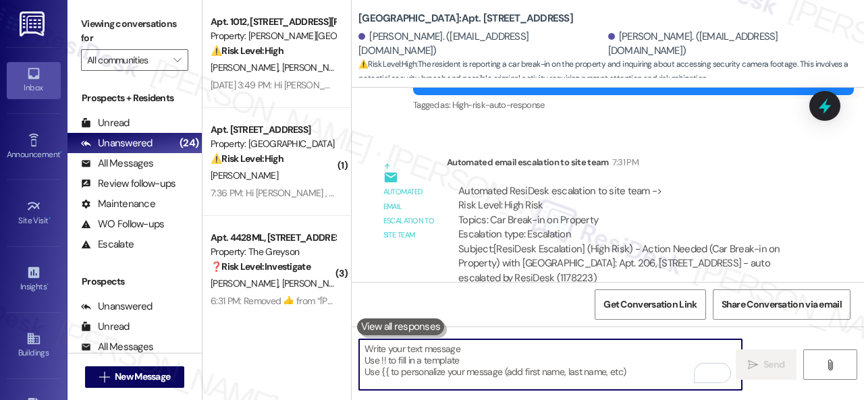
scroll to position [15842, 0]
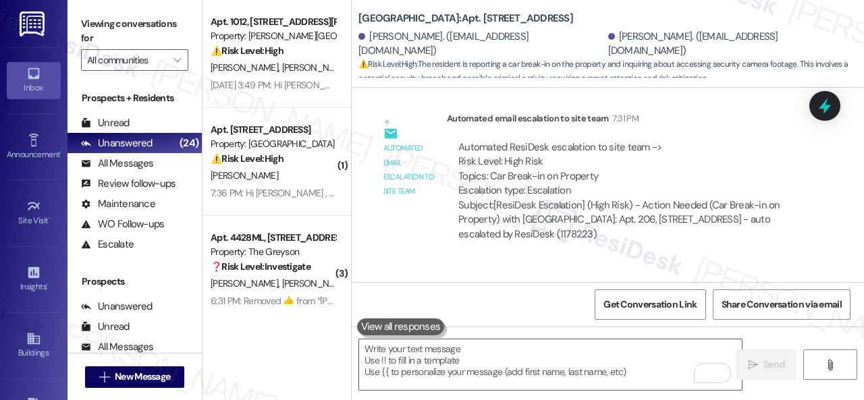
drag, startPoint x: 515, startPoint y: 253, endPoint x: 822, endPoint y: 255, distance: 307.2
copy div "Inquiry about available cameras in the property for the break-in incident."
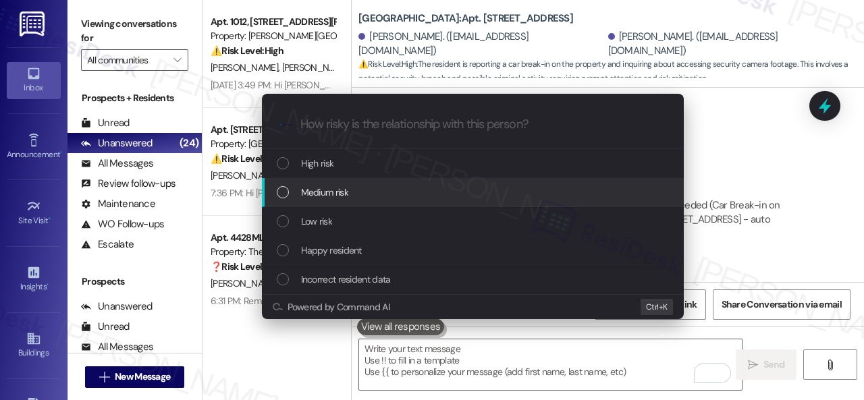
drag, startPoint x: 327, startPoint y: 226, endPoint x: 346, endPoint y: 192, distance: 38.4
click at [346, 192] on div "High risk Medium risk Low risk Happy resident Incorrect resident data" at bounding box center [473, 221] width 422 height 145
click at [346, 192] on span "Medium risk" at bounding box center [324, 192] width 47 height 15
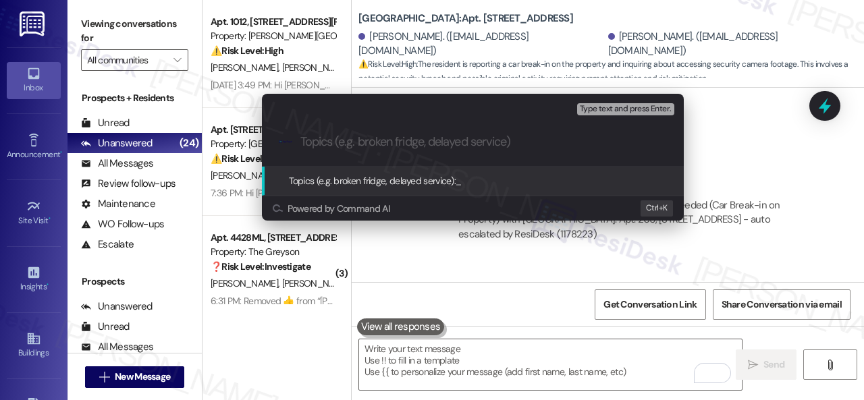
paste input "Inquiry about available cameras in the property for the break-in incident."
type input "Inquiry about available cameras in the property for the break-in incident."
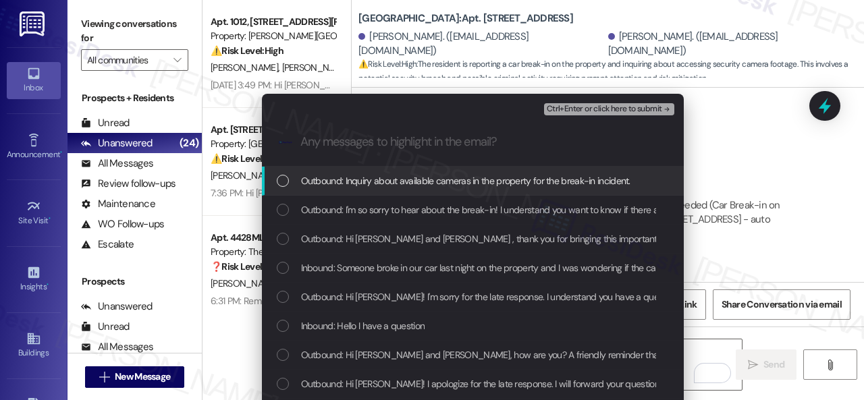
scroll to position [0, 0]
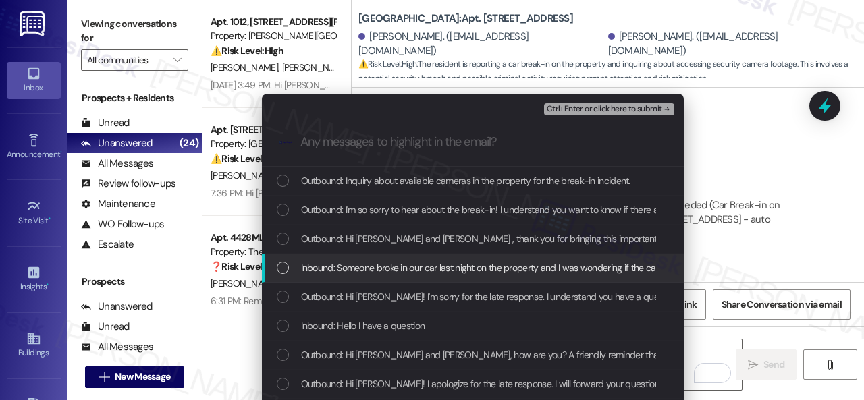
click at [327, 267] on span "Inbound: Someone broke in our car last night on the property and I was wonderin…" at bounding box center [543, 268] width 485 height 15
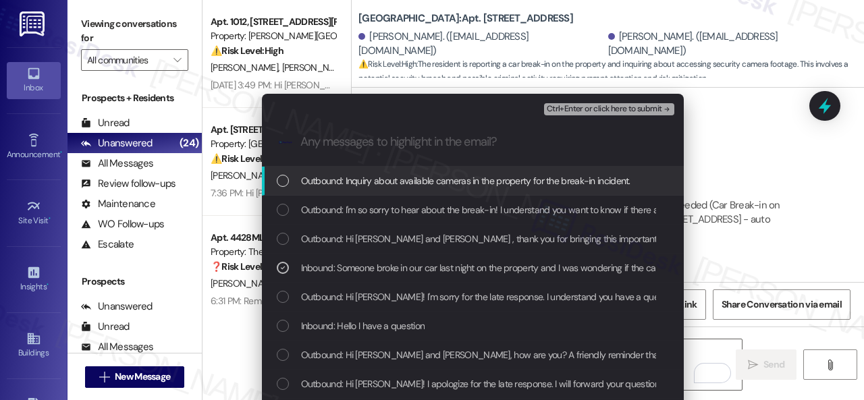
click at [564, 107] on span "Ctrl+Enter or click here to submit" at bounding box center [604, 109] width 115 height 9
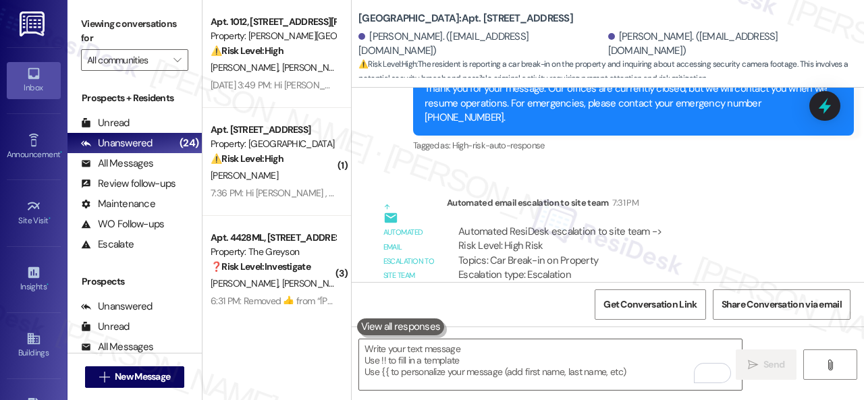
scroll to position [15728, 0]
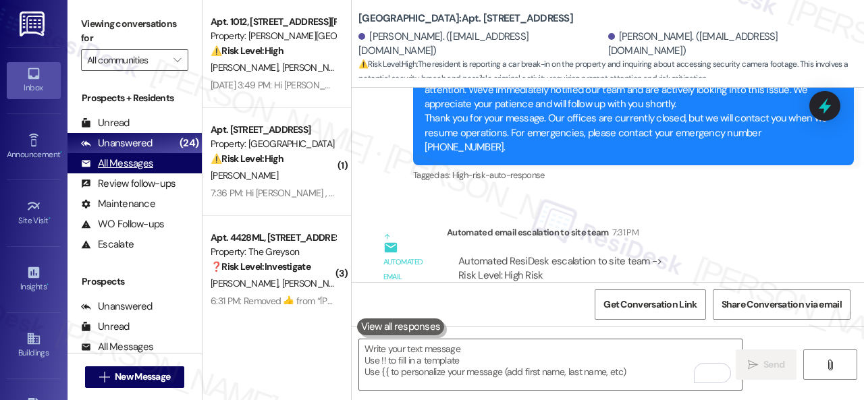
click at [130, 165] on div "All Messages" at bounding box center [117, 164] width 72 height 14
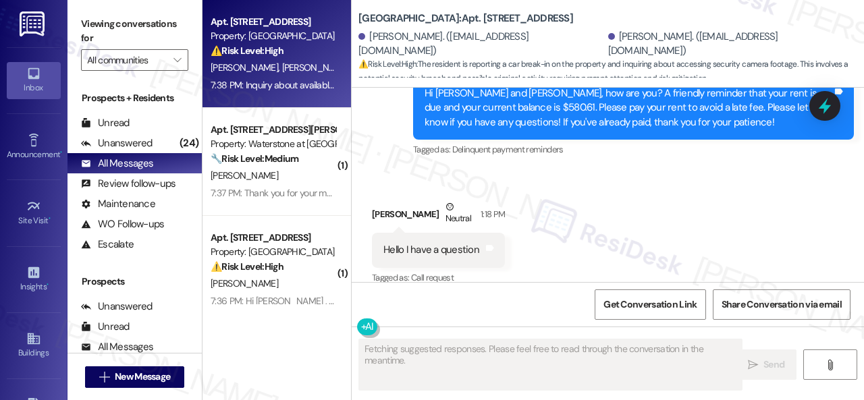
scroll to position [15257, 0]
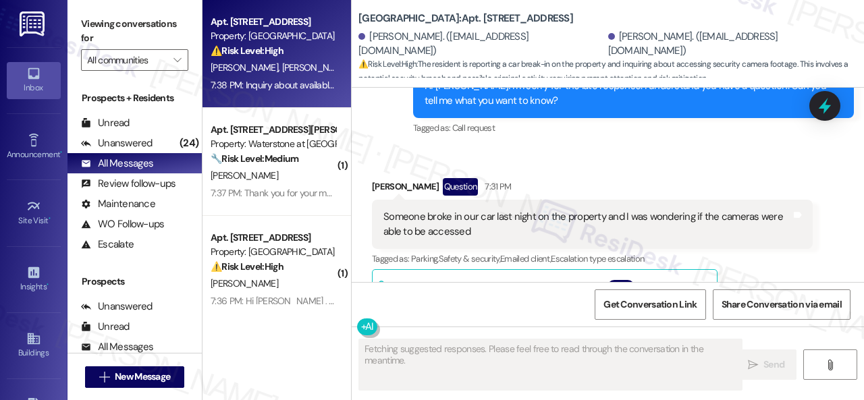
click at [318, 68] on div "A. Williams A. Lewis" at bounding box center [273, 67] width 128 height 17
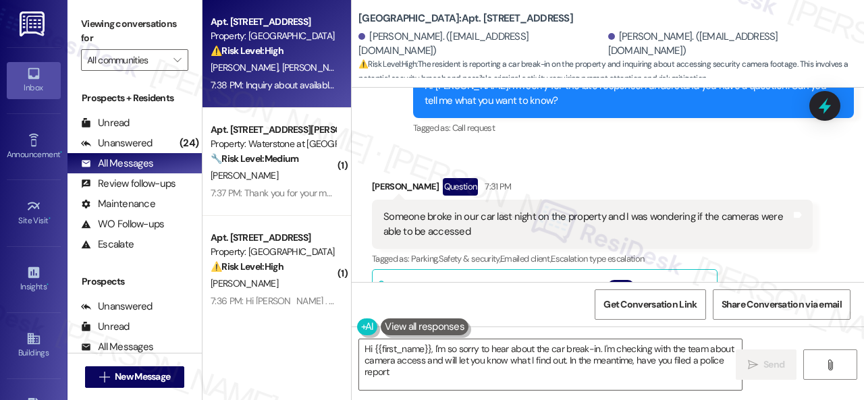
type textarea "Hi {{first_name}}, I'm so sorry to hear about the car break-in. I'm checking wi…"
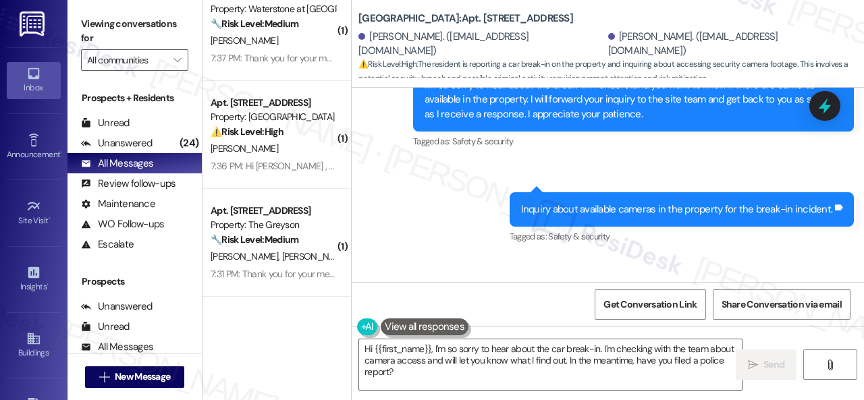
scroll to position [0, 0]
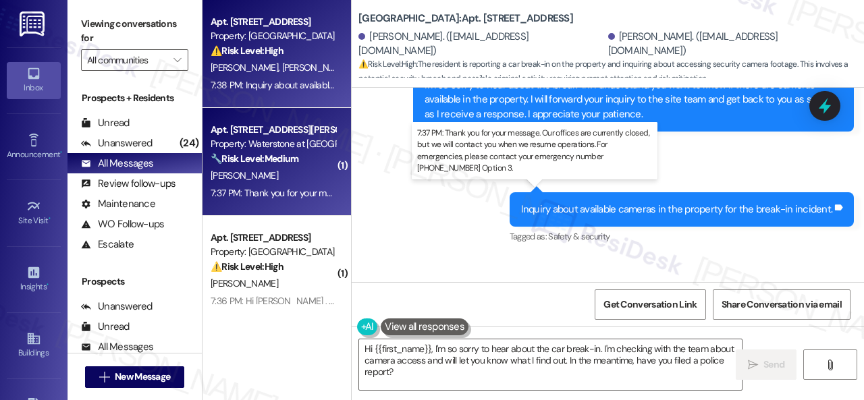
click at [285, 188] on div "7:37 PM: Thank you for your message. Our offices are currently closed, but we w…" at bounding box center [623, 193] width 825 height 12
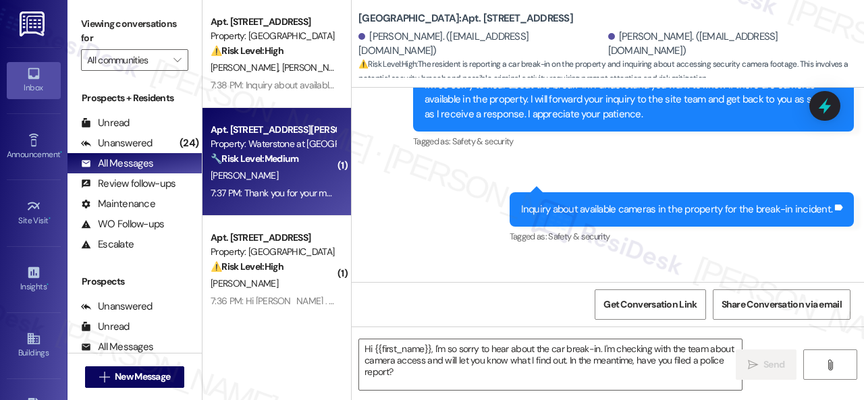
type textarea "Fetching suggested responses. Please feel free to read through the conversation…"
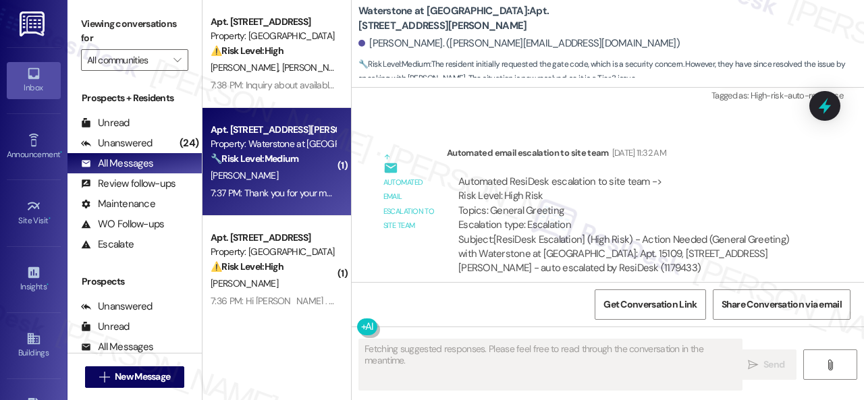
scroll to position [14700, 0]
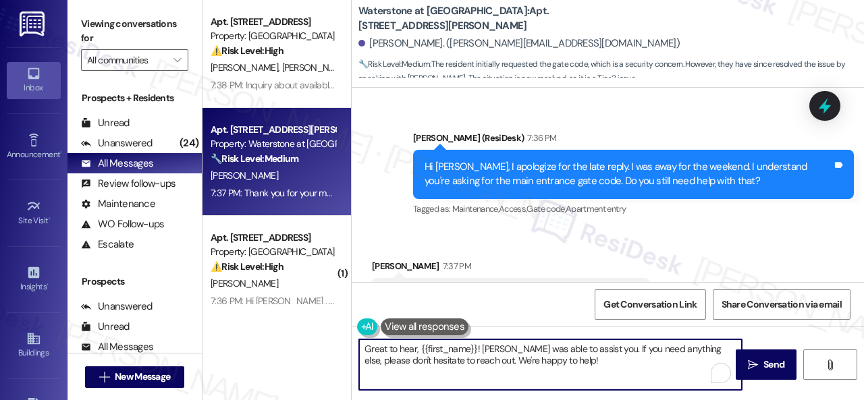
drag, startPoint x: 479, startPoint y: 350, endPoint x: 617, endPoint y: 334, distance: 138.7
click at [624, 370] on textarea "Great to hear, {{first_name}}! Glad Jasmine was able to assist you. If you need…" at bounding box center [550, 365] width 383 height 51
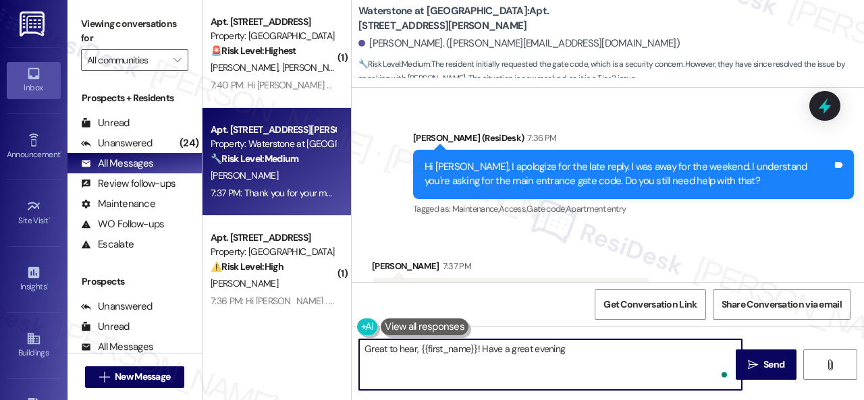
type textarea "Great to hear, {{first_name}}! Have a great evening!"
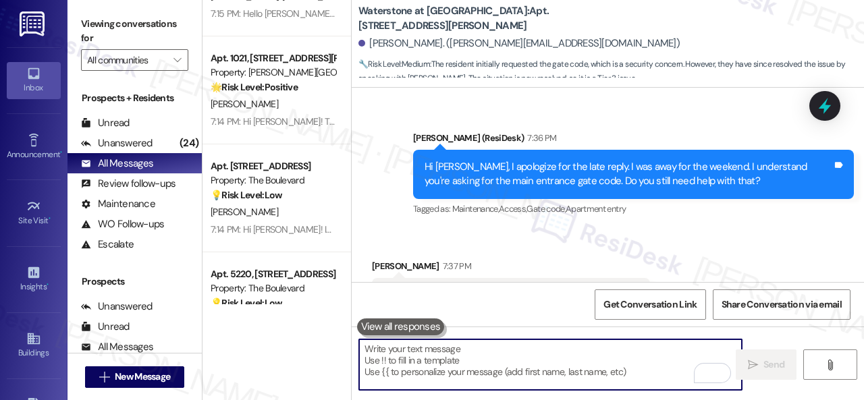
scroll to position [945, 0]
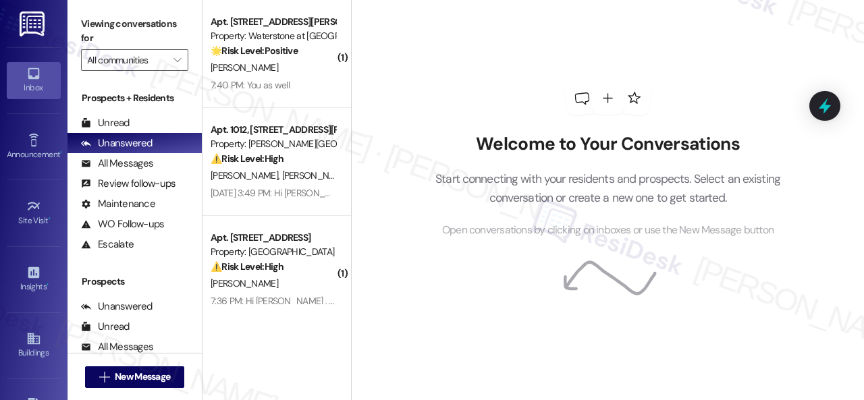
scroll to position [68, 0]
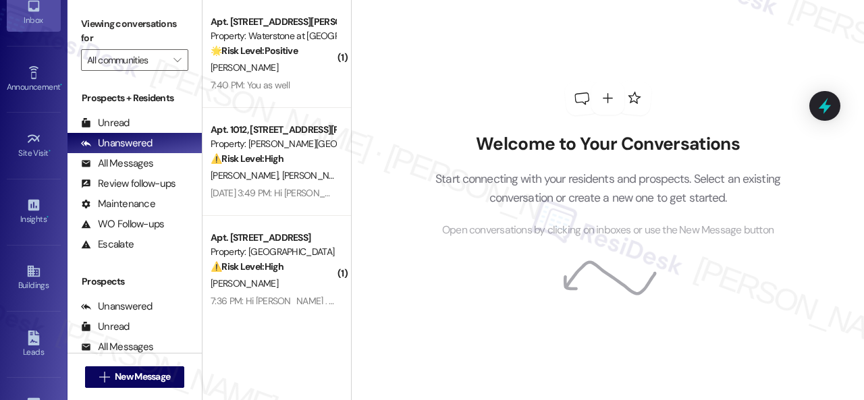
click at [425, 120] on div "Welcome to Your Conversations Start connecting with your residents and prospect…" at bounding box center [608, 160] width 405 height 320
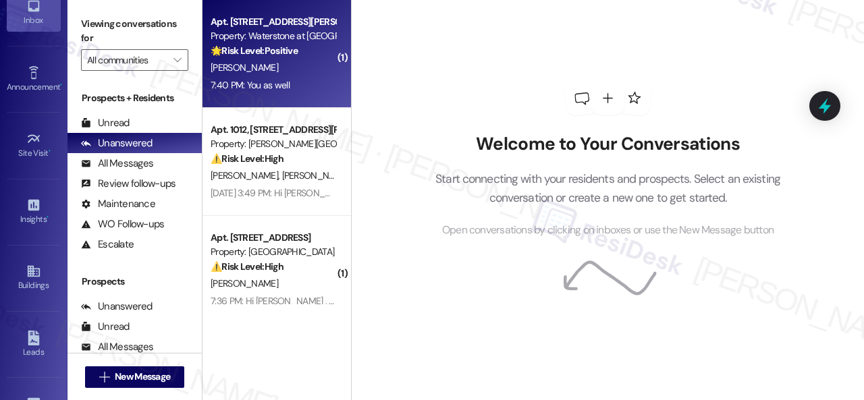
click at [285, 78] on div "7:40 PM: You as well 7:40 PM: You as well" at bounding box center [273, 85] width 128 height 17
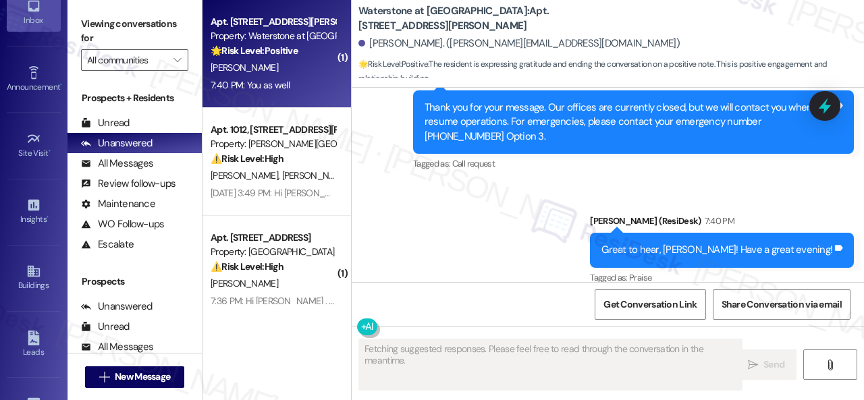
scroll to position [15071, 0]
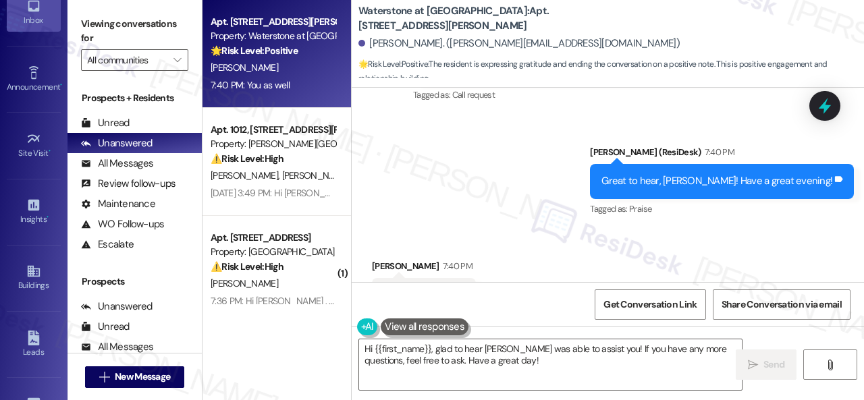
drag, startPoint x: 508, startPoint y: 364, endPoint x: 282, endPoint y: 331, distance: 228.6
click at [282, 331] on div "Apt. 15109, [STREET_ADDRESS][PERSON_NAME] Property: Waterstone at [GEOGRAPHIC_D…" at bounding box center [534, 200] width 662 height 400
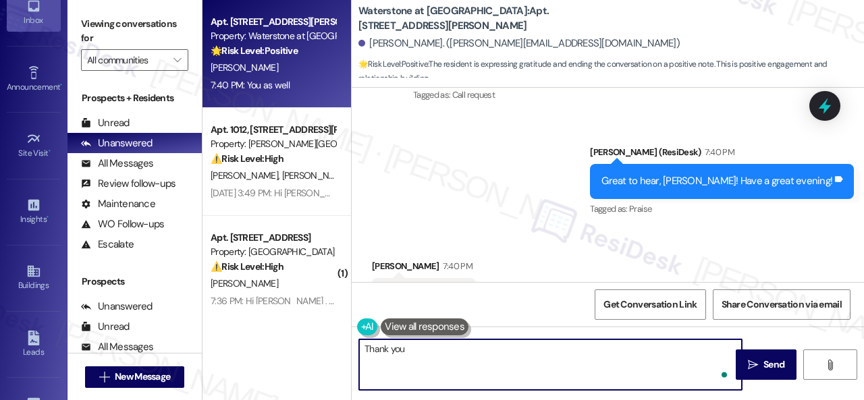
type textarea "Thank you."
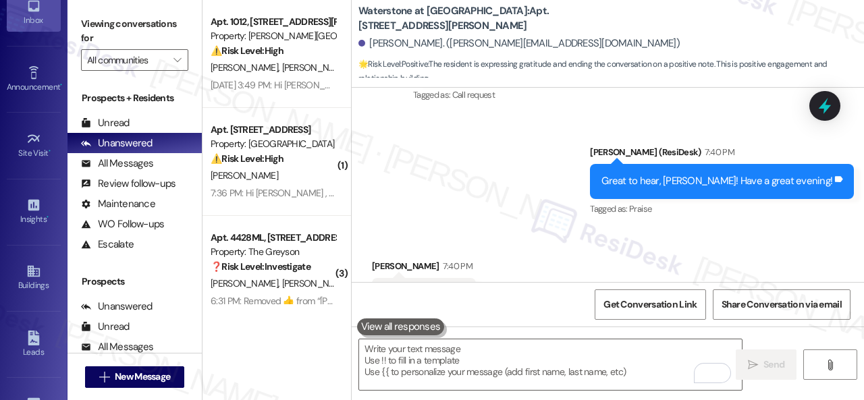
click at [567, 229] on div "Received via SMS [PERSON_NAME] 7:40 PM You as well Tags and notes Tagged as: Po…" at bounding box center [608, 286] width 512 height 114
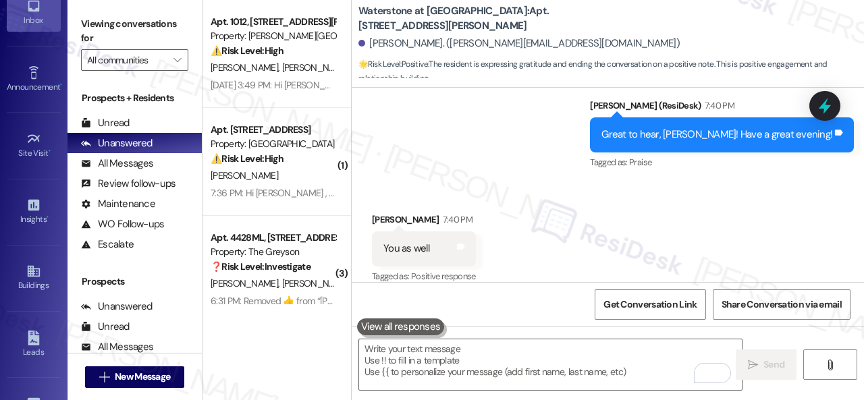
scroll to position [15166, 0]
